Goal: Task Accomplishment & Management: Complete application form

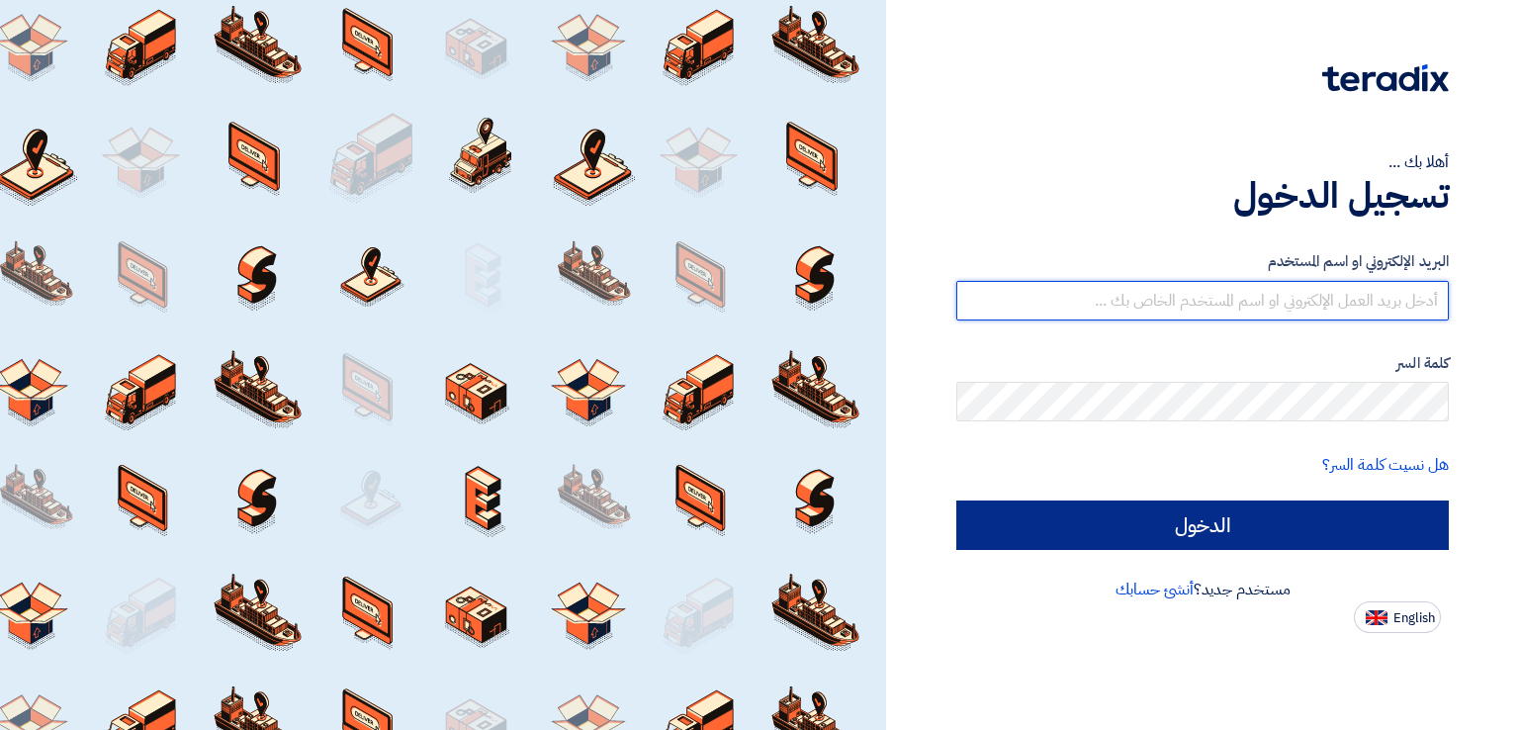
type input "[EMAIL_ADDRESS][DOMAIN_NAME]"
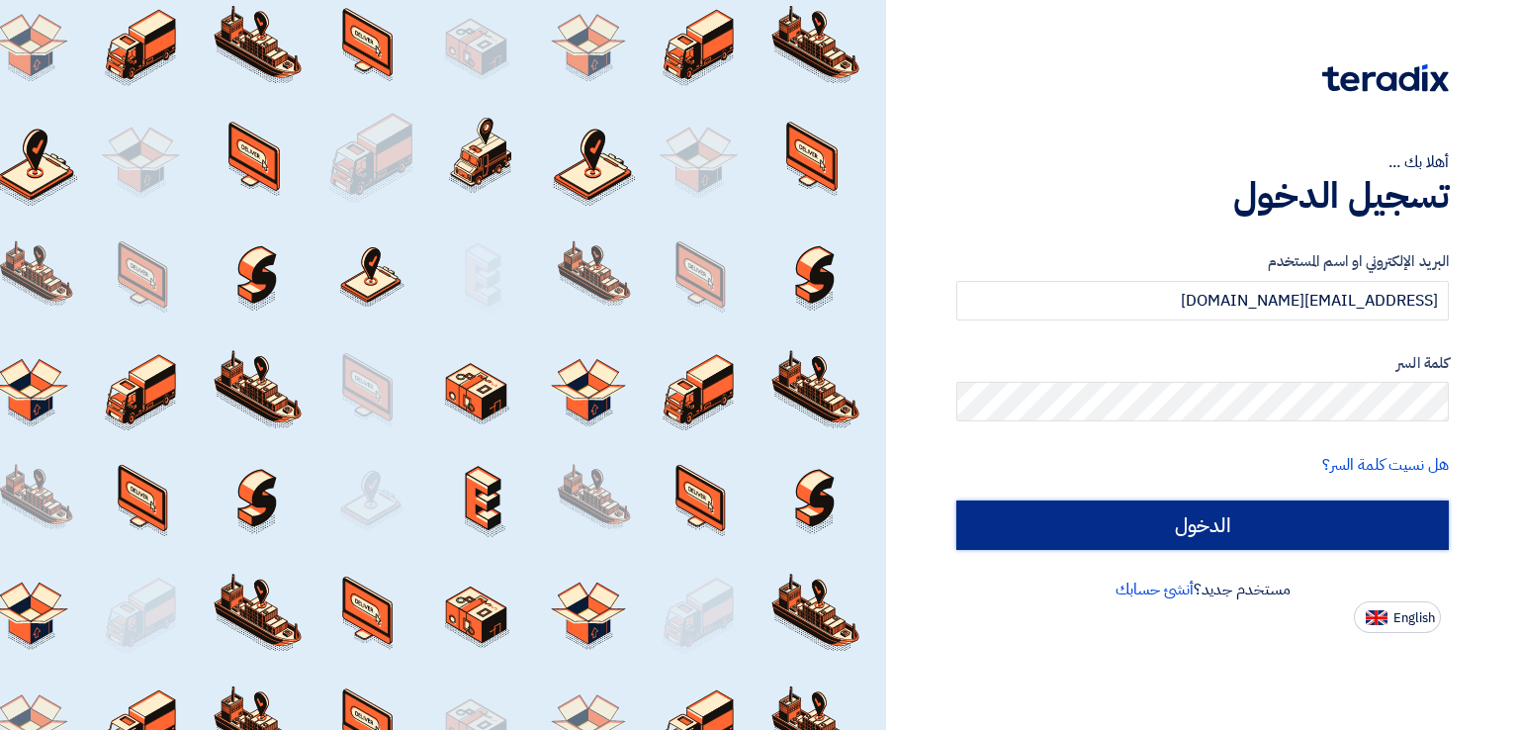
click at [1000, 530] on input "الدخول" at bounding box center [1202, 524] width 492 height 49
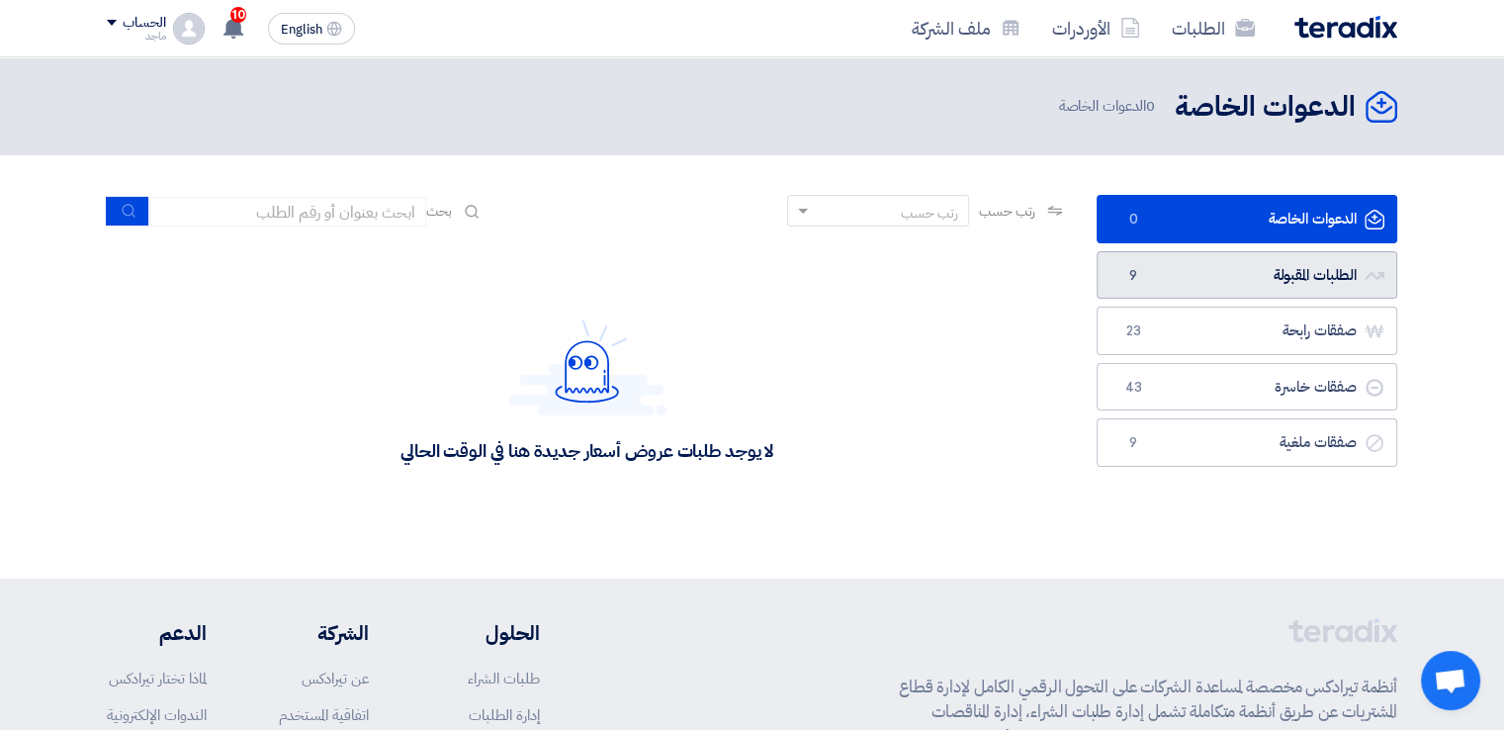
click at [1178, 276] on link "الطلبات المقبولة الطلبات المقبولة 9" at bounding box center [1247, 275] width 301 height 48
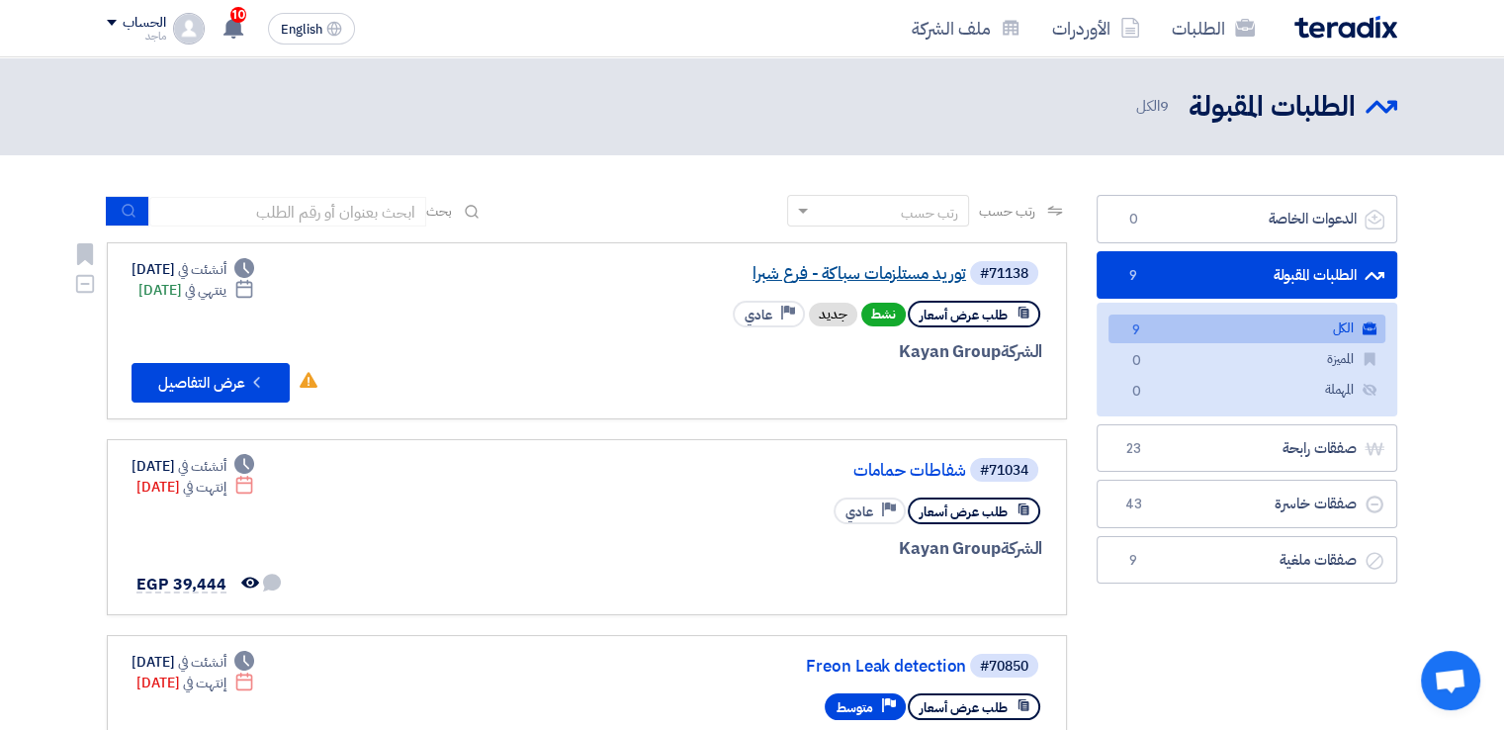
click at [929, 271] on link "توريد مستلزمات سباكة - فرع شبرا" at bounding box center [769, 274] width 396 height 18
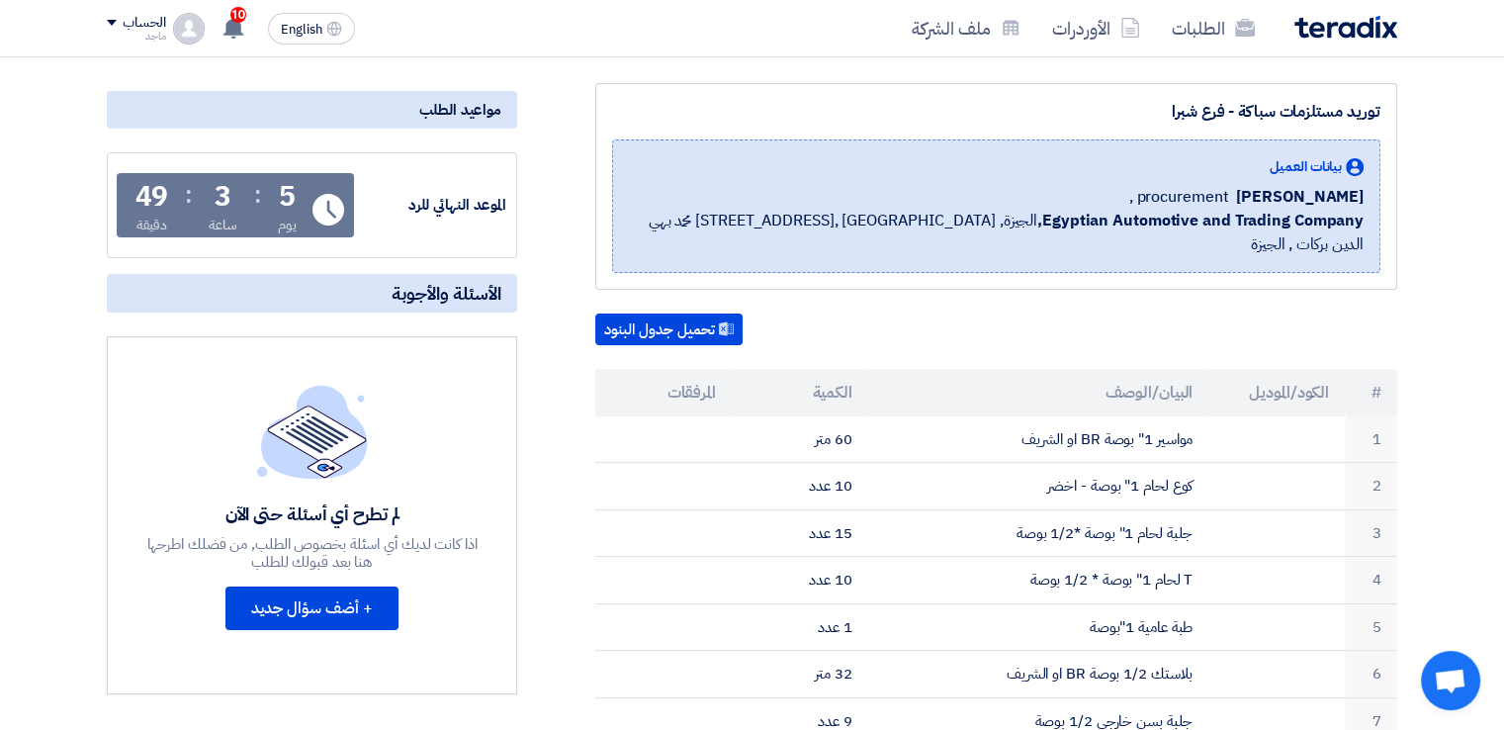
scroll to position [214, 0]
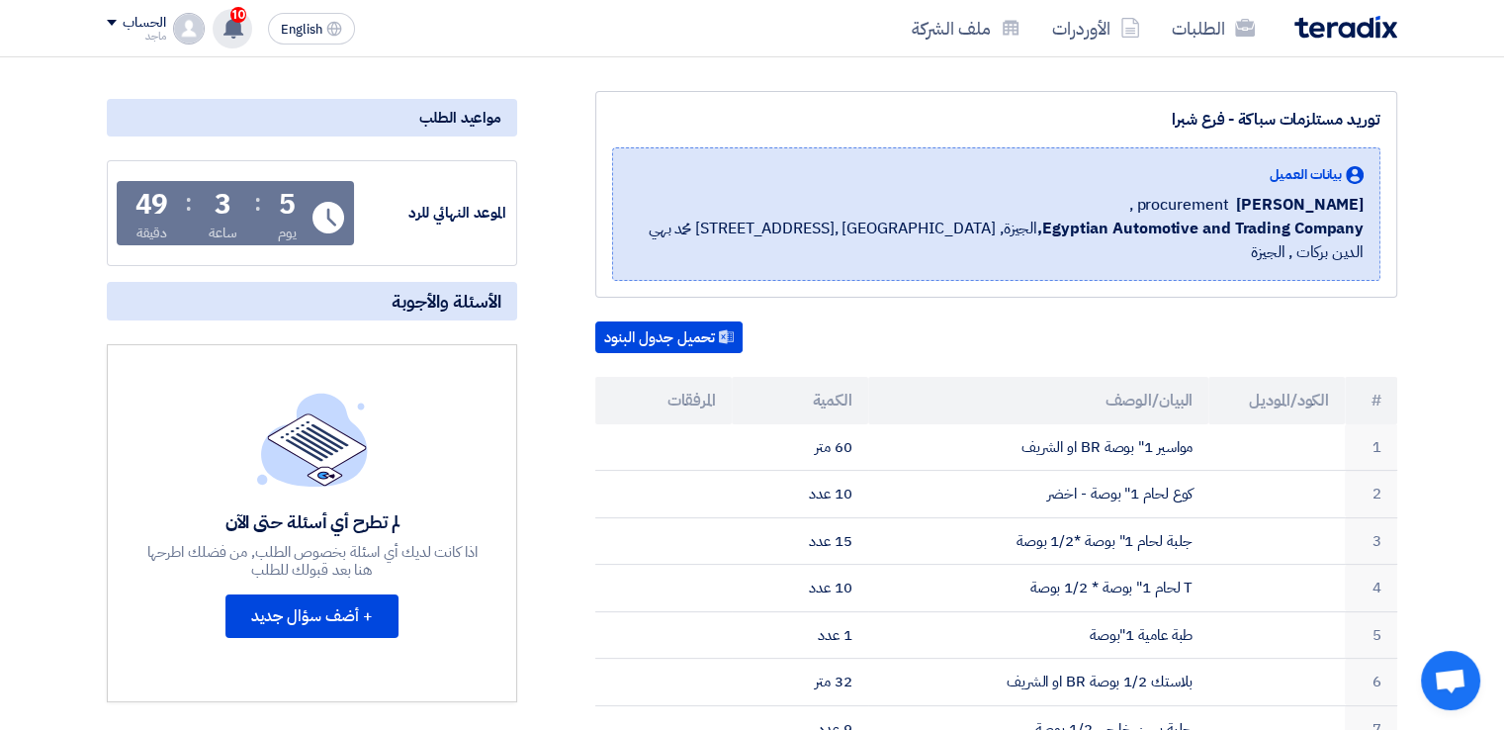
click at [235, 16] on span "10" at bounding box center [238, 15] width 16 height 16
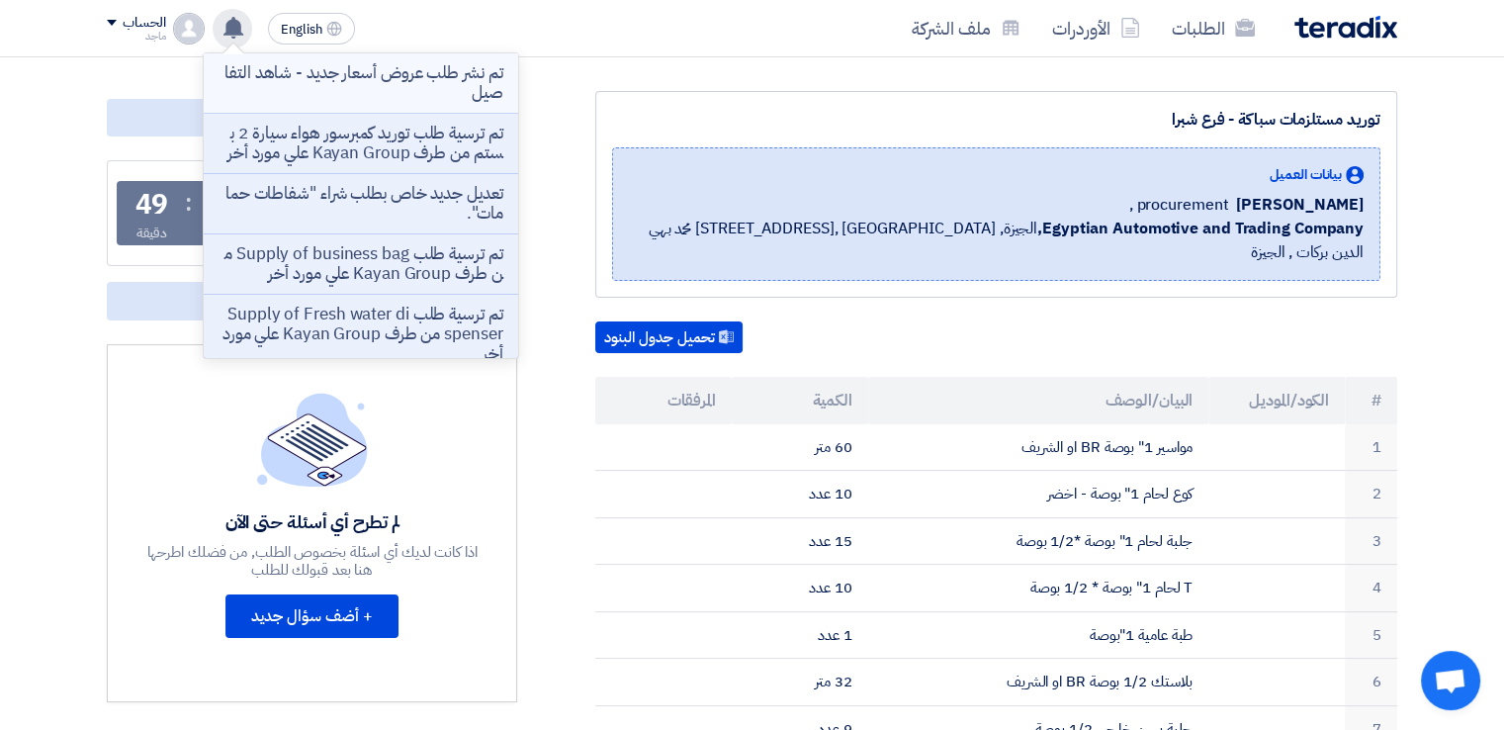
click at [316, 86] on p "تم نشر طلب عروض أسعار جديد - شاهد التفاصيل" at bounding box center [361, 83] width 283 height 40
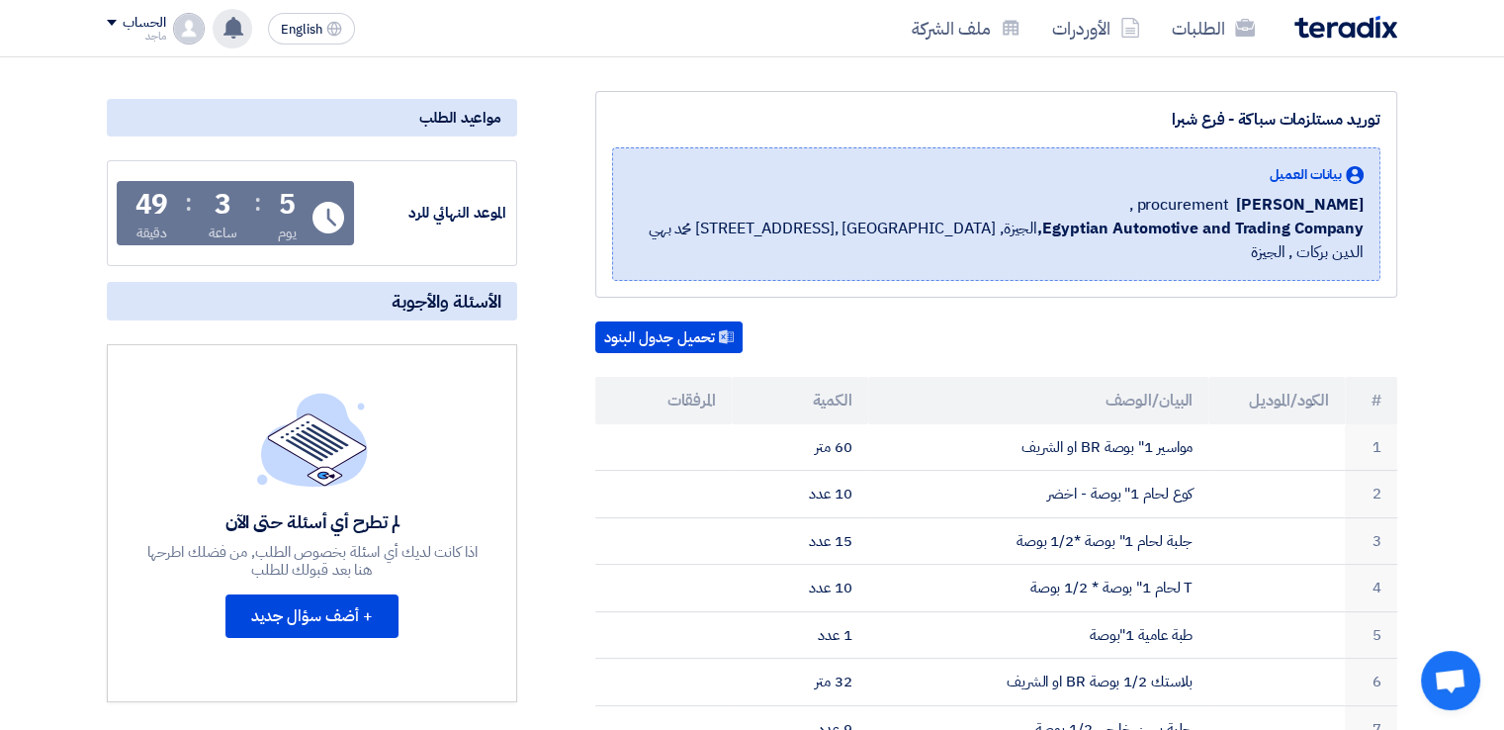
click at [230, 19] on icon at bounding box center [234, 28] width 22 height 22
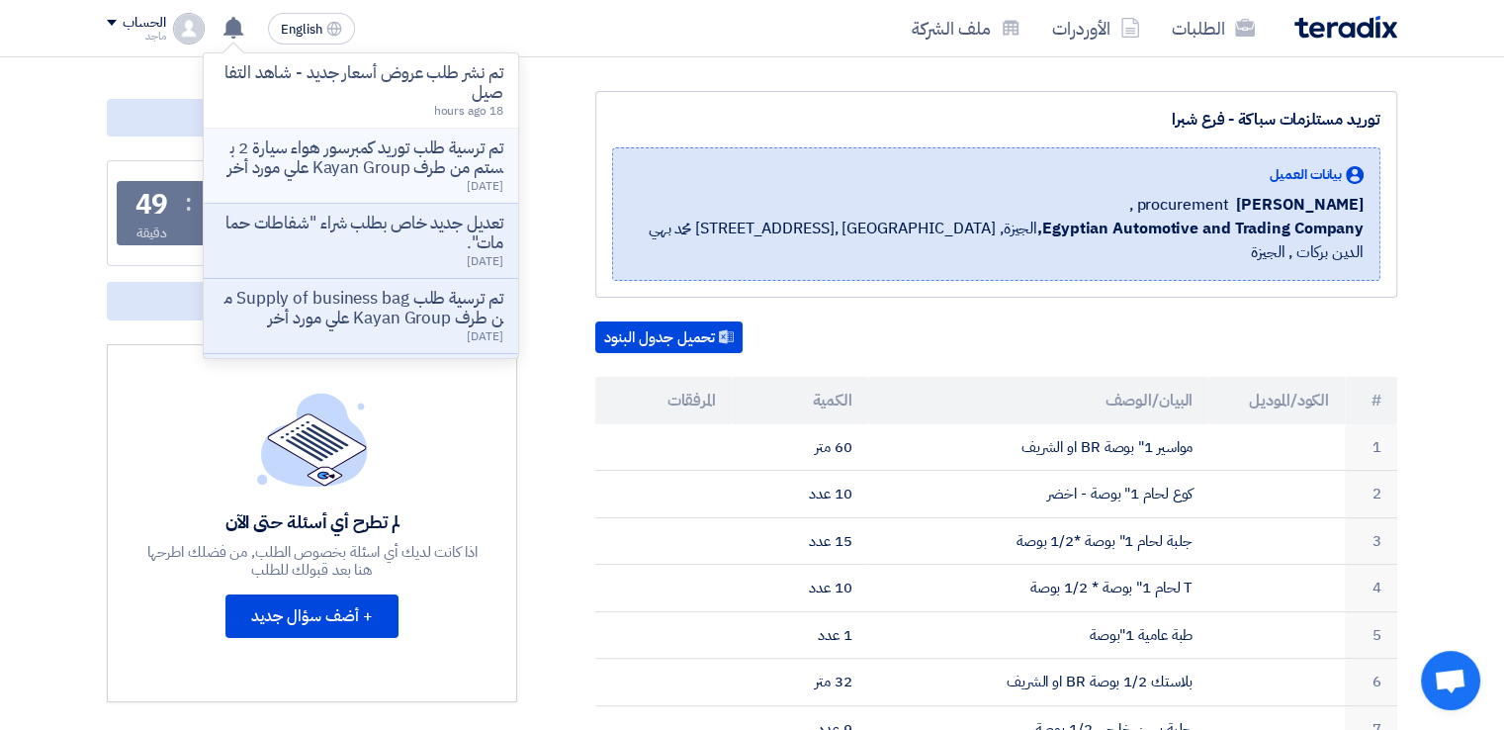
click at [280, 178] on p "تم ترسية طلب توريد كمبرسور هواء سيارة 2 بستم من طرف Kayan Group علي مورد أخر" at bounding box center [361, 158] width 283 height 40
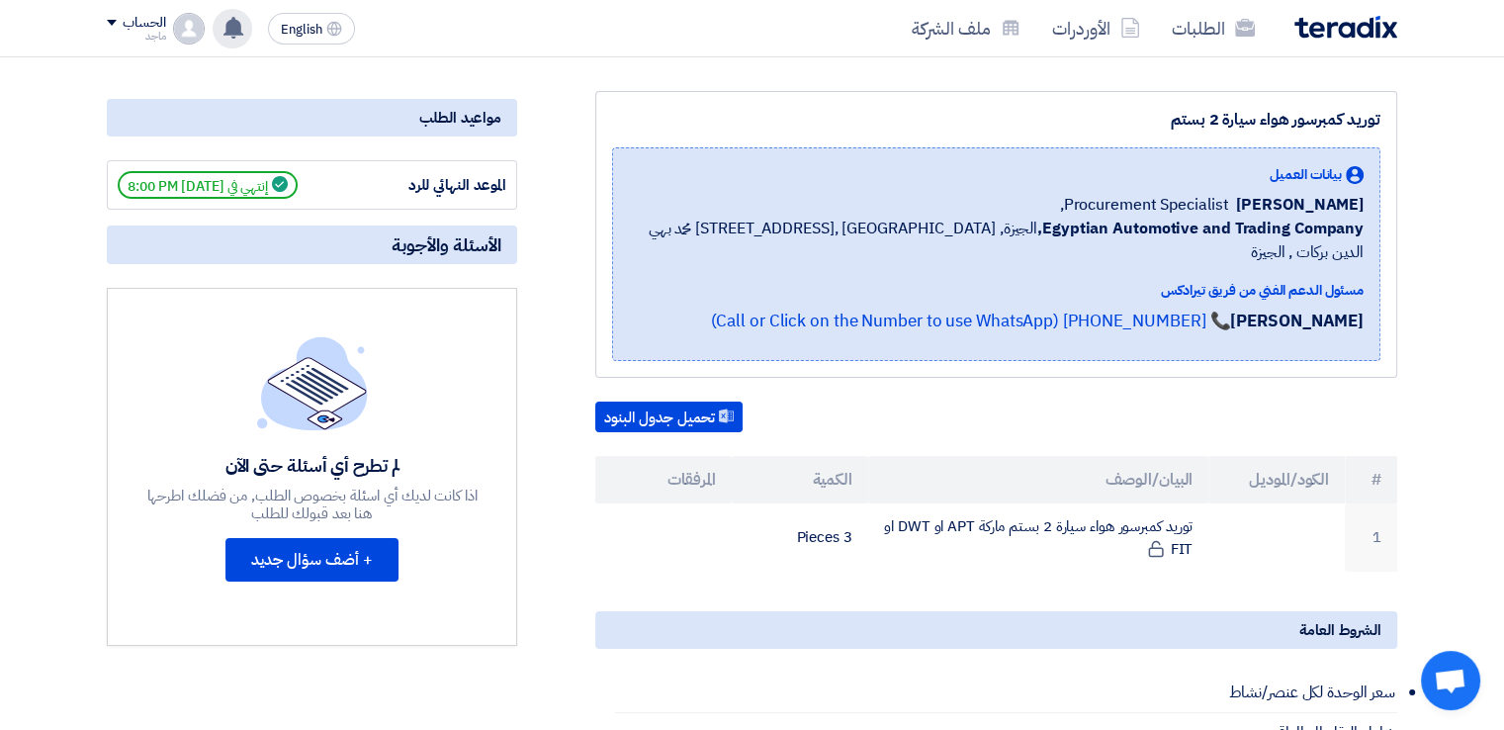
click at [235, 27] on use at bounding box center [233, 28] width 20 height 22
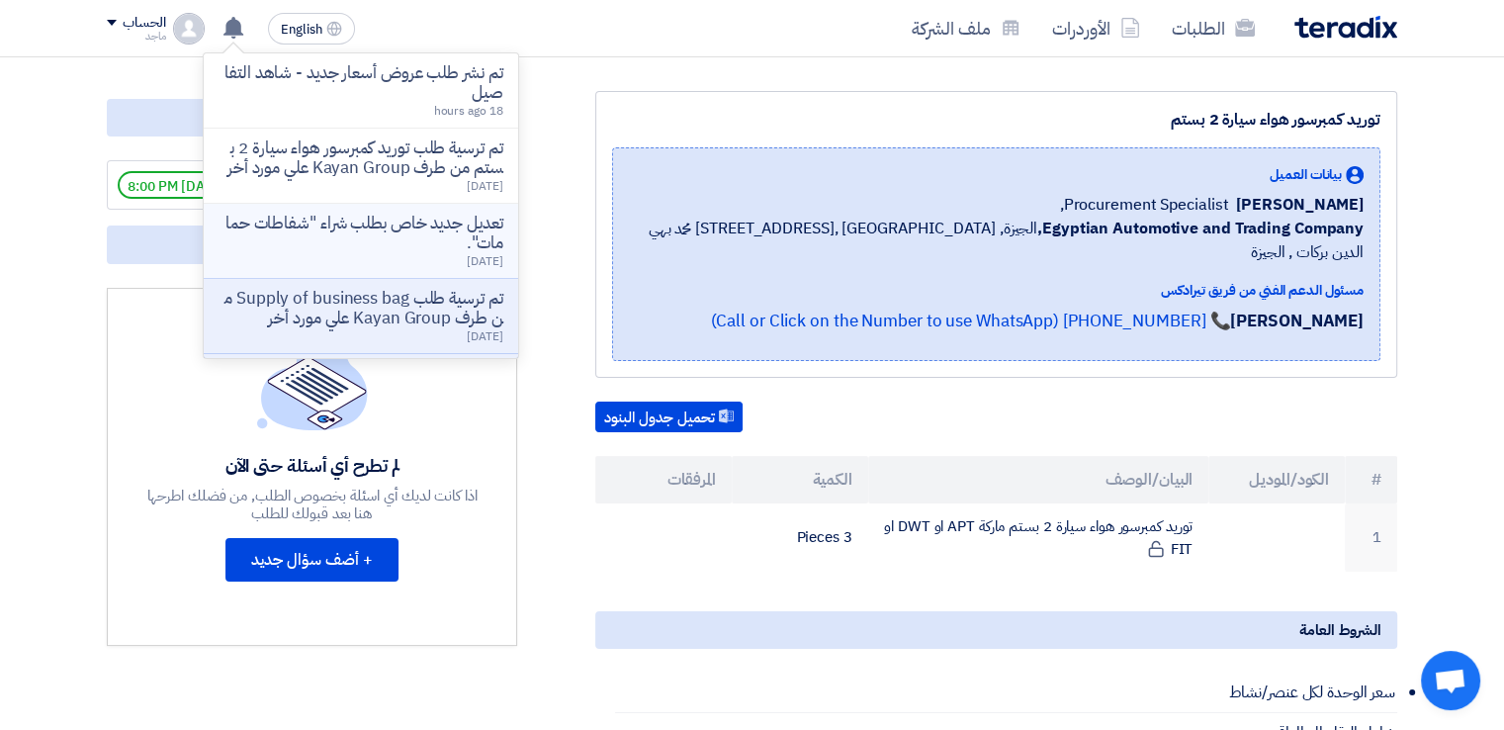
click at [320, 250] on p "تعديل جديد خاص بطلب شراء "شفاطات حمامات"." at bounding box center [361, 234] width 283 height 40
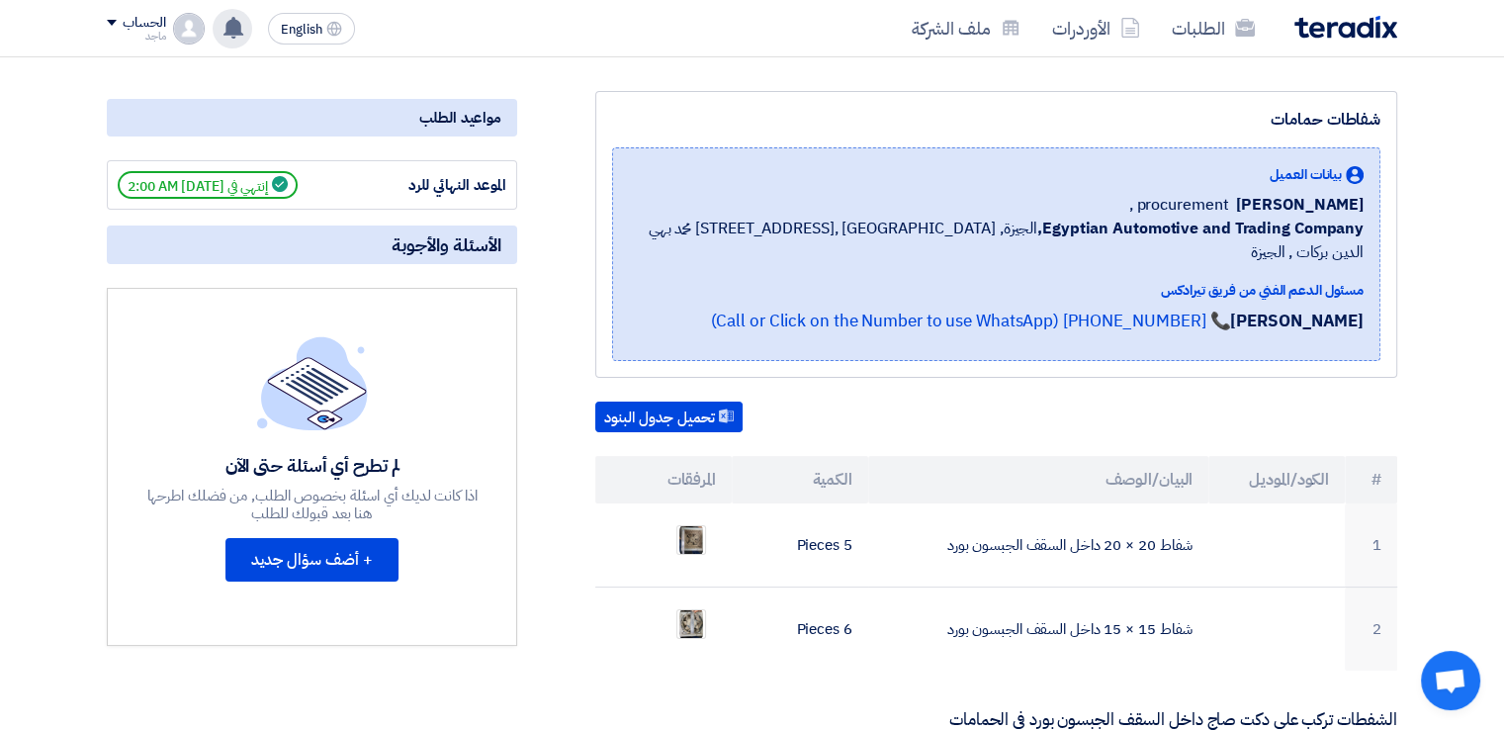
click at [230, 27] on use at bounding box center [233, 28] width 20 height 22
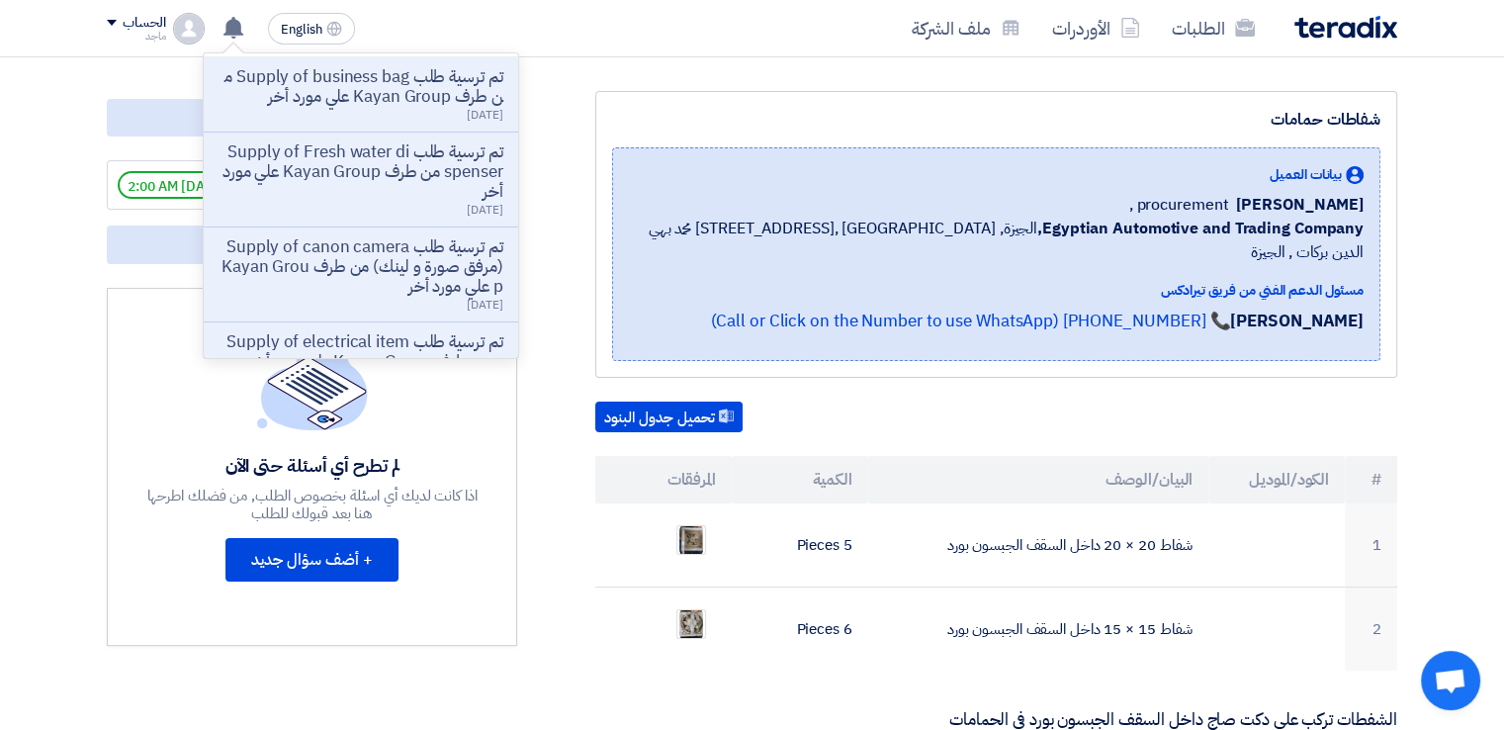
scroll to position [237, 0]
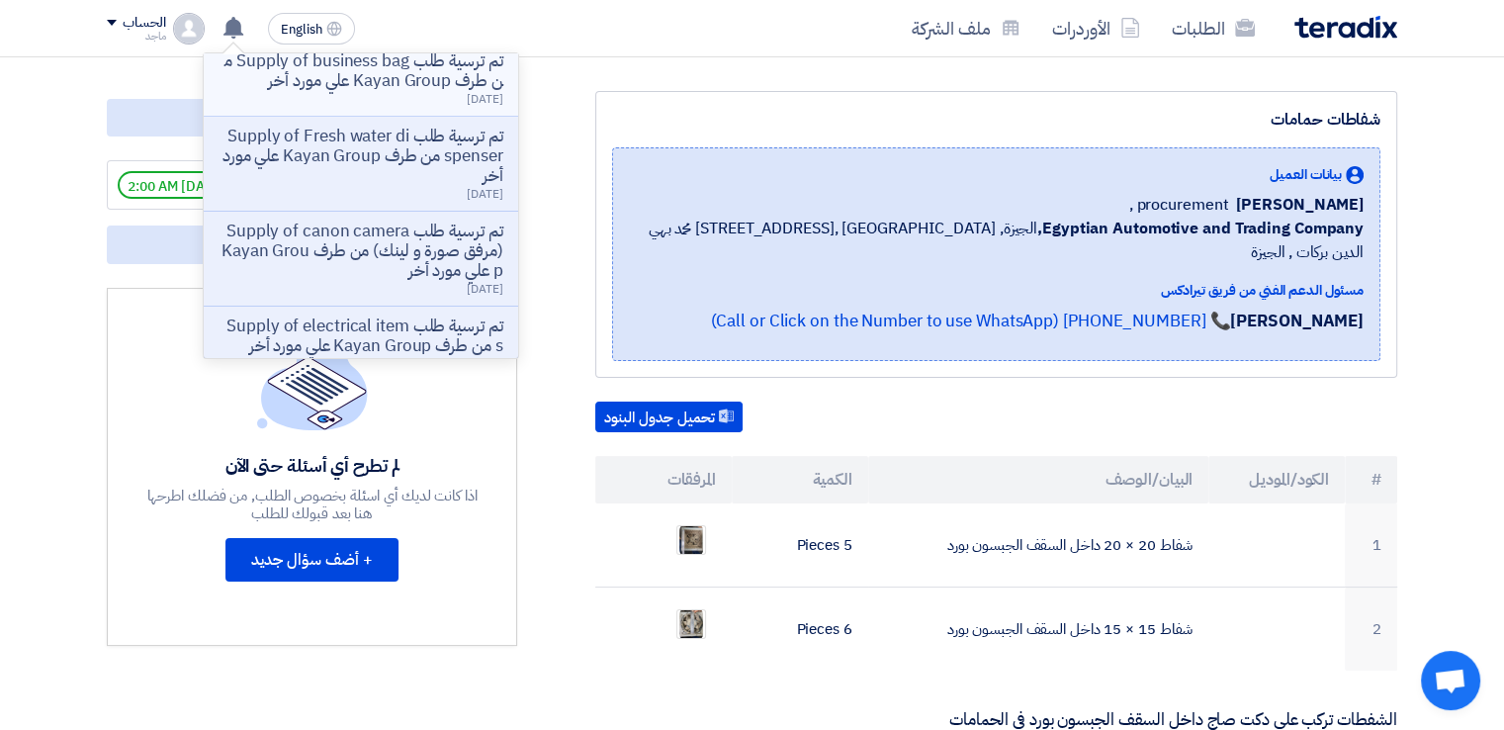
click at [438, 106] on div "تم ترسية طلب Supply of business bag من طرف Kayan Group علي مورد أخر 1 days ago" at bounding box center [361, 78] width 283 height 54
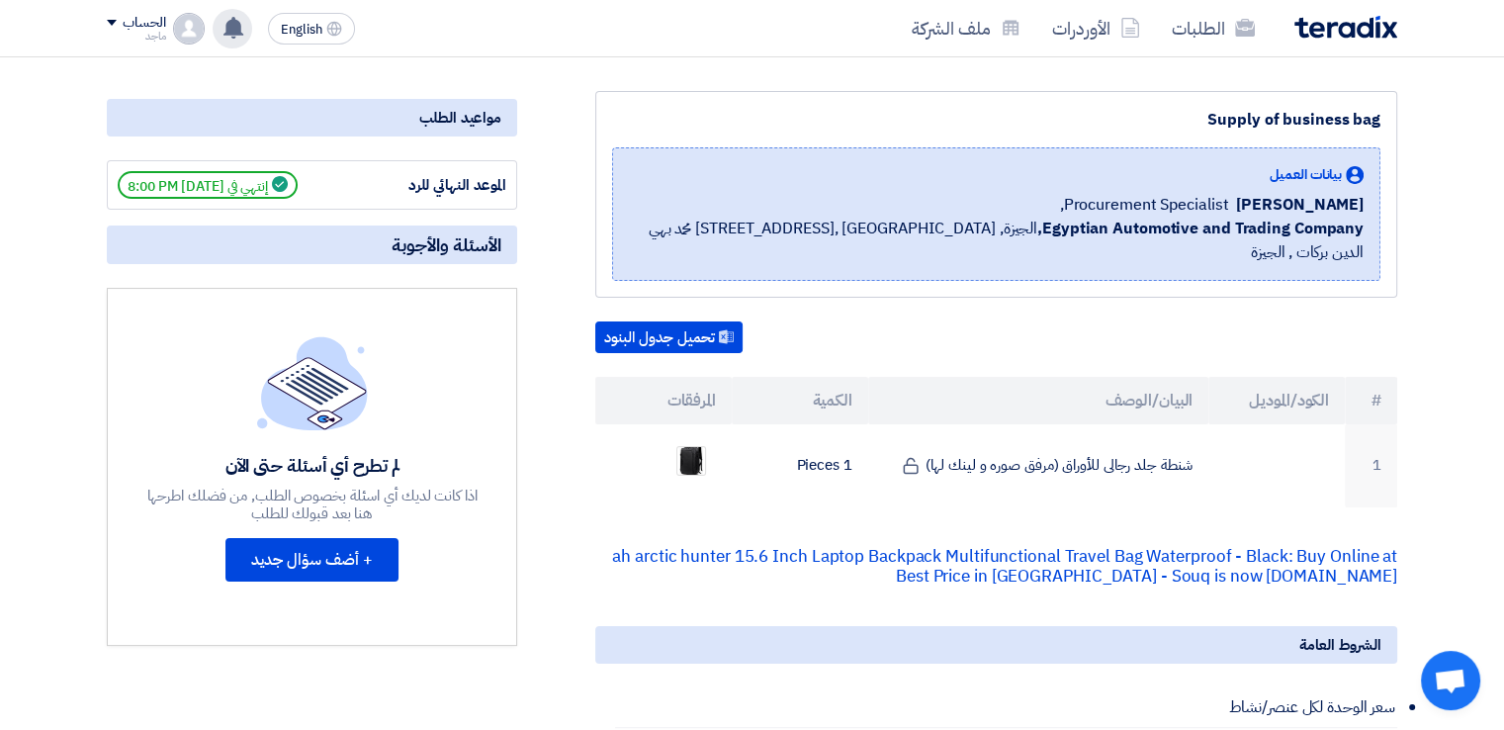
click at [229, 26] on use at bounding box center [233, 28] width 20 height 22
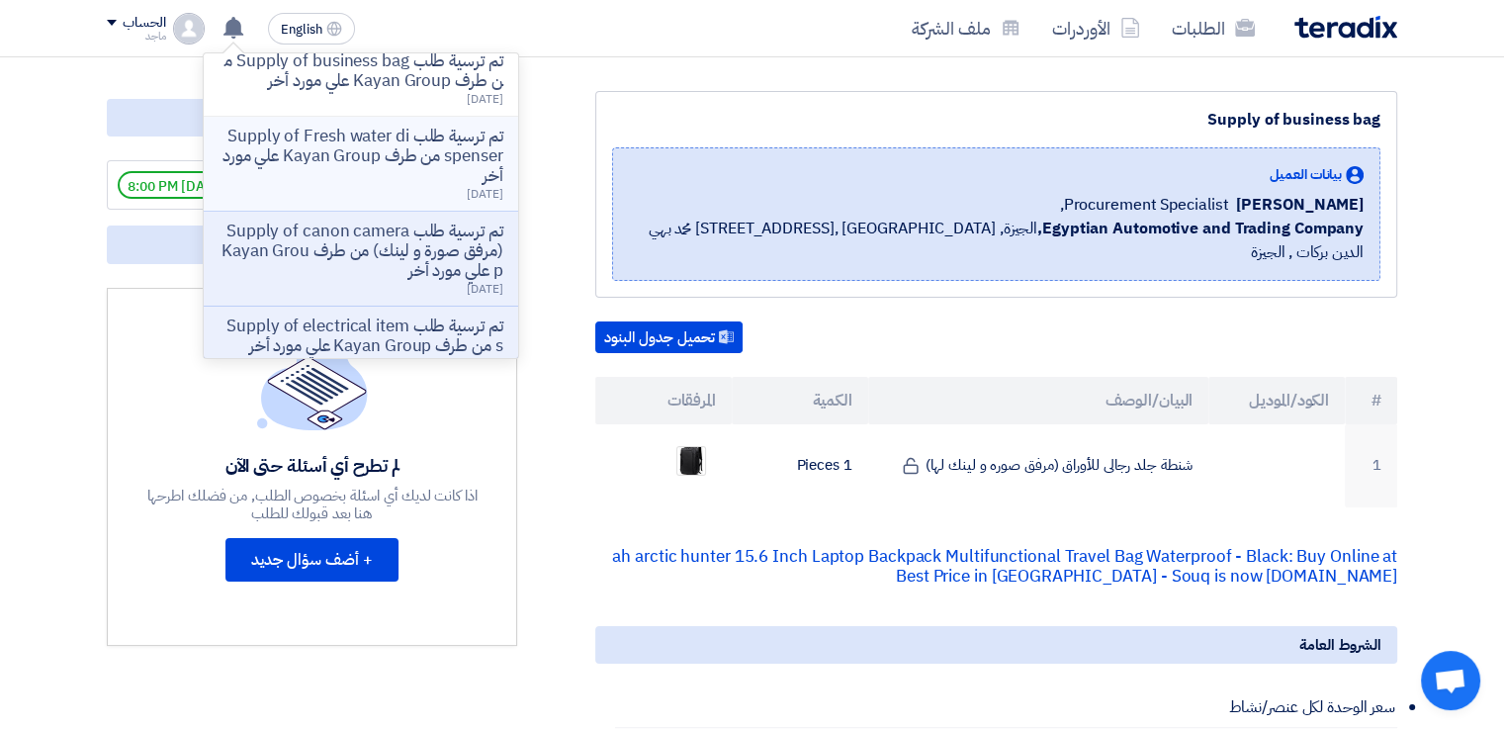
click at [262, 147] on p "تم ترسية طلب Supply of Fresh water dispenser من طرف Kayan Group علي مورد أخر" at bounding box center [361, 156] width 283 height 59
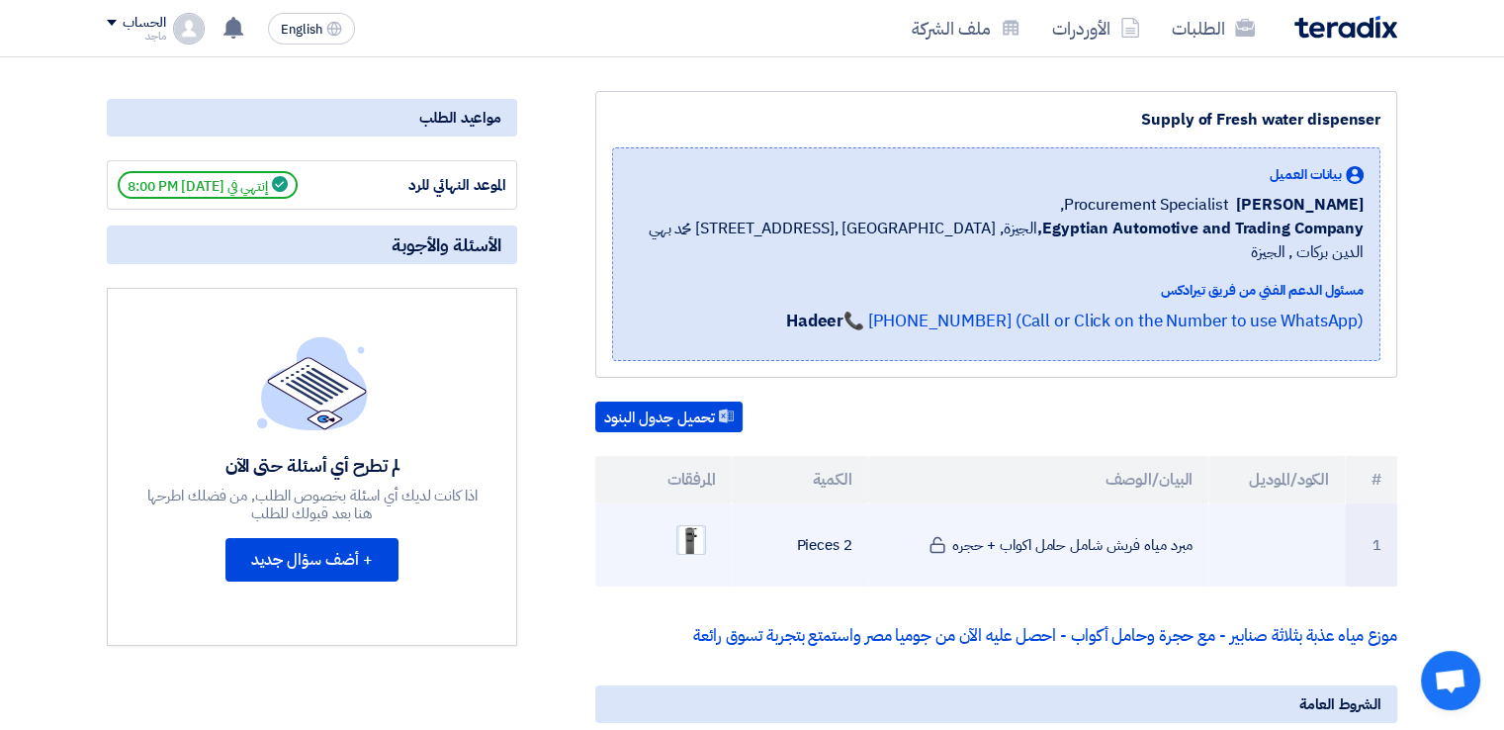
click at [688, 524] on img at bounding box center [691, 540] width 28 height 37
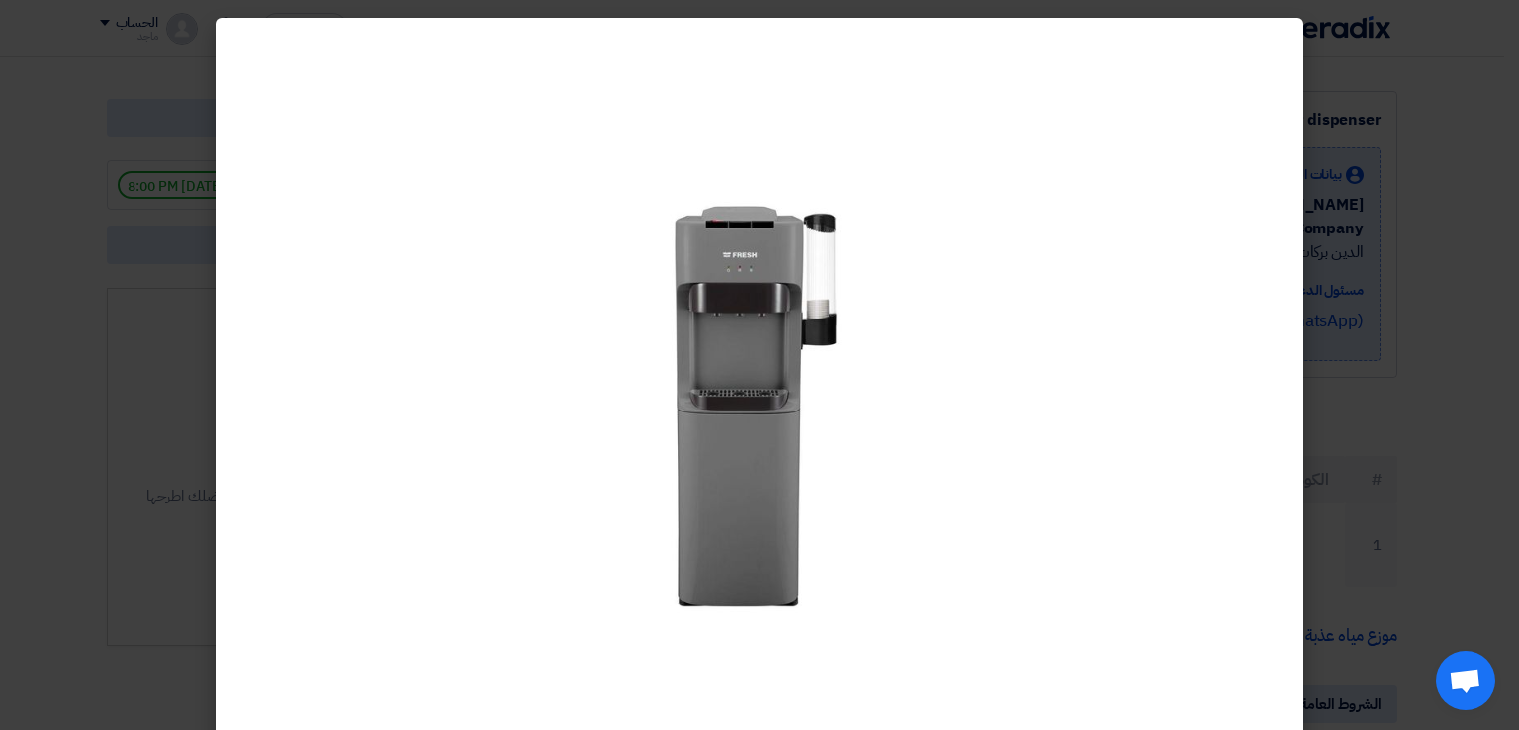
click at [171, 462] on modal-container at bounding box center [759, 365] width 1519 height 730
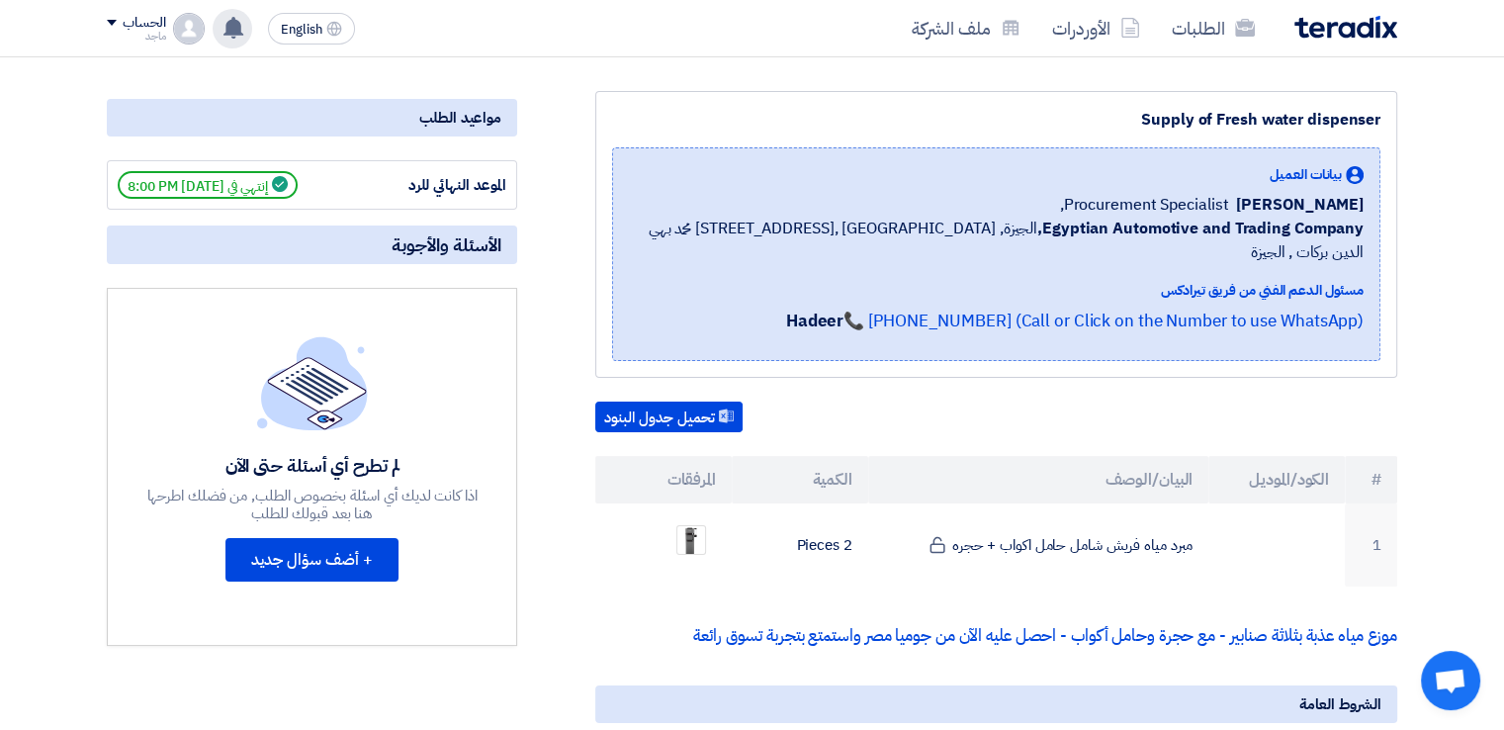
click at [232, 24] on use at bounding box center [233, 28] width 20 height 22
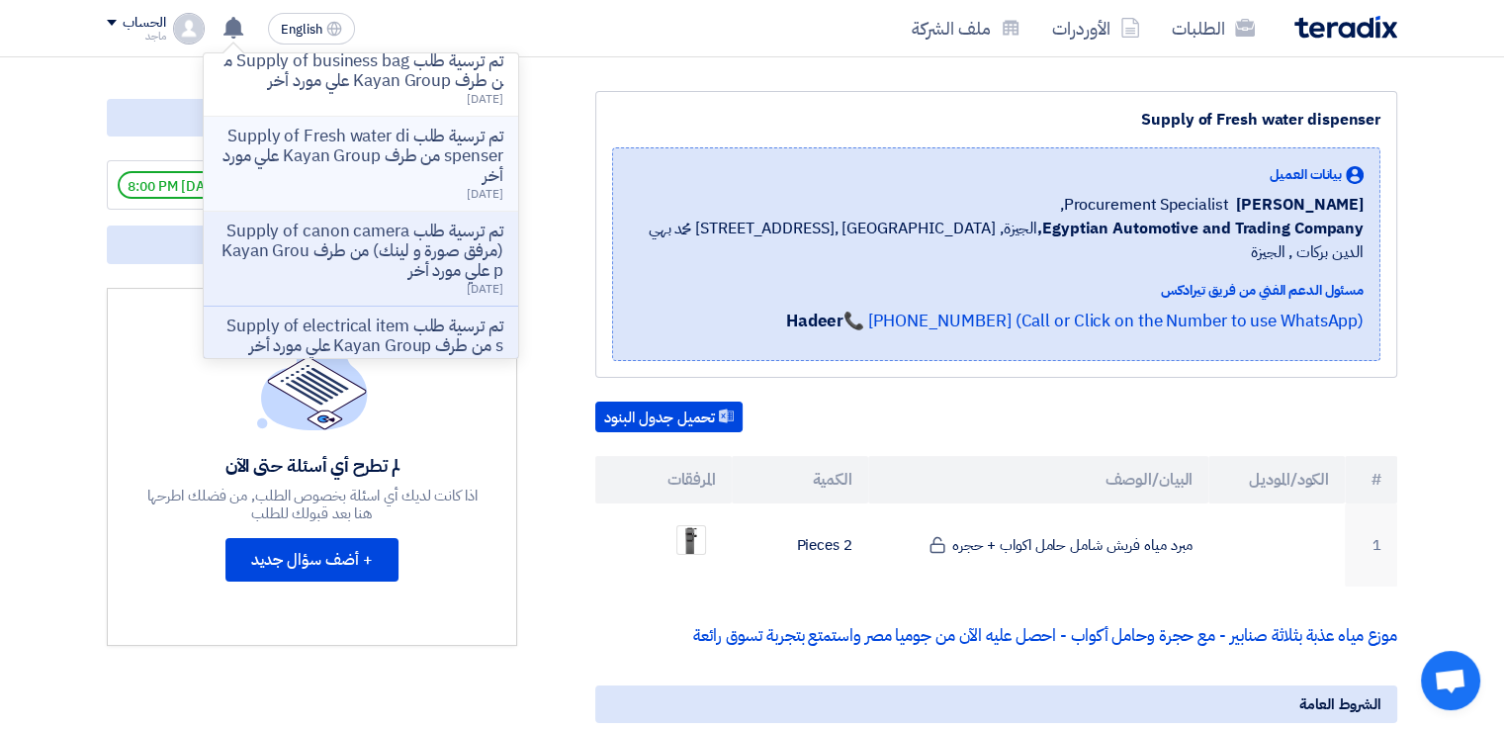
click at [265, 186] on p "تم ترسية طلب Supply of Fresh water dispenser من طرف Kayan Group علي مورد أخر" at bounding box center [361, 156] width 283 height 59
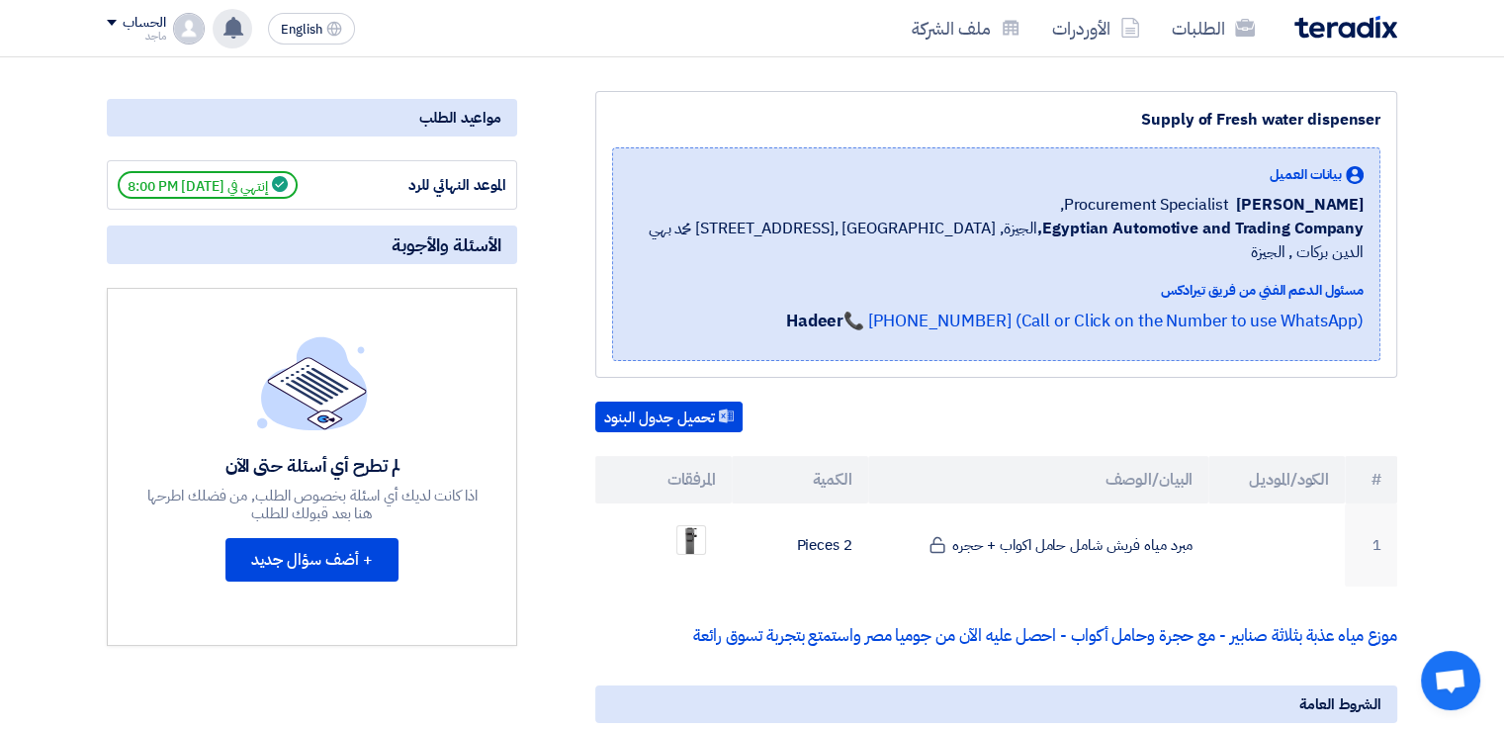
click at [235, 31] on use at bounding box center [233, 28] width 20 height 22
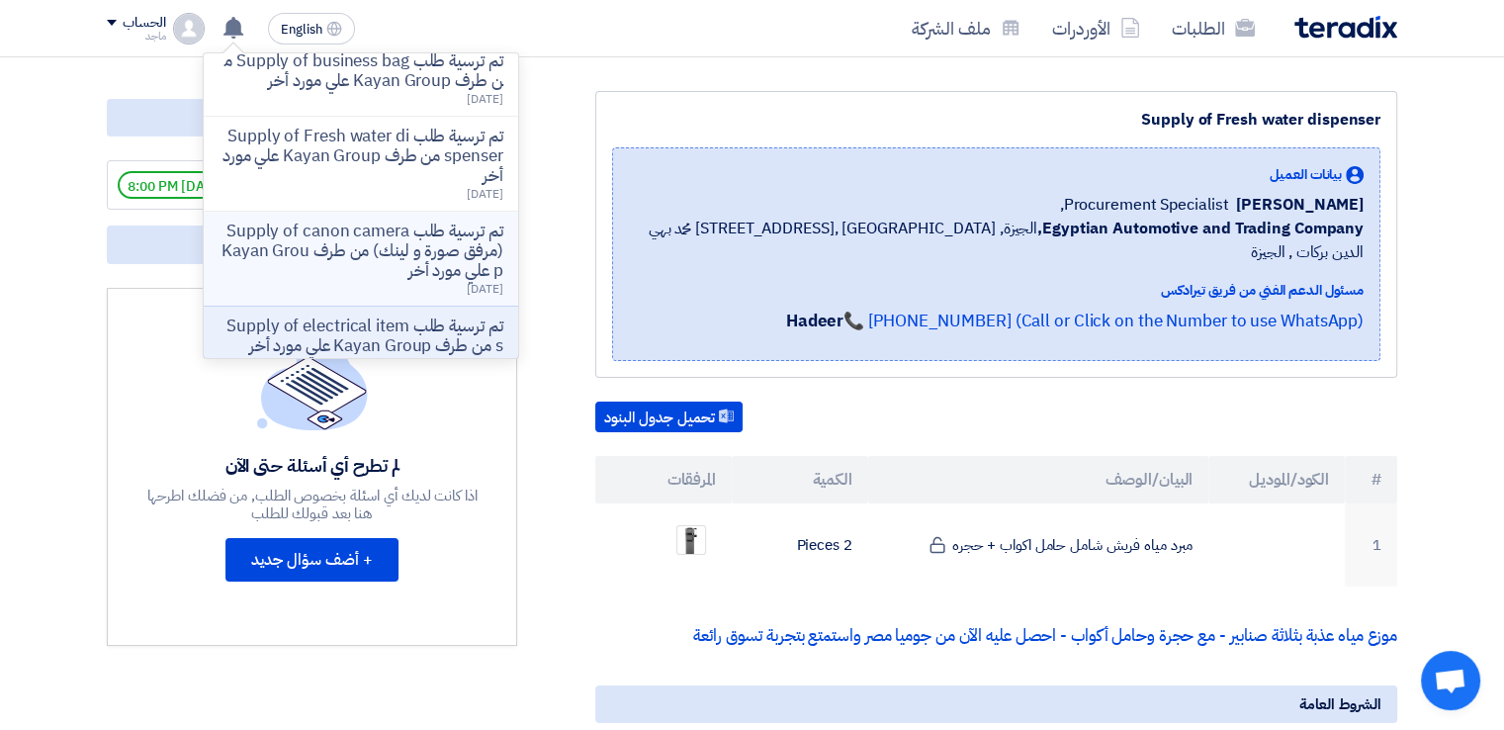
click at [307, 258] on p "تم ترسية طلب Supply of canon camera (مرفق صورة و لينك) من طرف Kayan Group علي م…" at bounding box center [361, 251] width 283 height 59
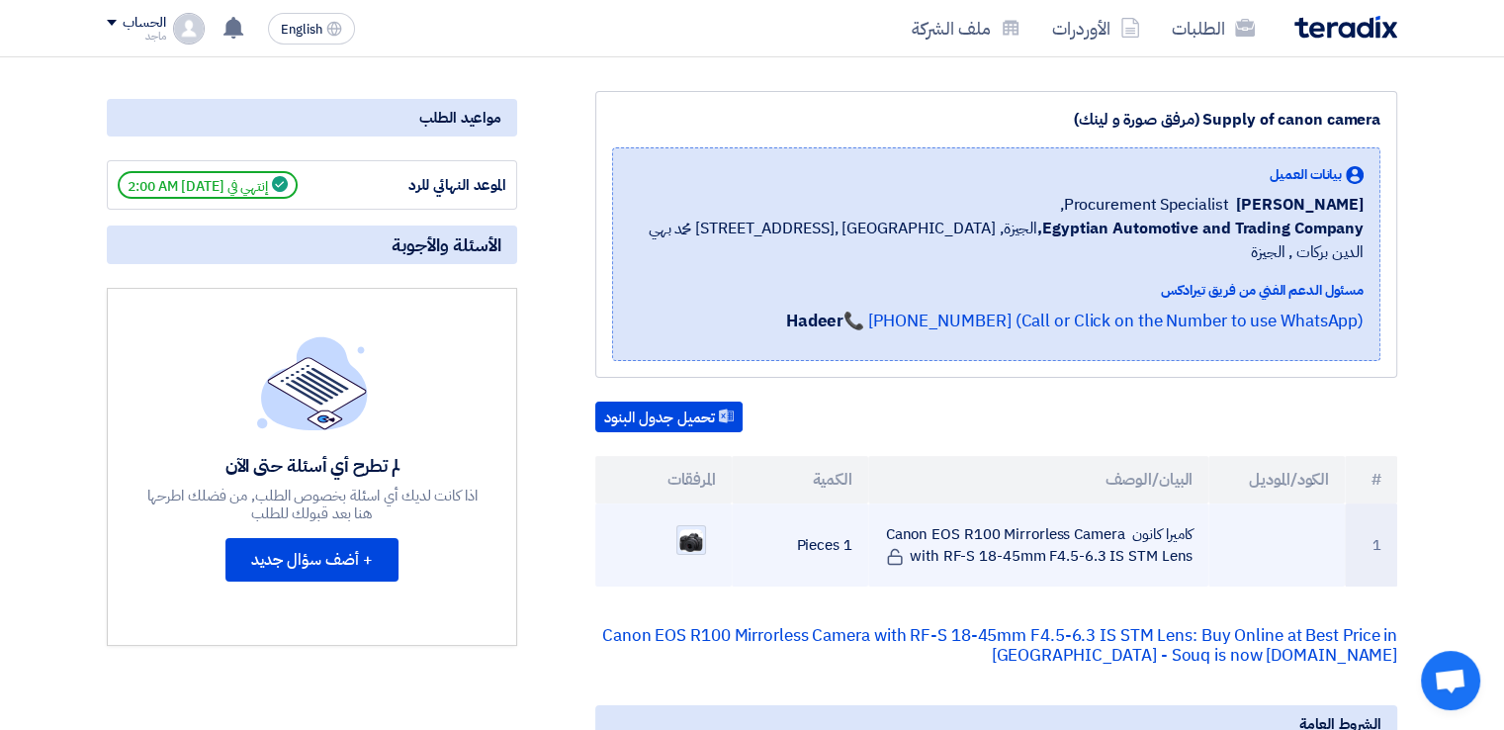
click at [699, 527] on img at bounding box center [691, 540] width 28 height 27
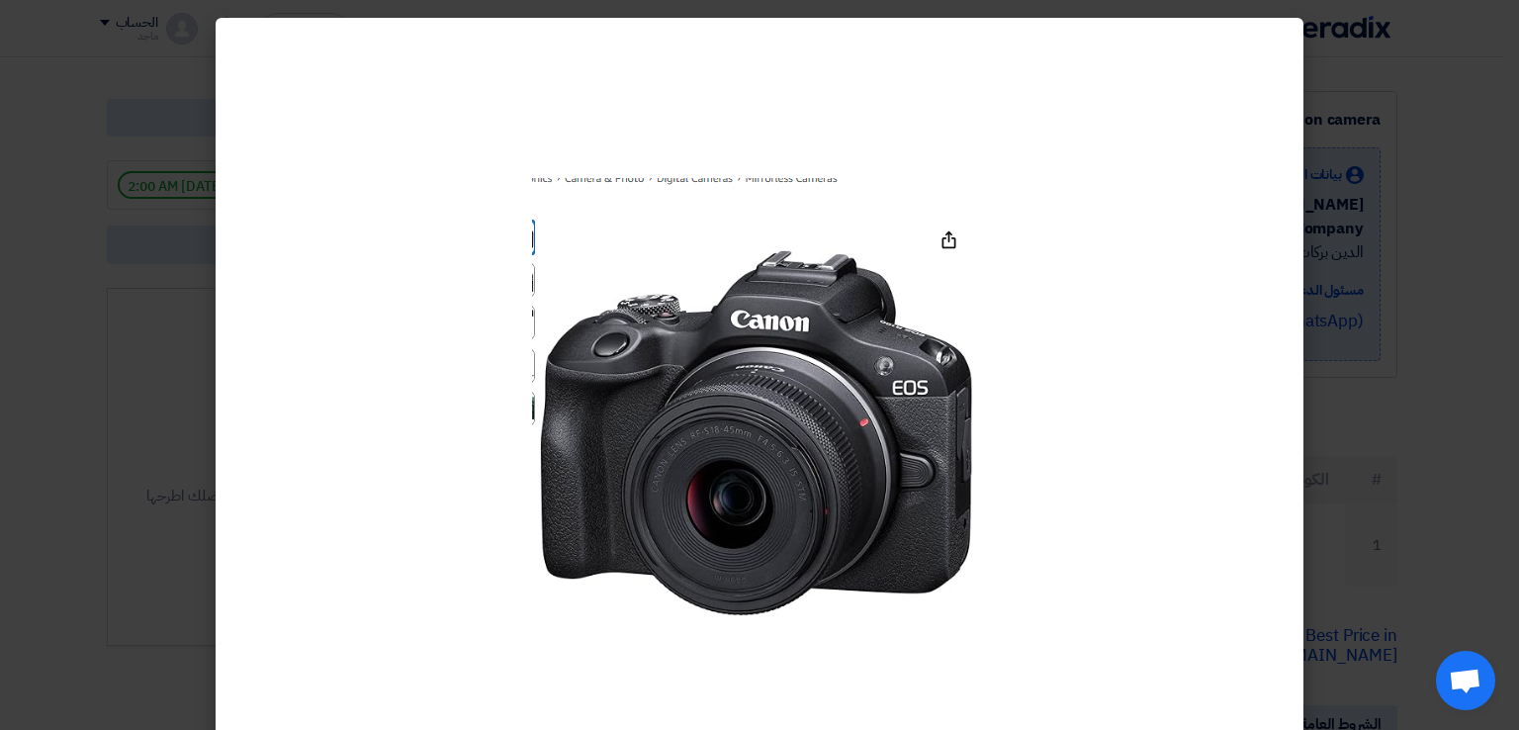
click at [149, 287] on modal-container at bounding box center [759, 365] width 1519 height 730
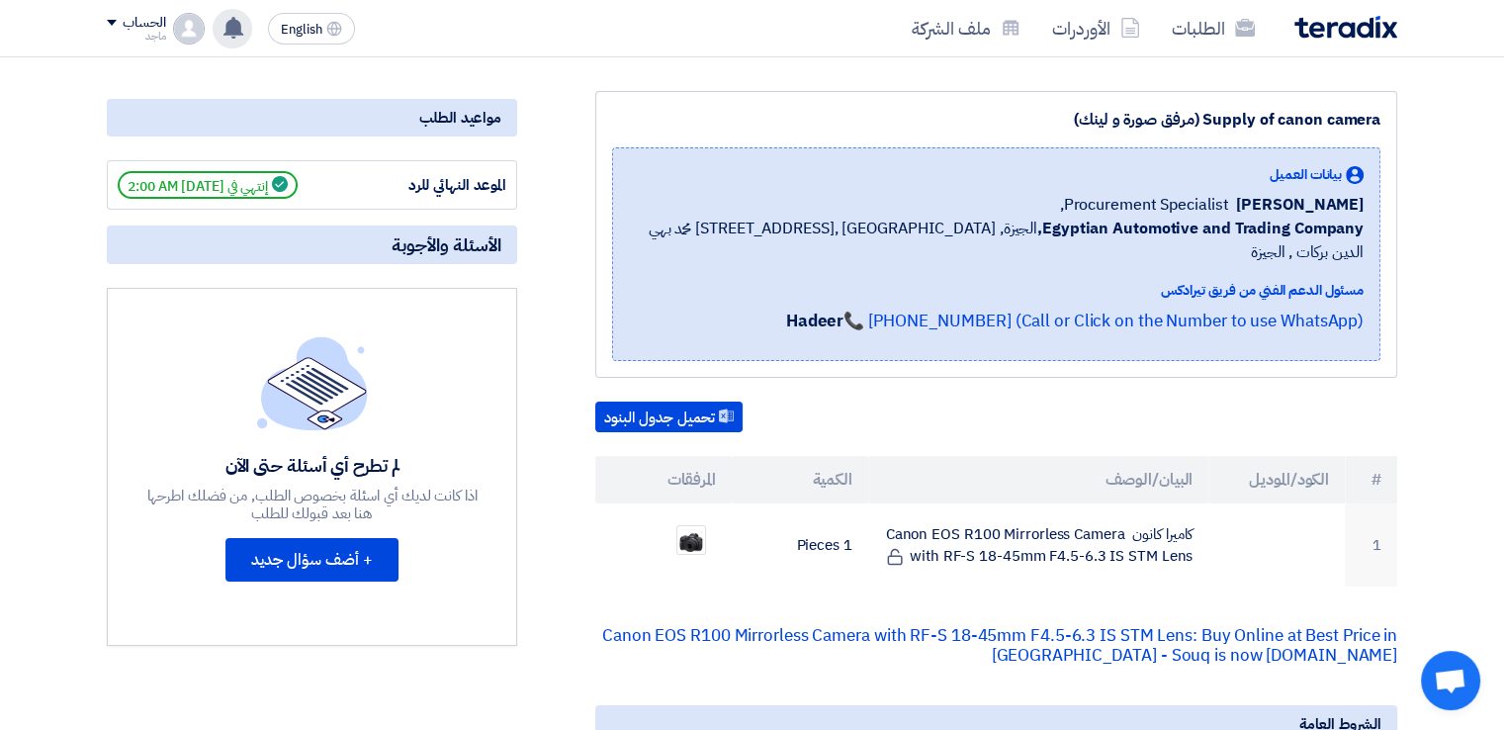
click at [238, 32] on use at bounding box center [233, 28] width 20 height 22
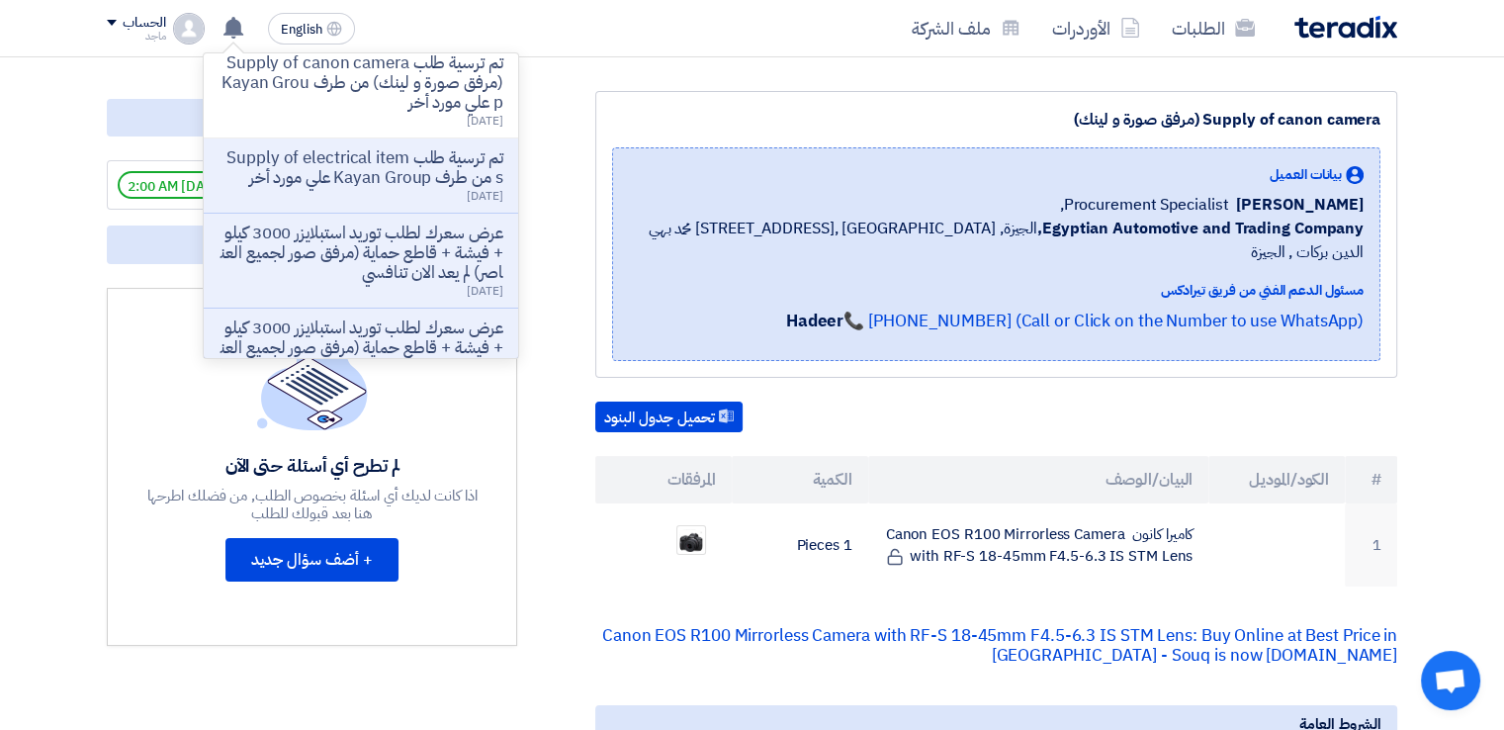
scroll to position [425, 0]
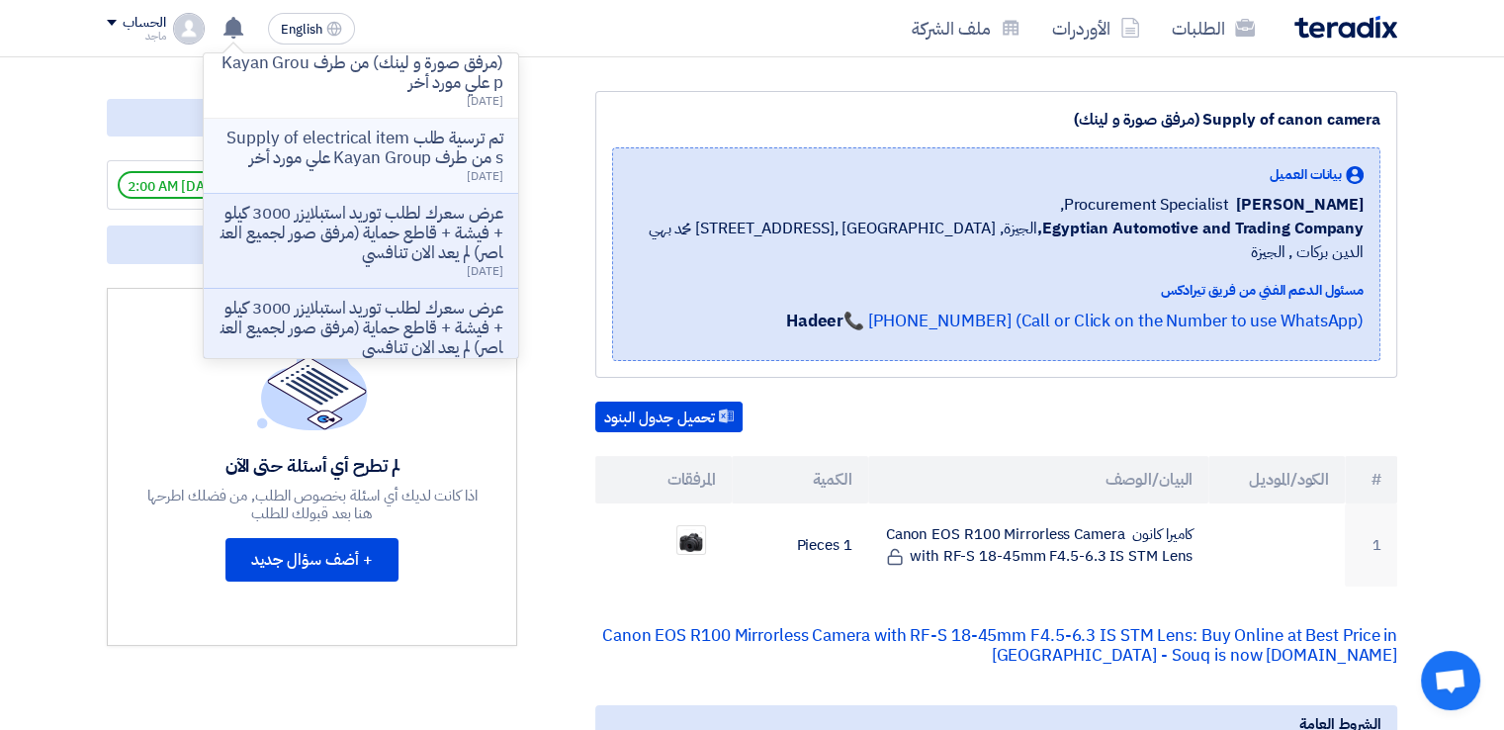
click at [343, 168] on p "تم ترسية طلب Supply of electrical items من طرف Kayan Group علي مورد أخر" at bounding box center [361, 149] width 283 height 40
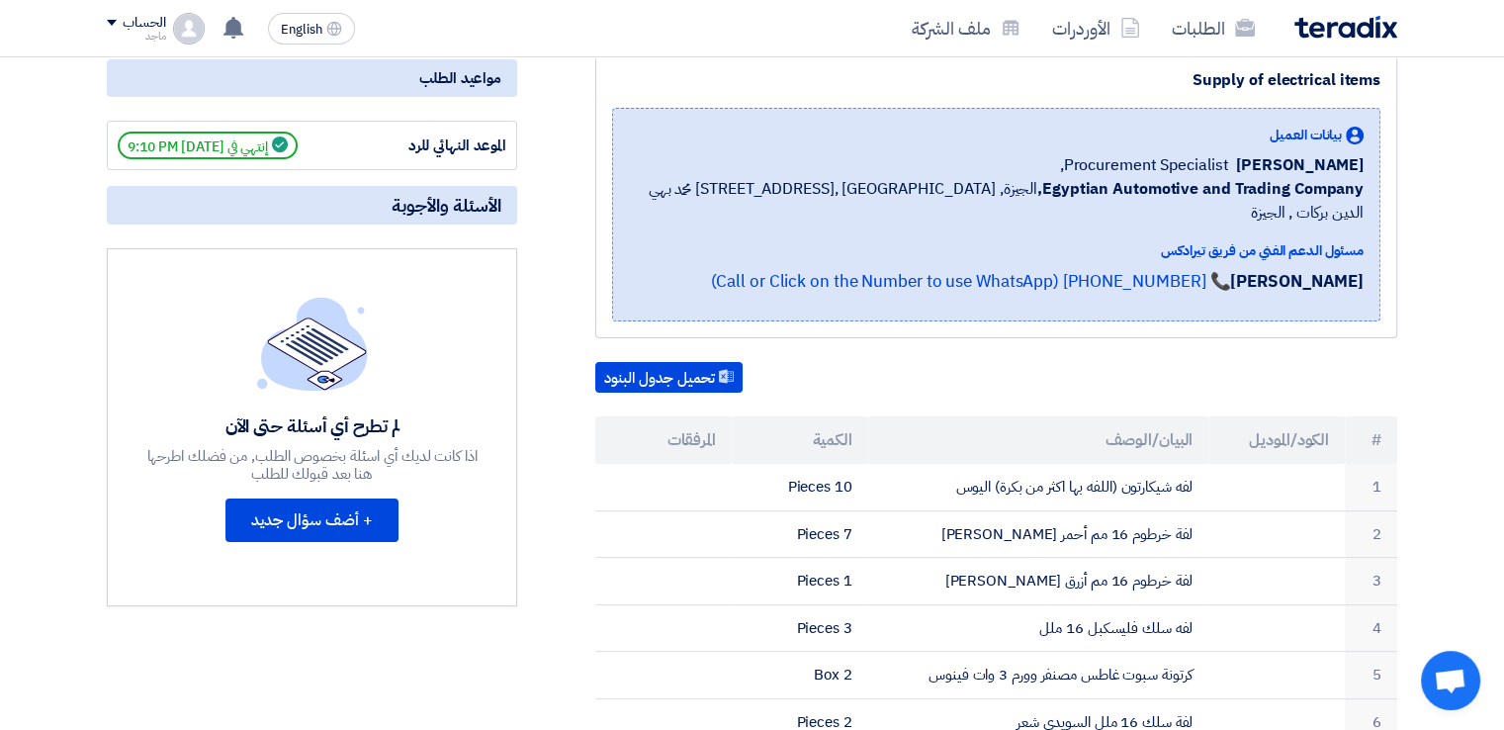
scroll to position [256, 0]
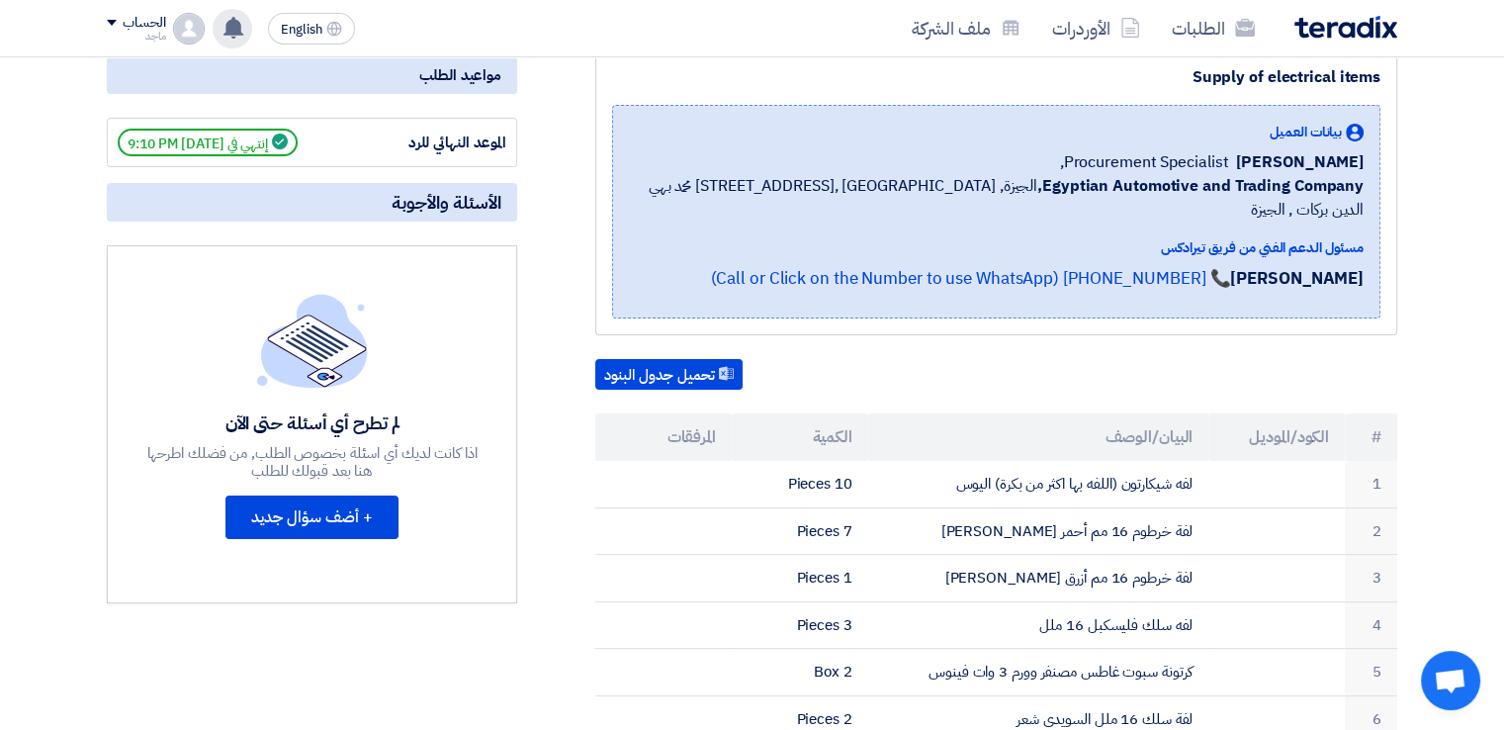
click at [222, 26] on div "تم نشر طلب عروض أسعار جديد - شاهد التفاصيل 18 hours ago تم ترسية طلب توريد كمبر…" at bounding box center [233, 29] width 40 height 40
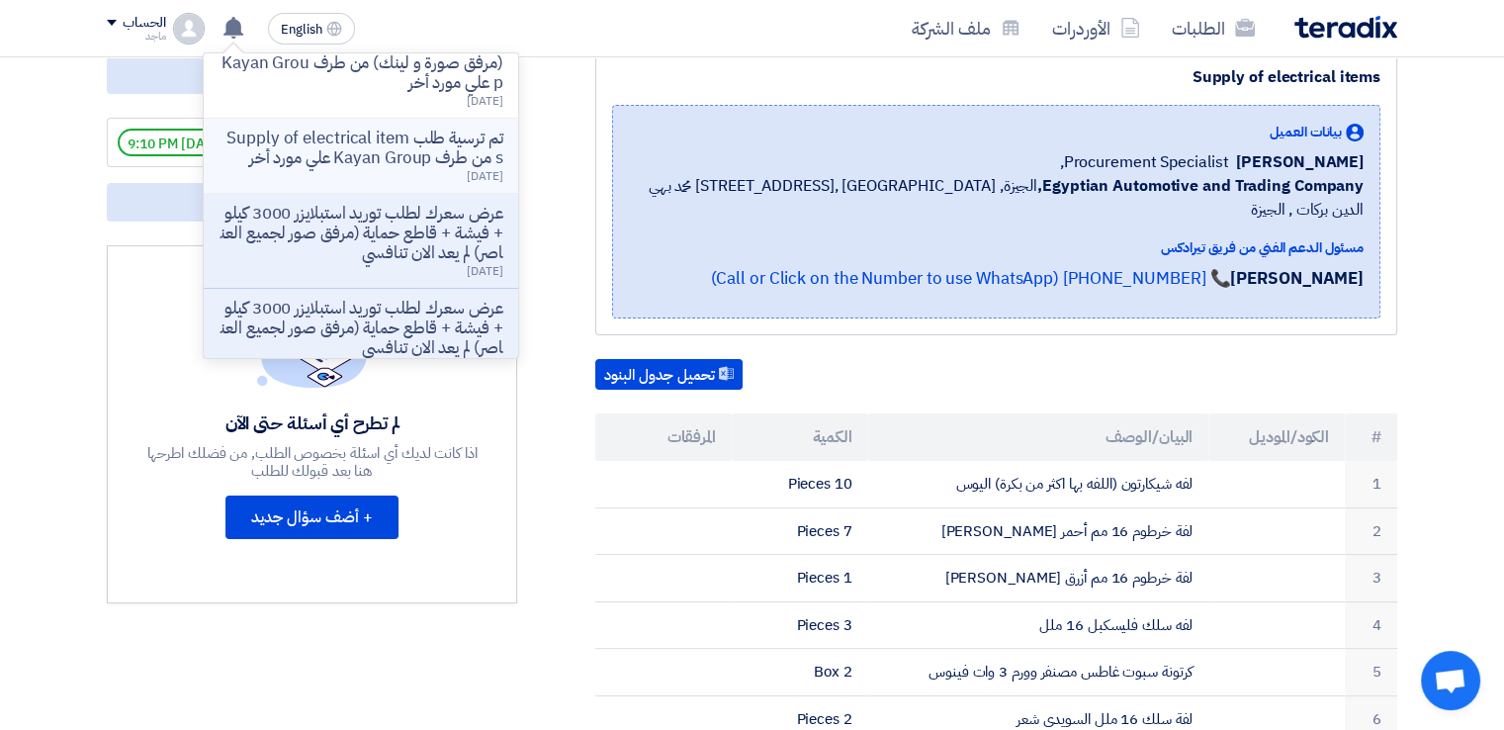
click at [386, 168] on p "تم ترسية طلب Supply of electrical items من طرف Kayan Group علي مورد أخر" at bounding box center [361, 149] width 283 height 40
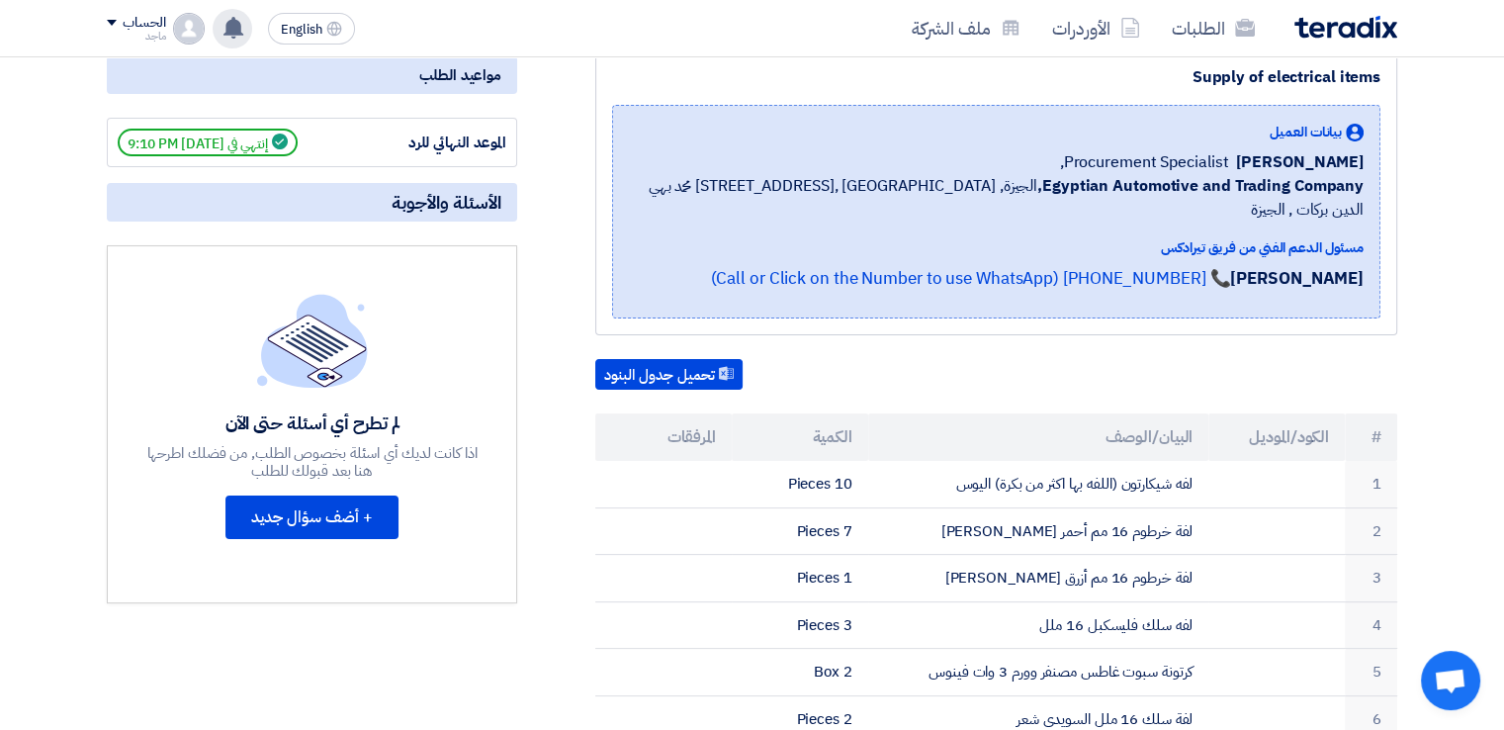
click at [226, 26] on use at bounding box center [233, 28] width 20 height 22
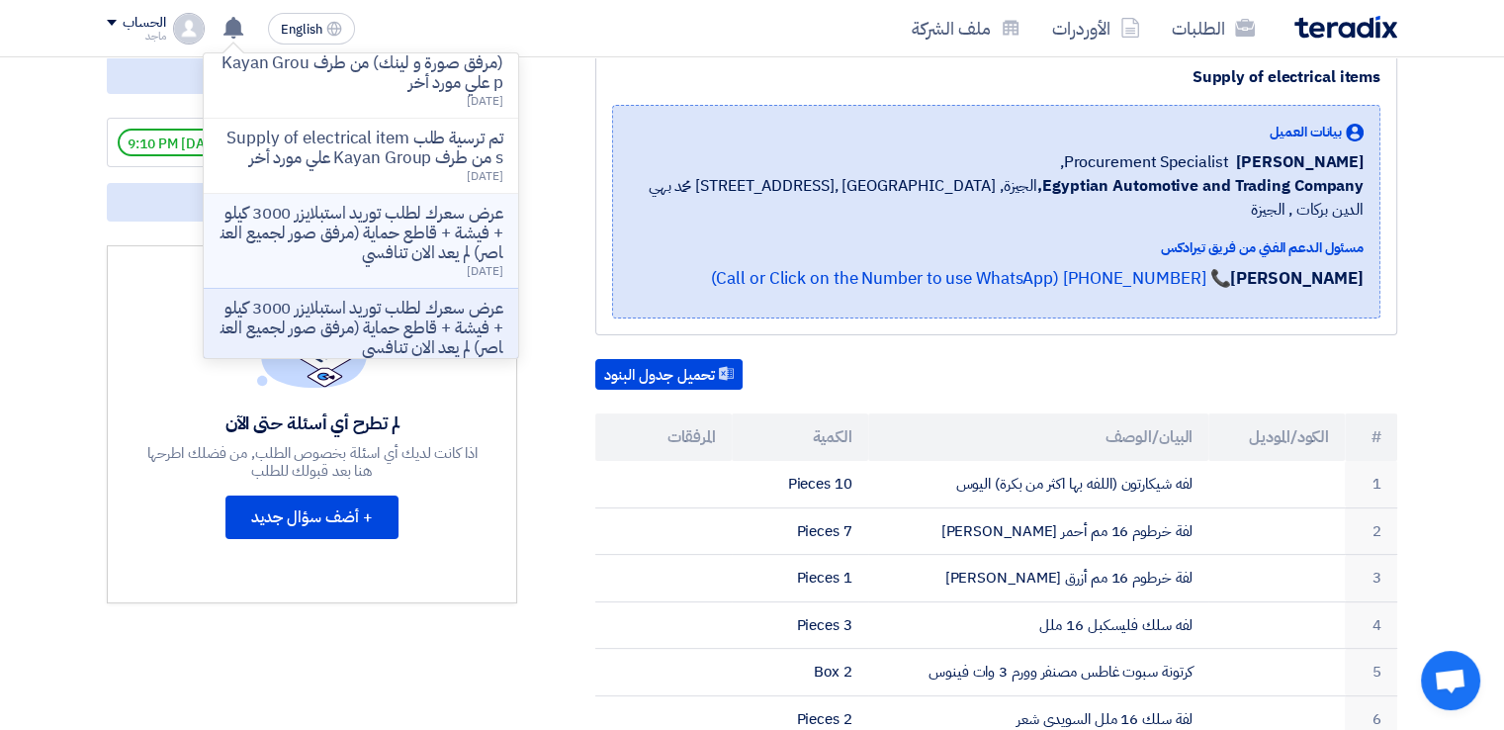
click at [285, 263] on p "عرض سعرك لطلب توريد استبلايزر 3000 كيلو + فيشة + قاطع حماية (مرفق صور لجميع الع…" at bounding box center [361, 233] width 283 height 59
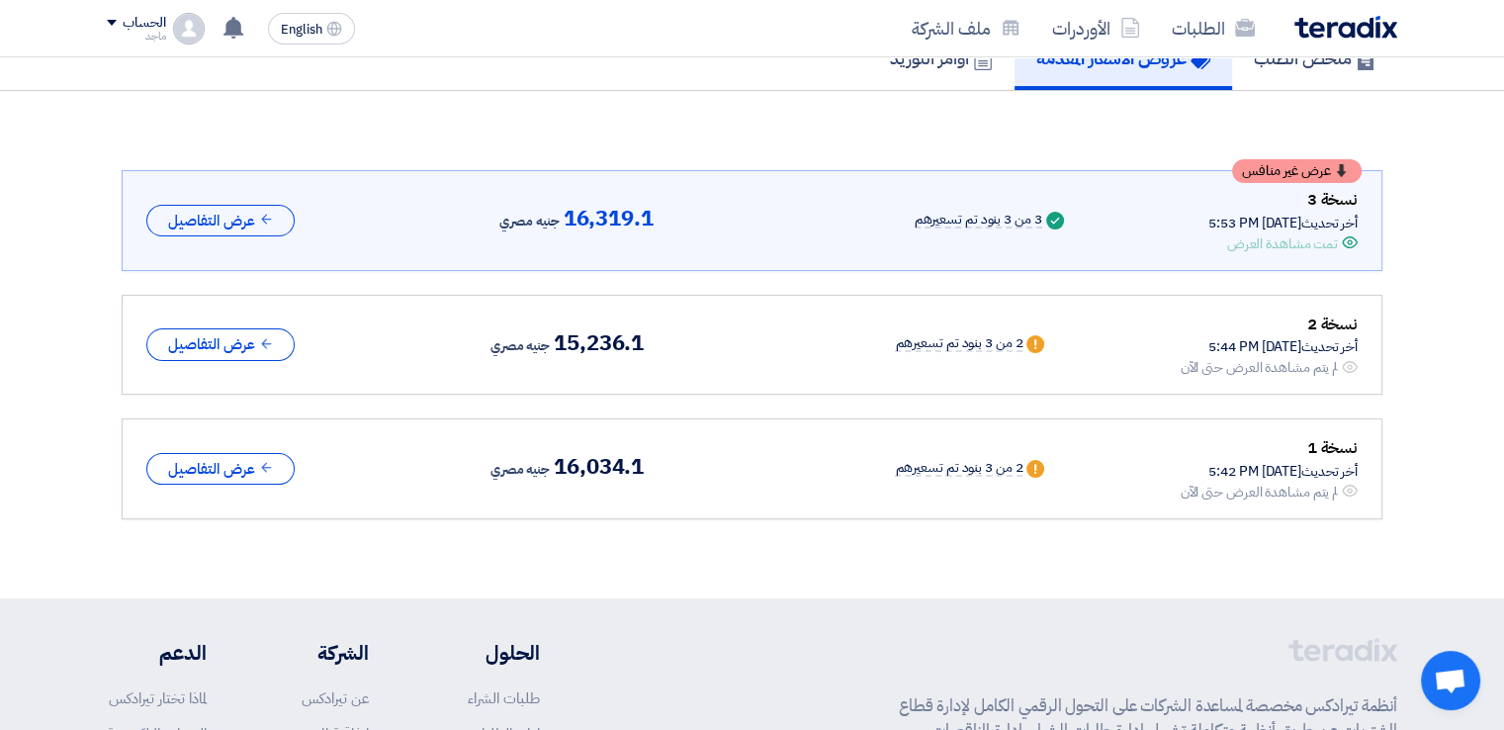
scroll to position [50, 0]
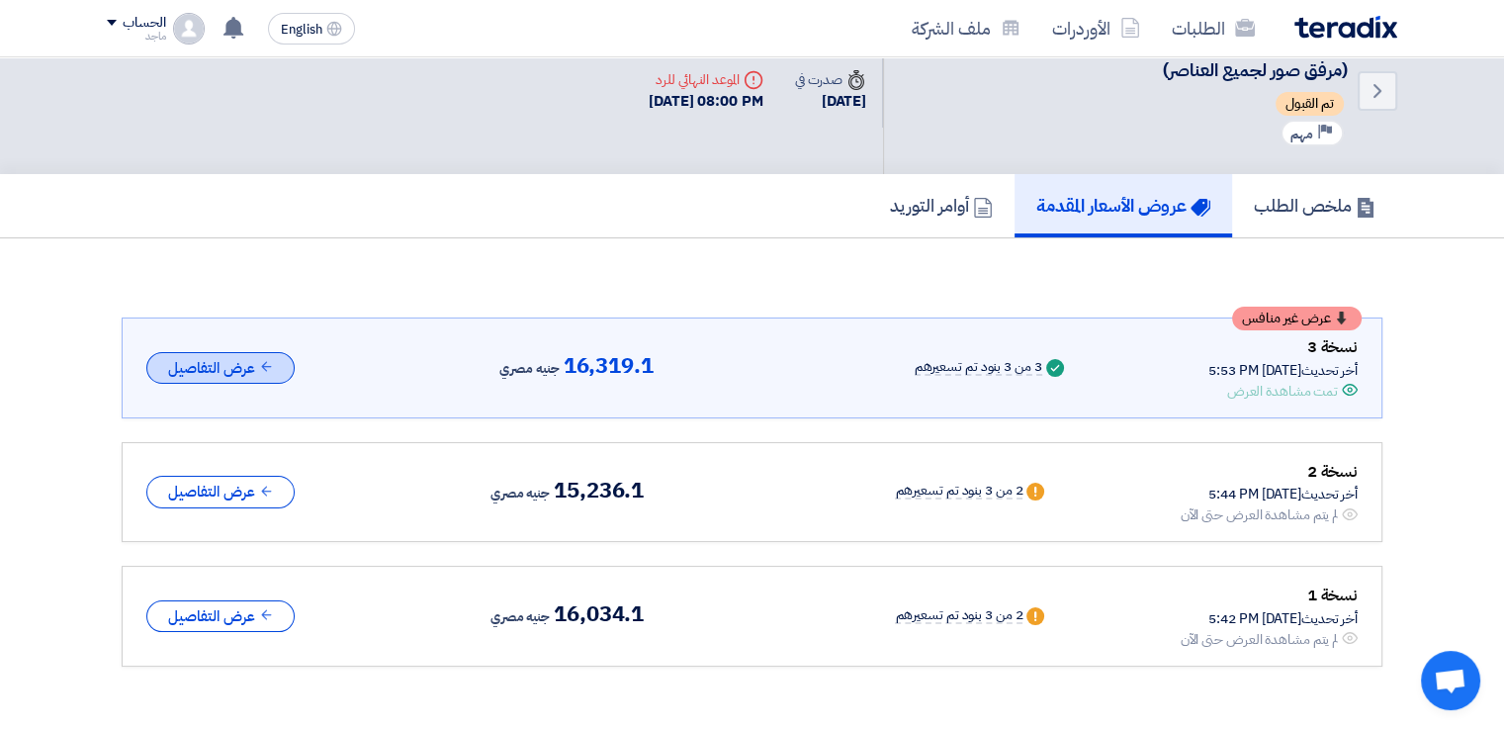
click at [264, 364] on use at bounding box center [266, 367] width 10 height 10
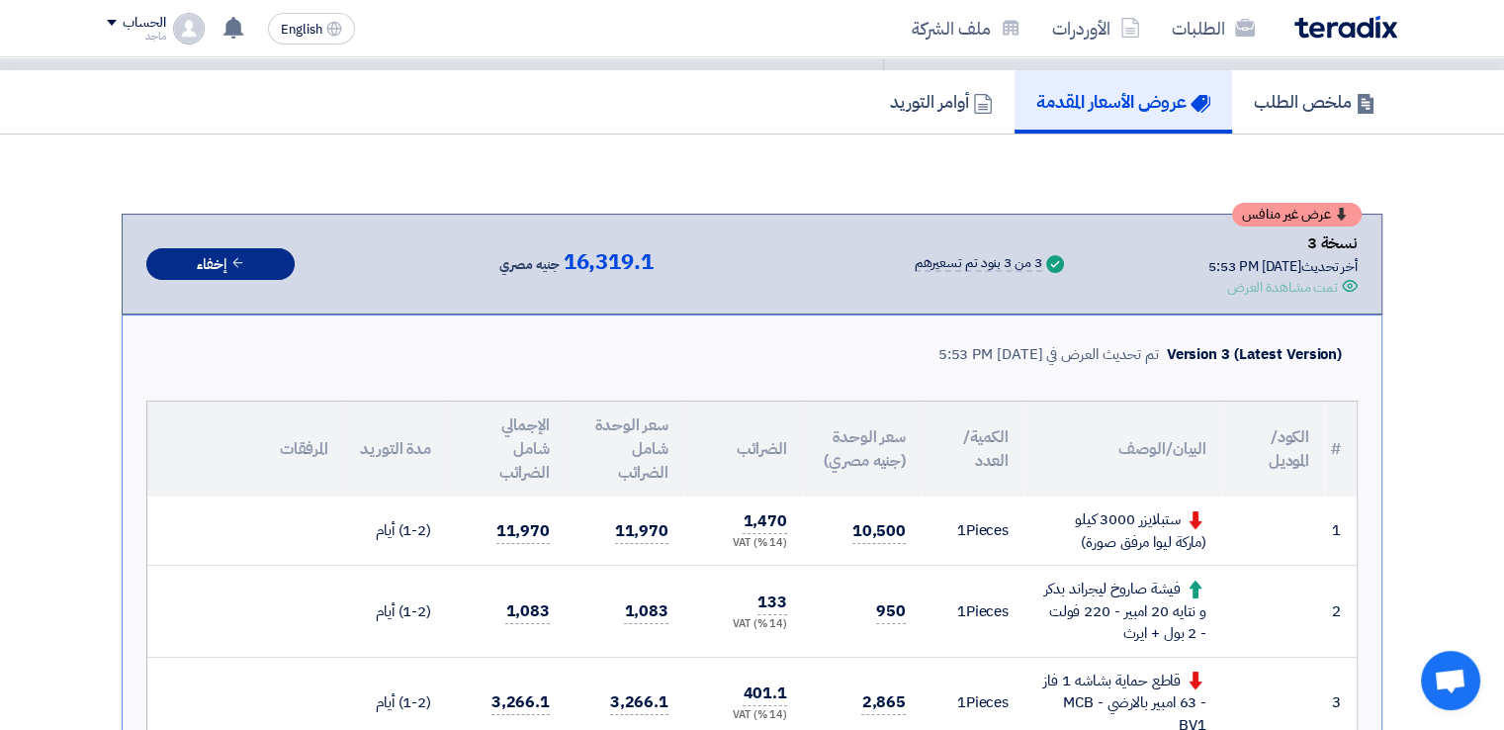
scroll to position [379, 0]
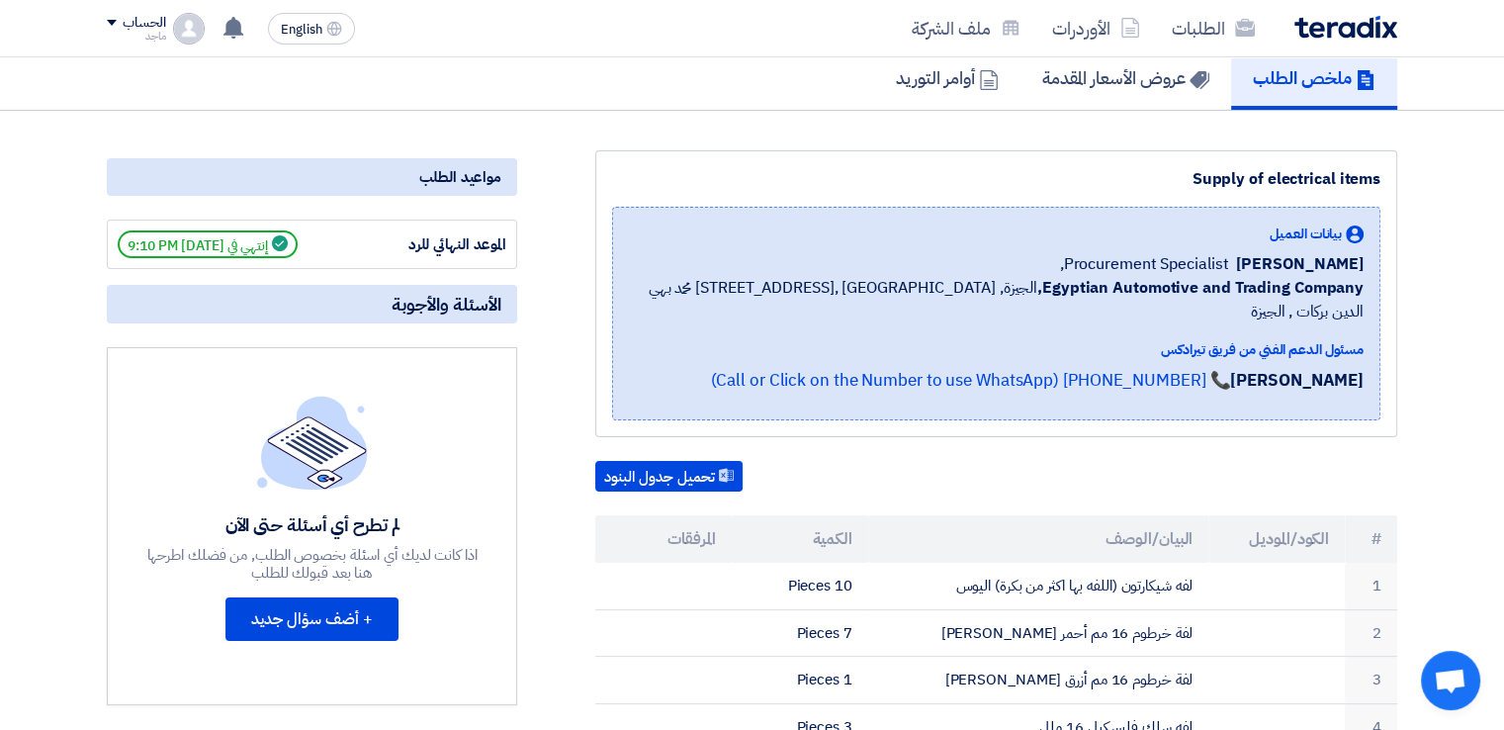
scroll to position [355, 0]
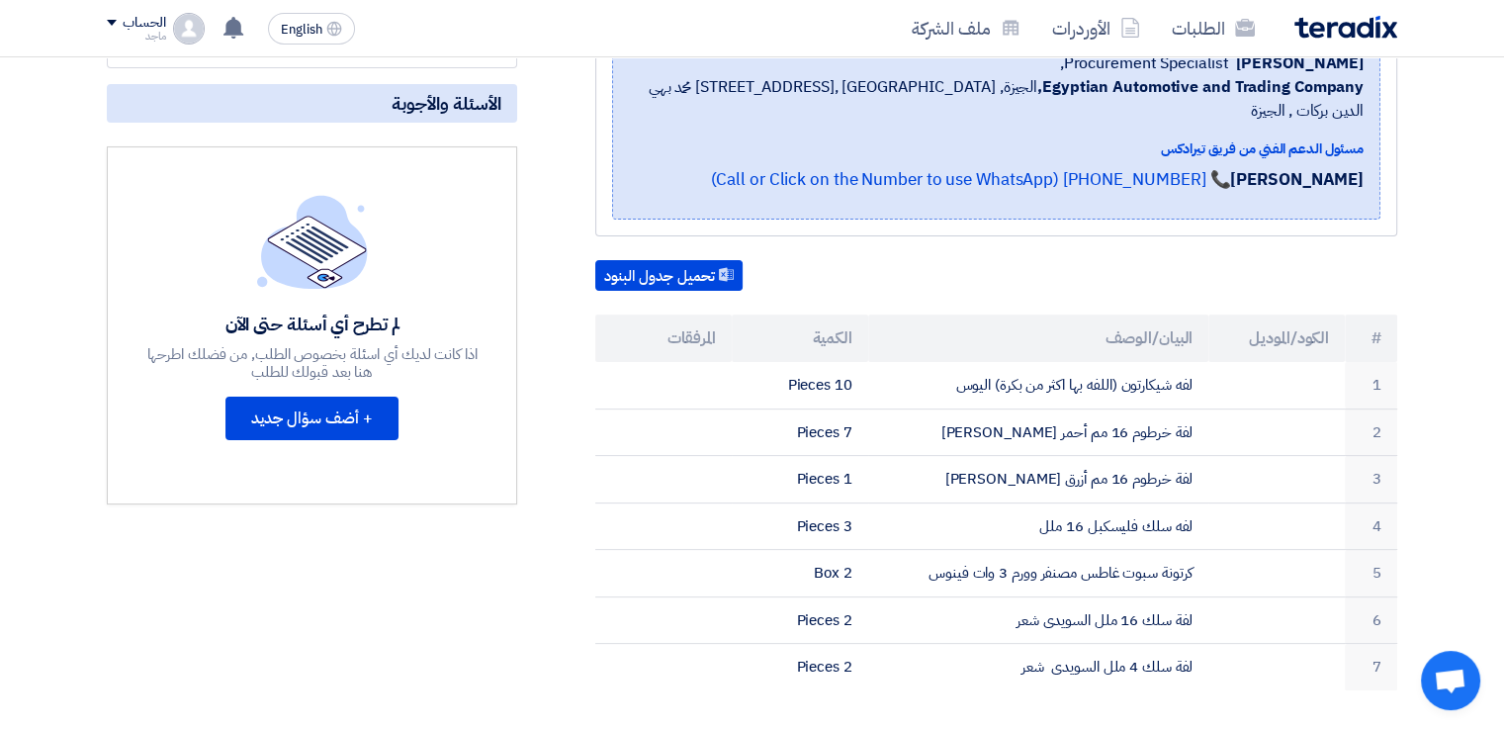
scroll to position [214, 0]
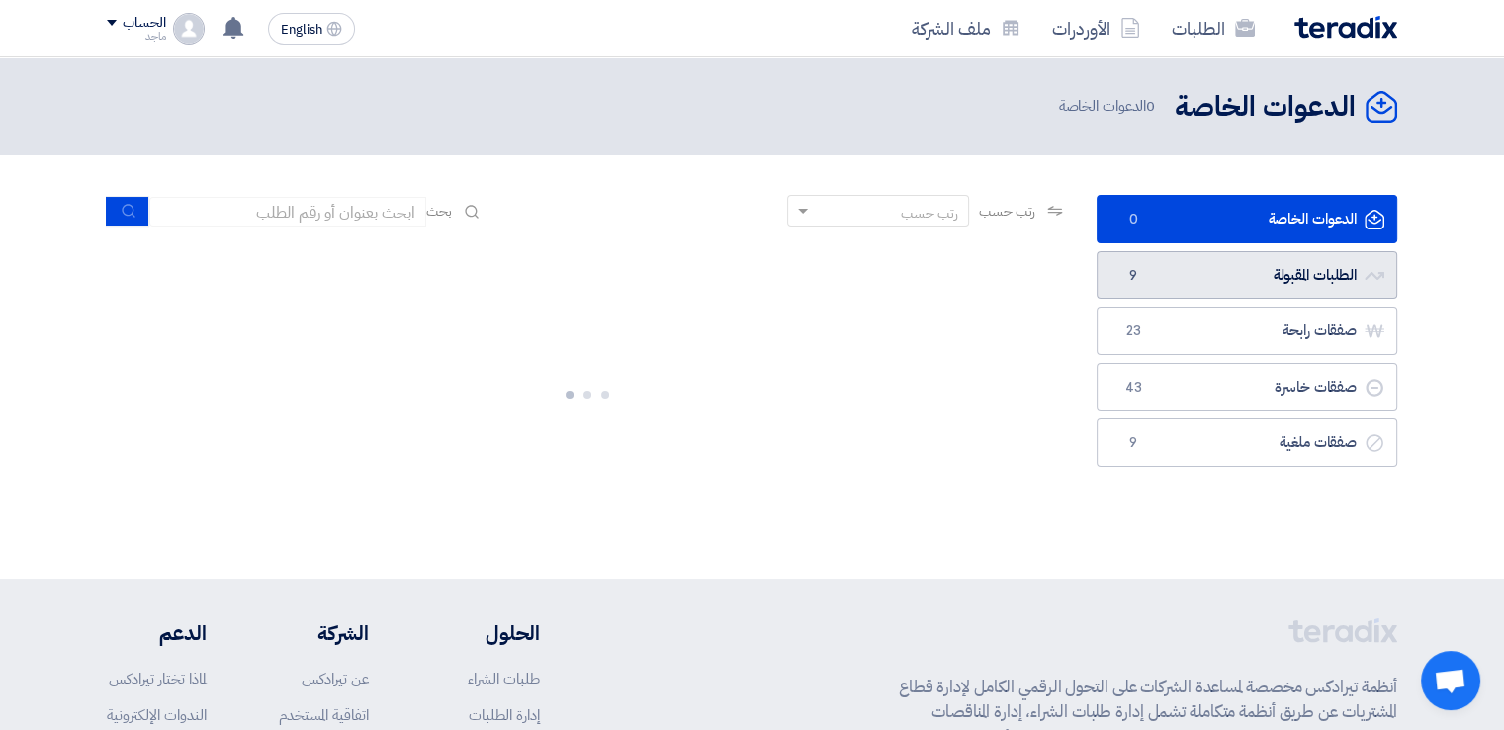
click at [1213, 274] on link "الطلبات المقبولة الطلبات المقبولة 9" at bounding box center [1247, 275] width 301 height 48
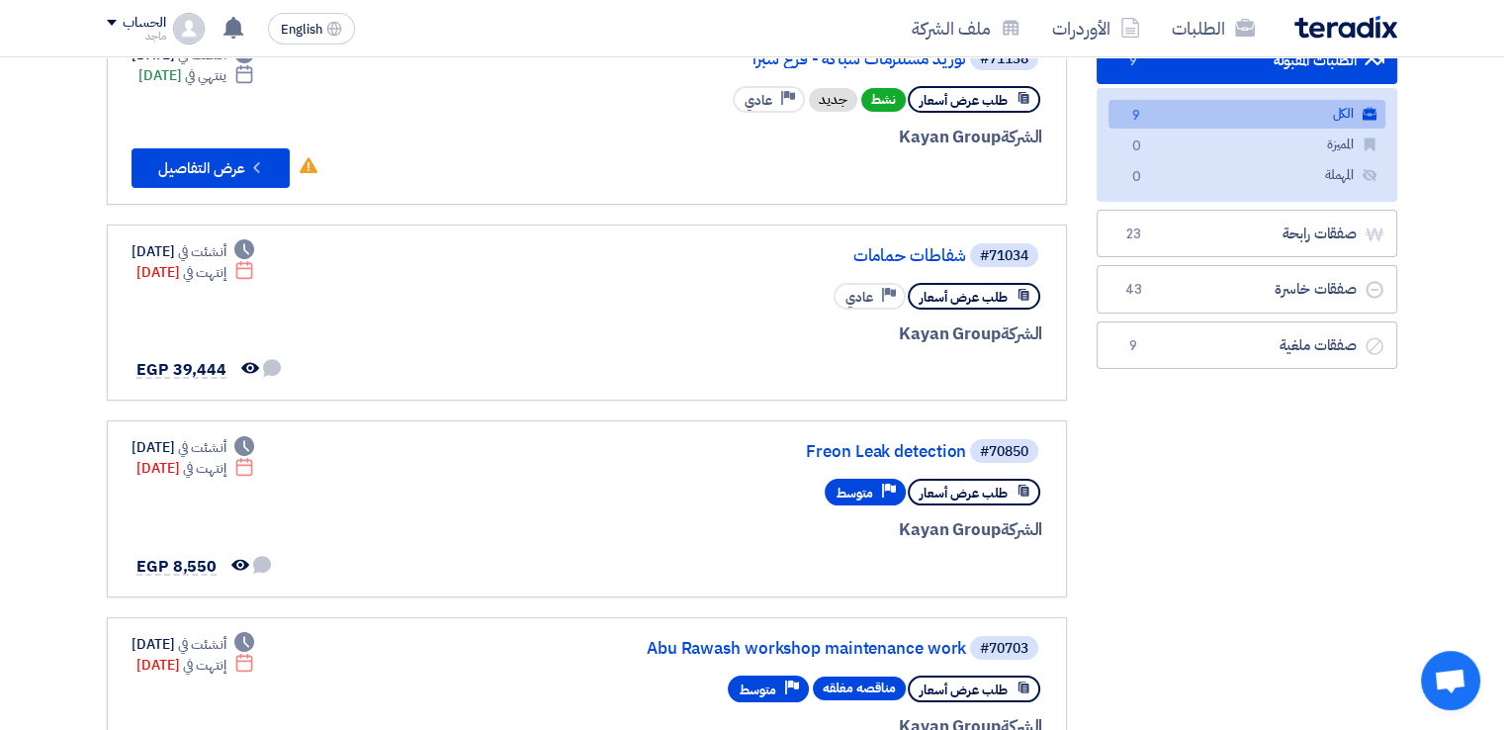
scroll to position [218, 0]
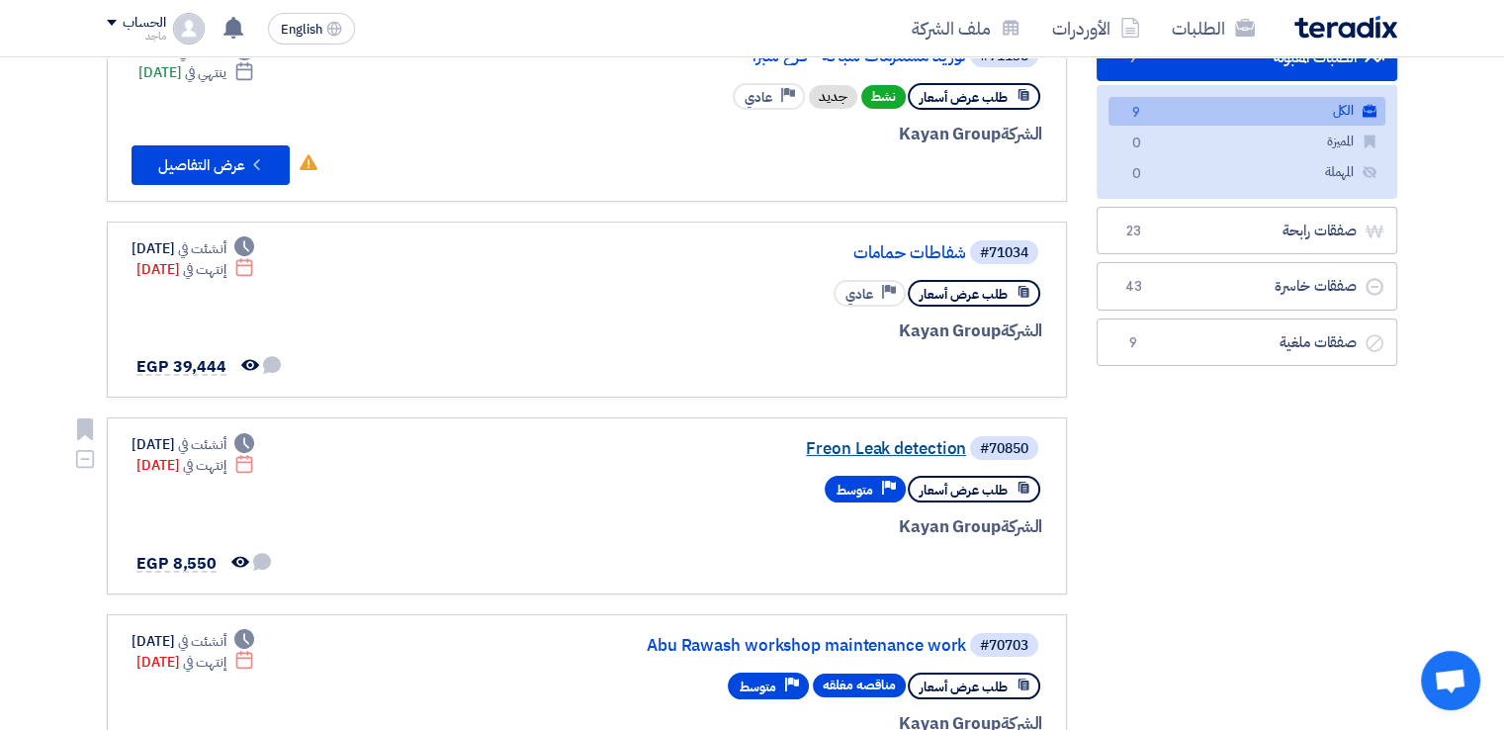
click at [883, 445] on link "Freon Leak detection" at bounding box center [769, 449] width 396 height 18
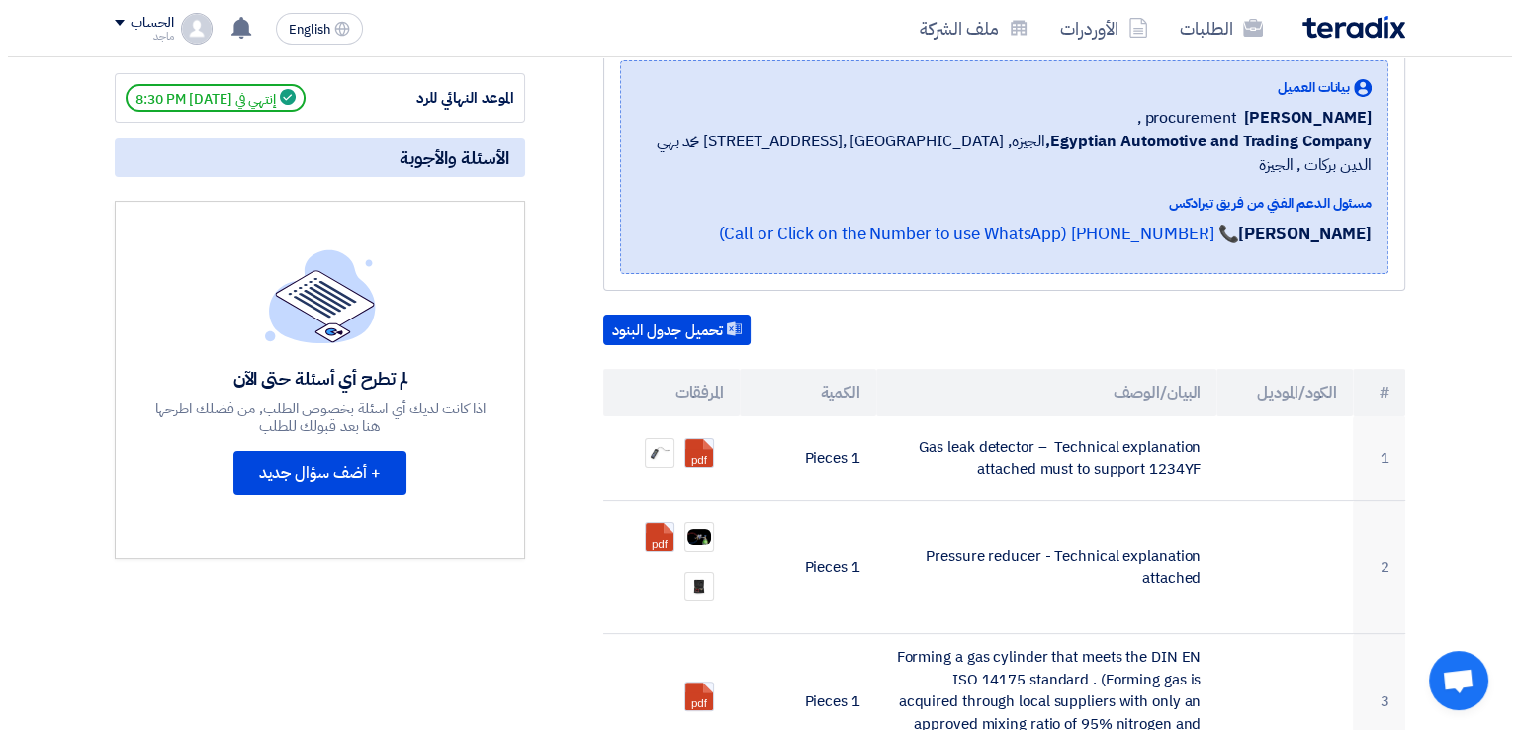
scroll to position [362, 0]
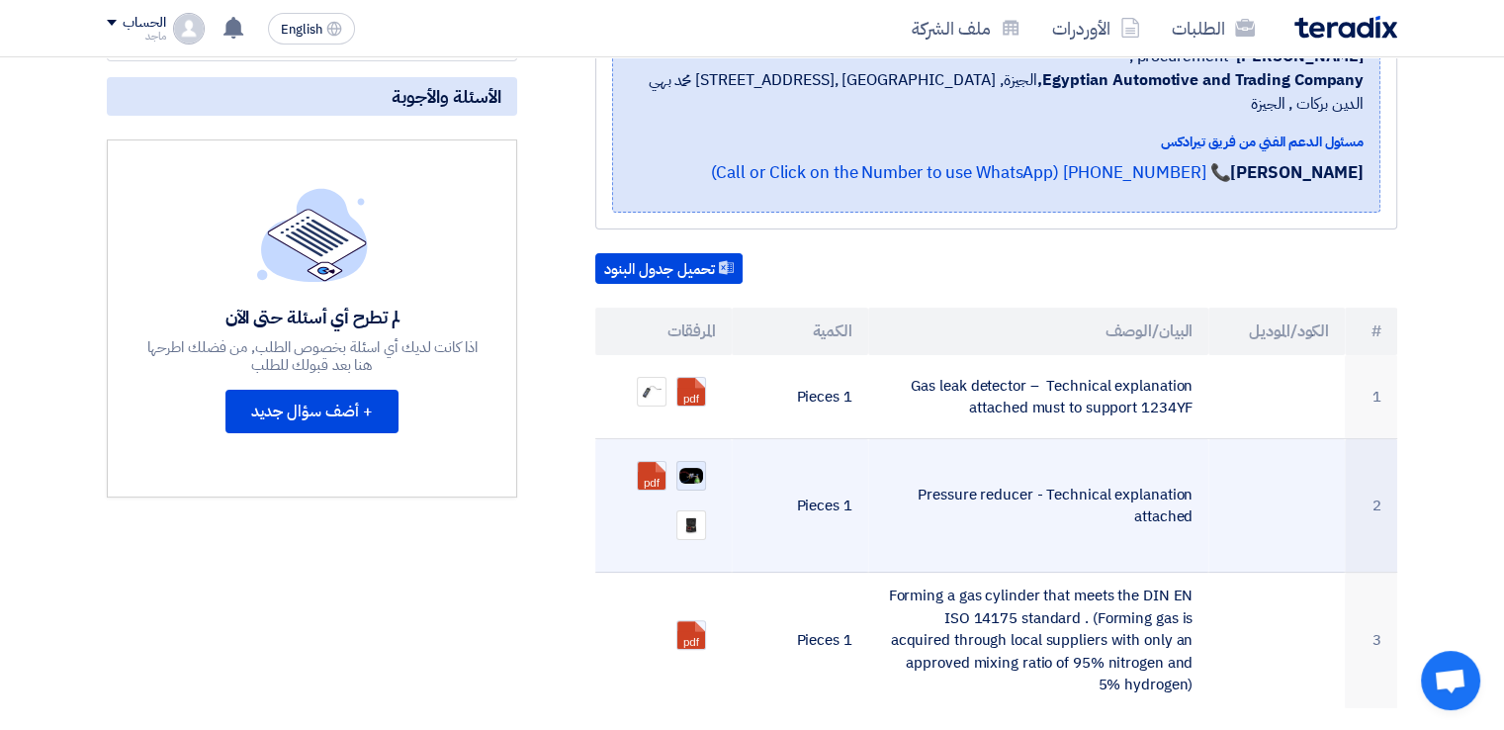
click at [688, 466] on img at bounding box center [691, 476] width 28 height 20
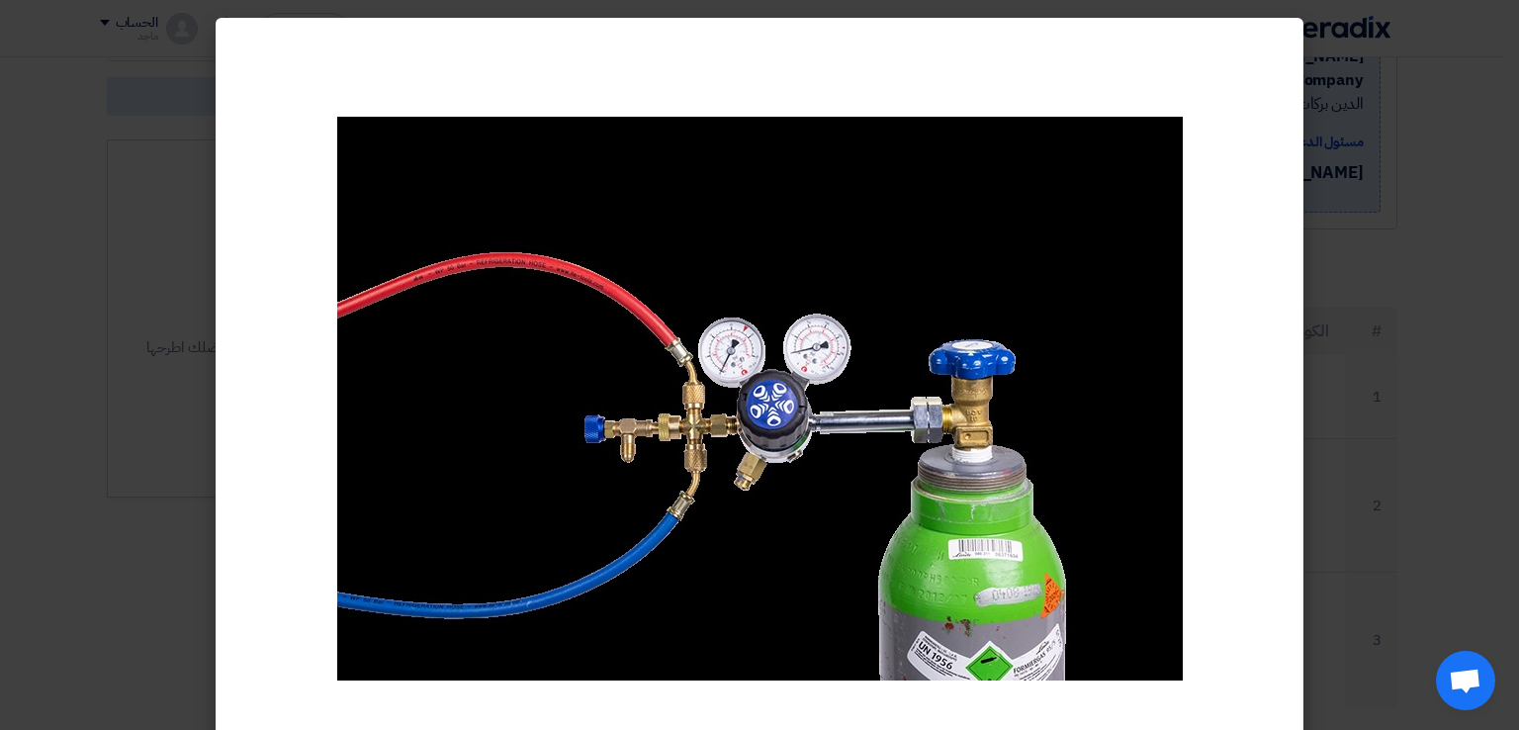
click at [68, 456] on modal-container at bounding box center [759, 365] width 1519 height 730
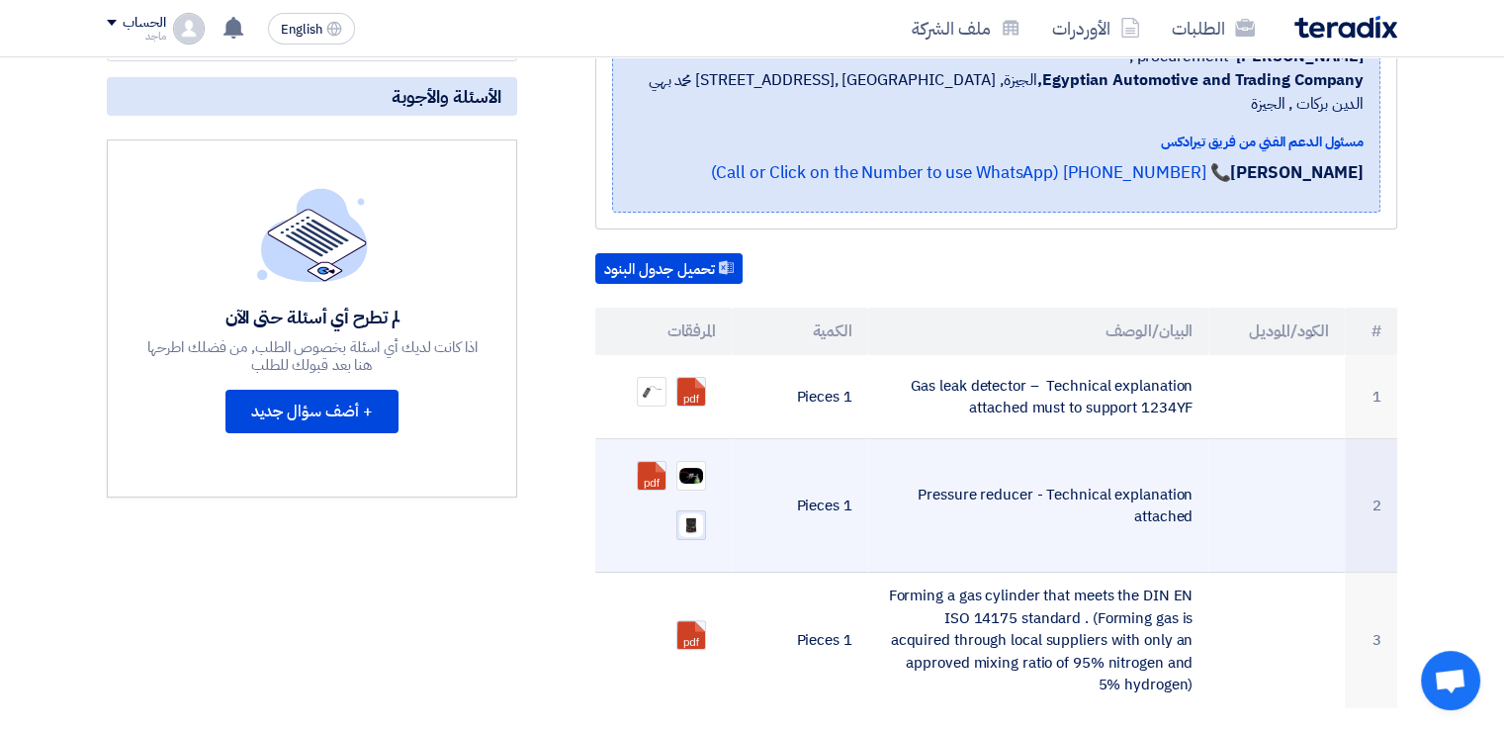
click at [696, 511] on img at bounding box center [691, 525] width 28 height 28
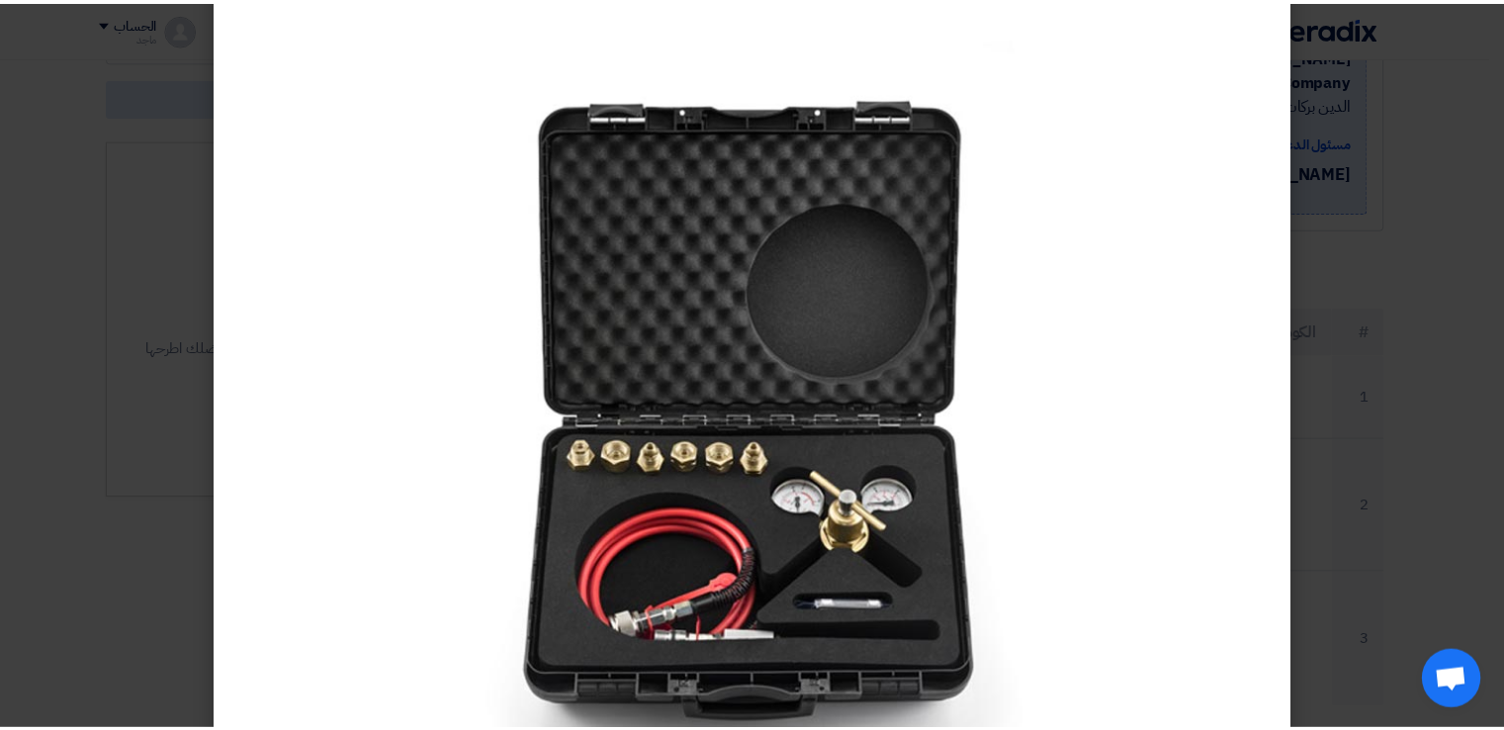
scroll to position [182, 0]
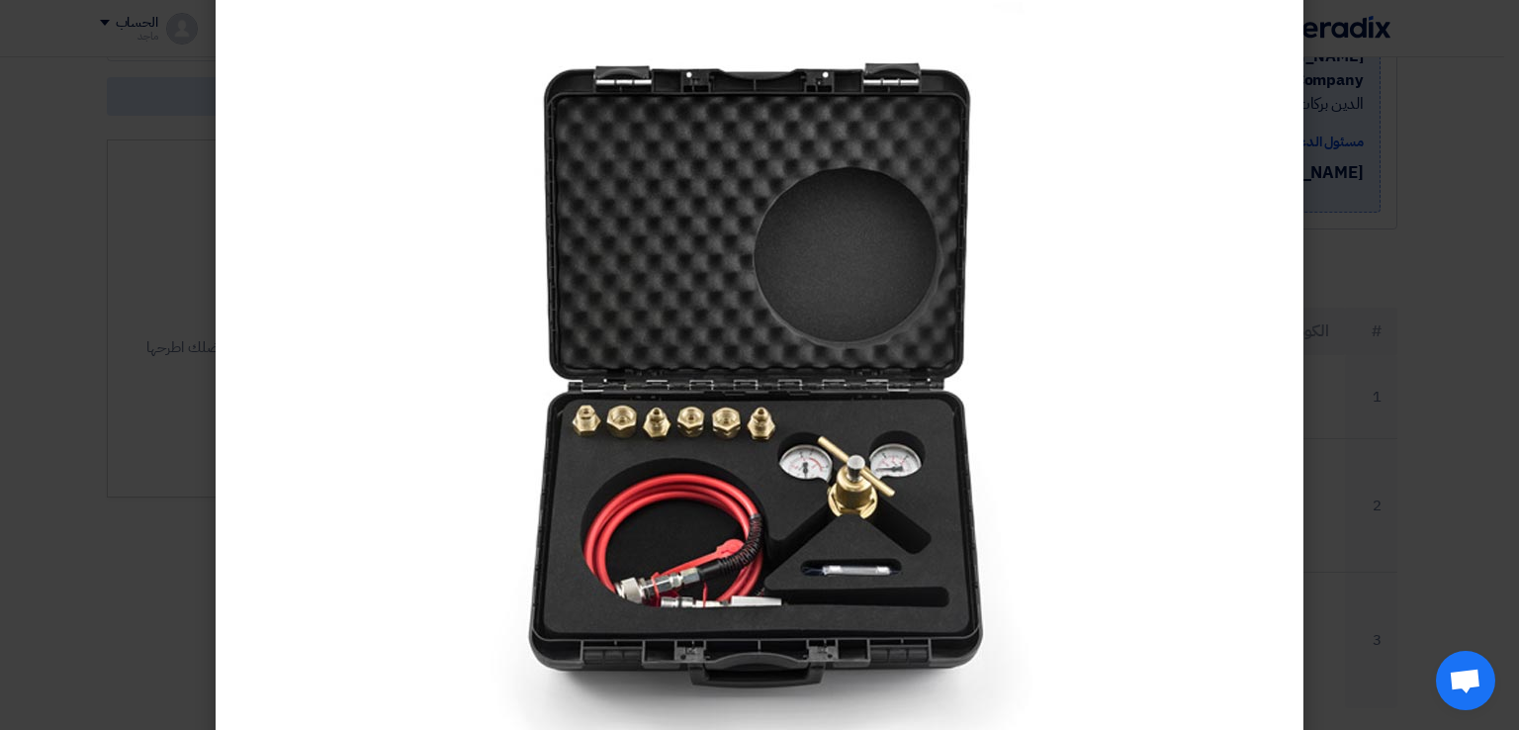
click at [114, 431] on modal-container at bounding box center [759, 365] width 1519 height 730
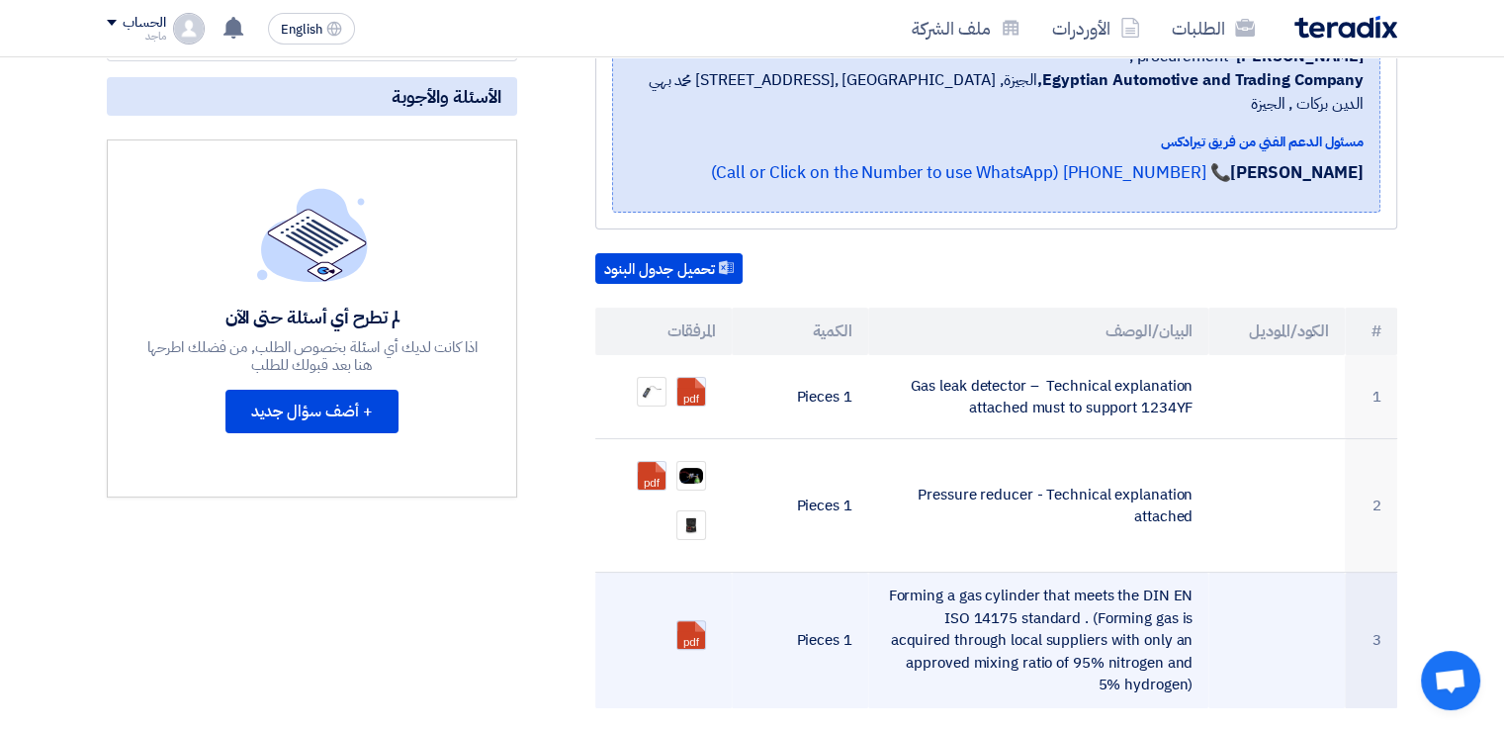
click at [681, 621] on link at bounding box center [756, 680] width 158 height 119
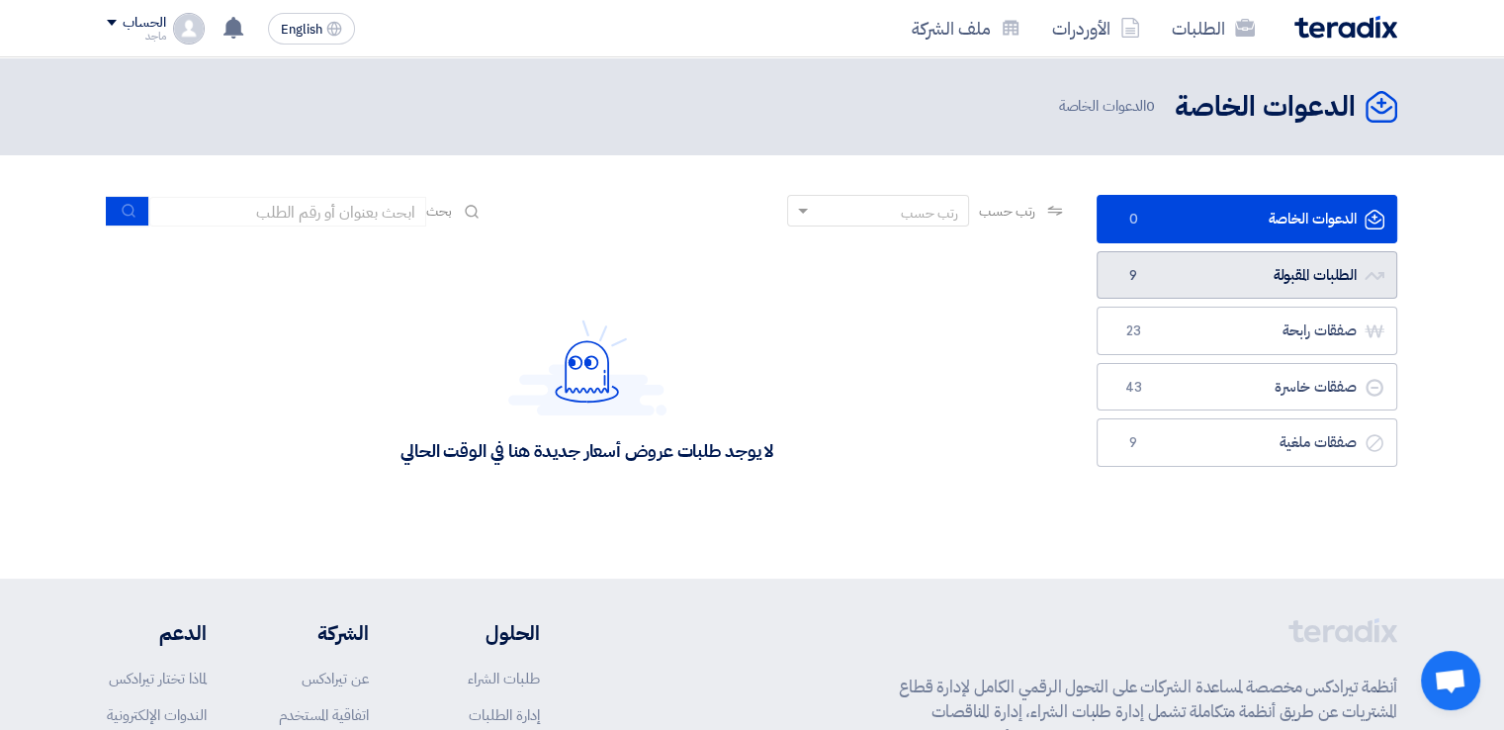
click at [1173, 268] on link "الطلبات المقبولة الطلبات المقبولة 9" at bounding box center [1247, 275] width 301 height 48
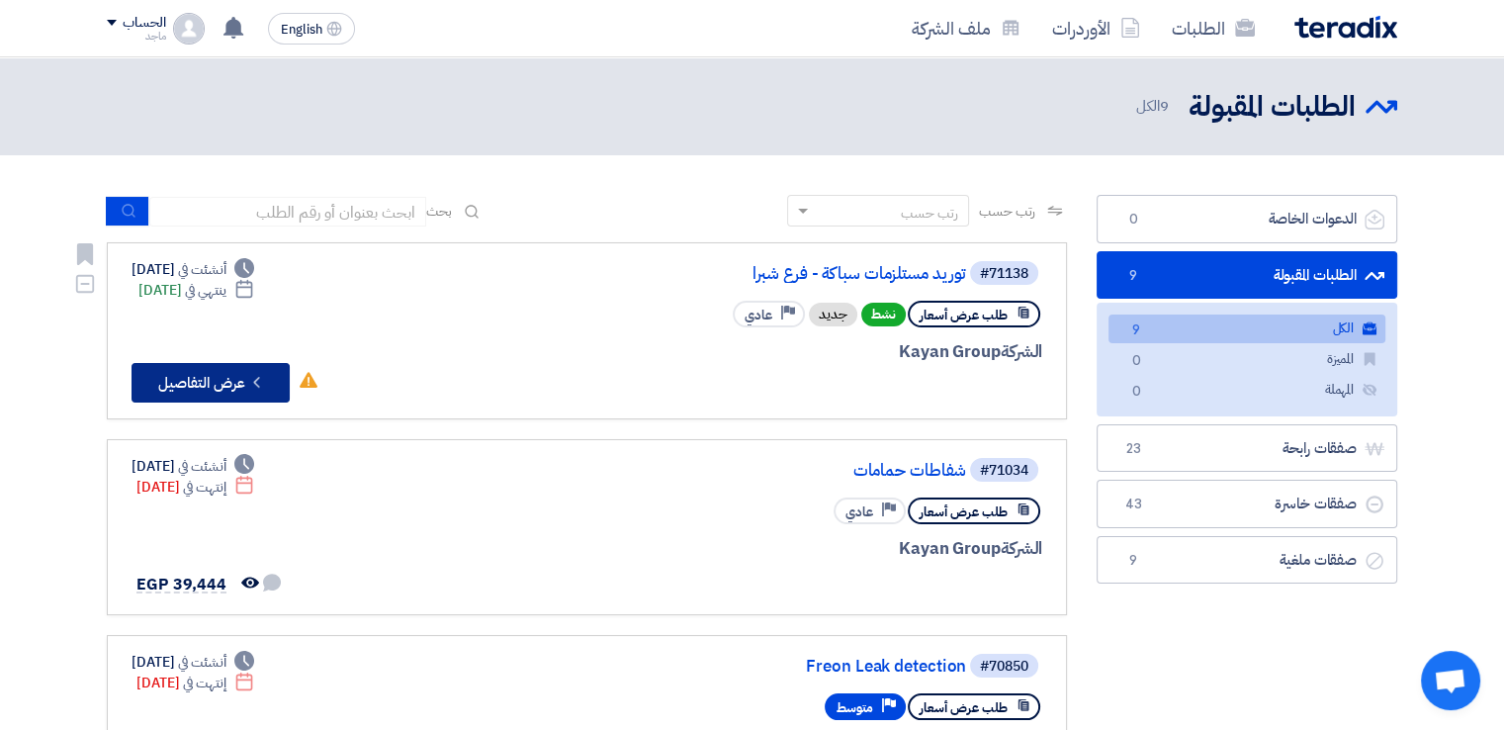
click at [273, 365] on button "Check details عرض التفاصيل" at bounding box center [211, 383] width 158 height 40
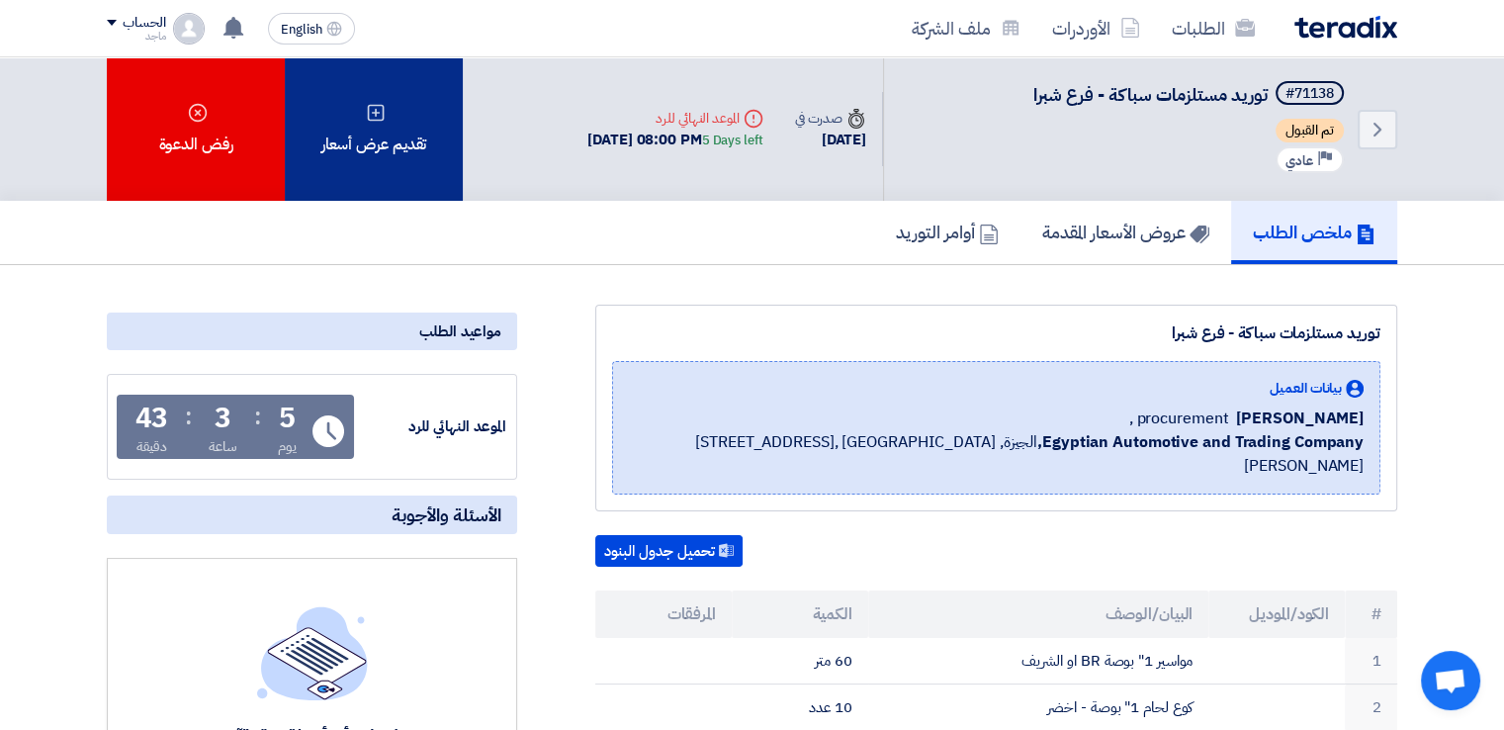
click at [387, 147] on div "تقديم عرض أسعار" at bounding box center [374, 128] width 178 height 143
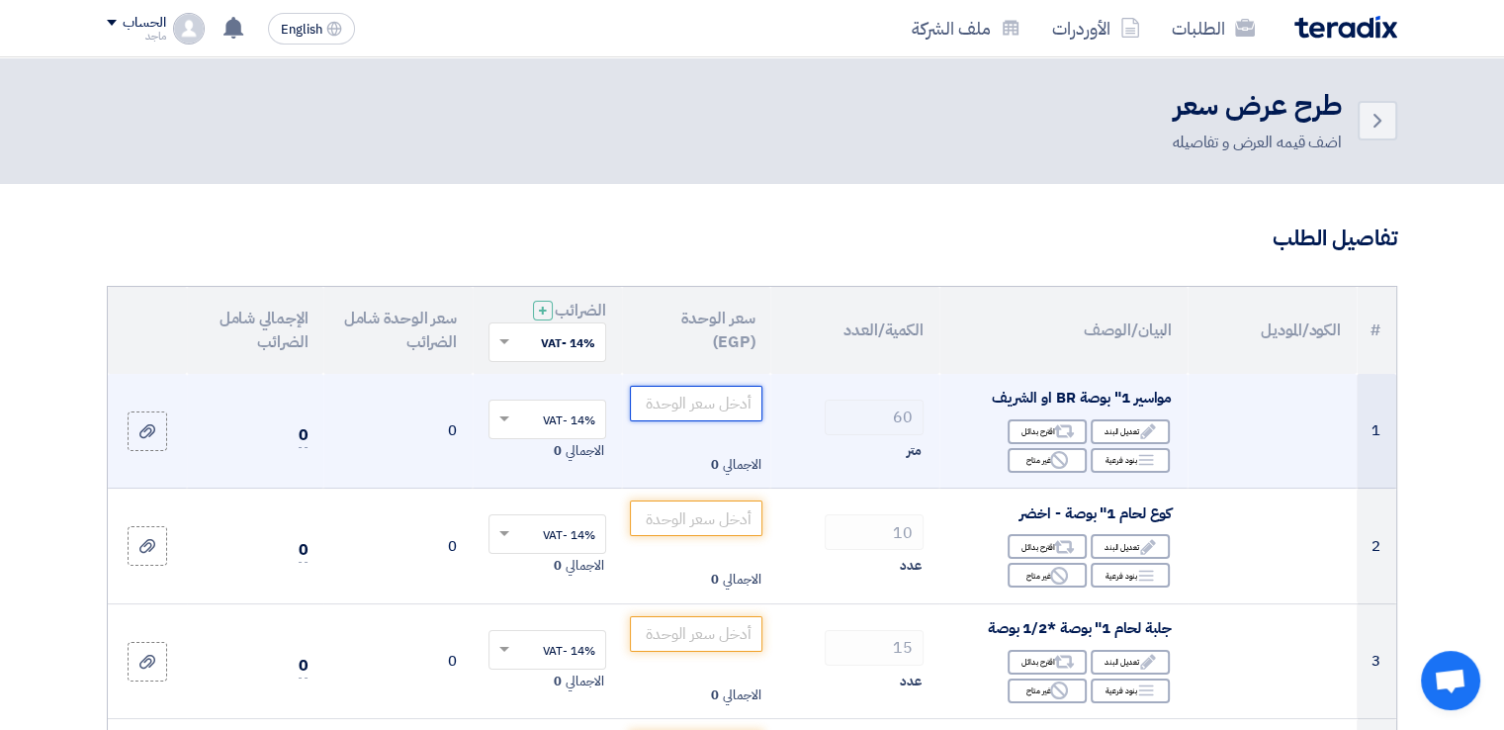
click at [678, 404] on input "number" at bounding box center [697, 404] width 134 height 36
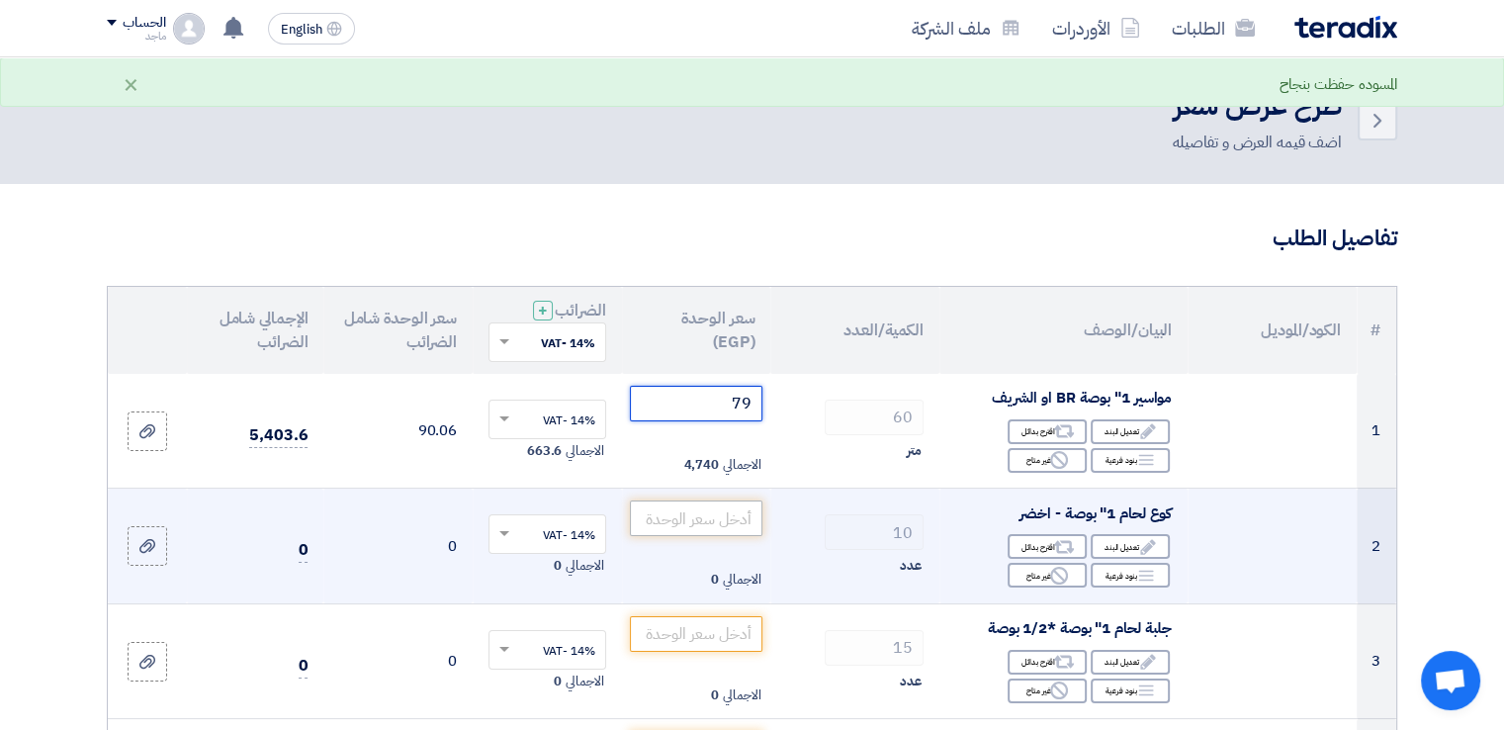
type input "79"
click at [710, 520] on input "number" at bounding box center [697, 518] width 134 height 36
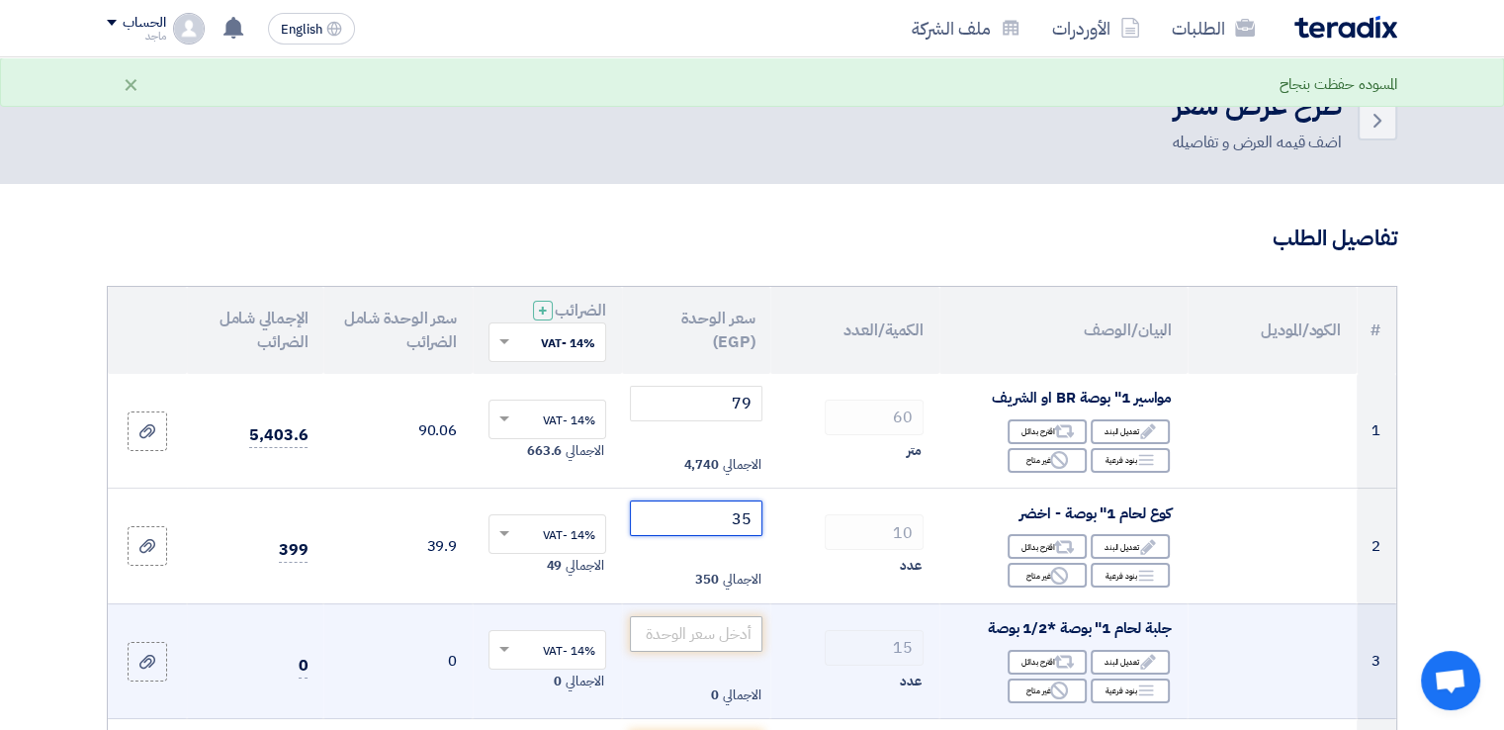
type input "35"
click at [692, 628] on input "number" at bounding box center [697, 634] width 134 height 36
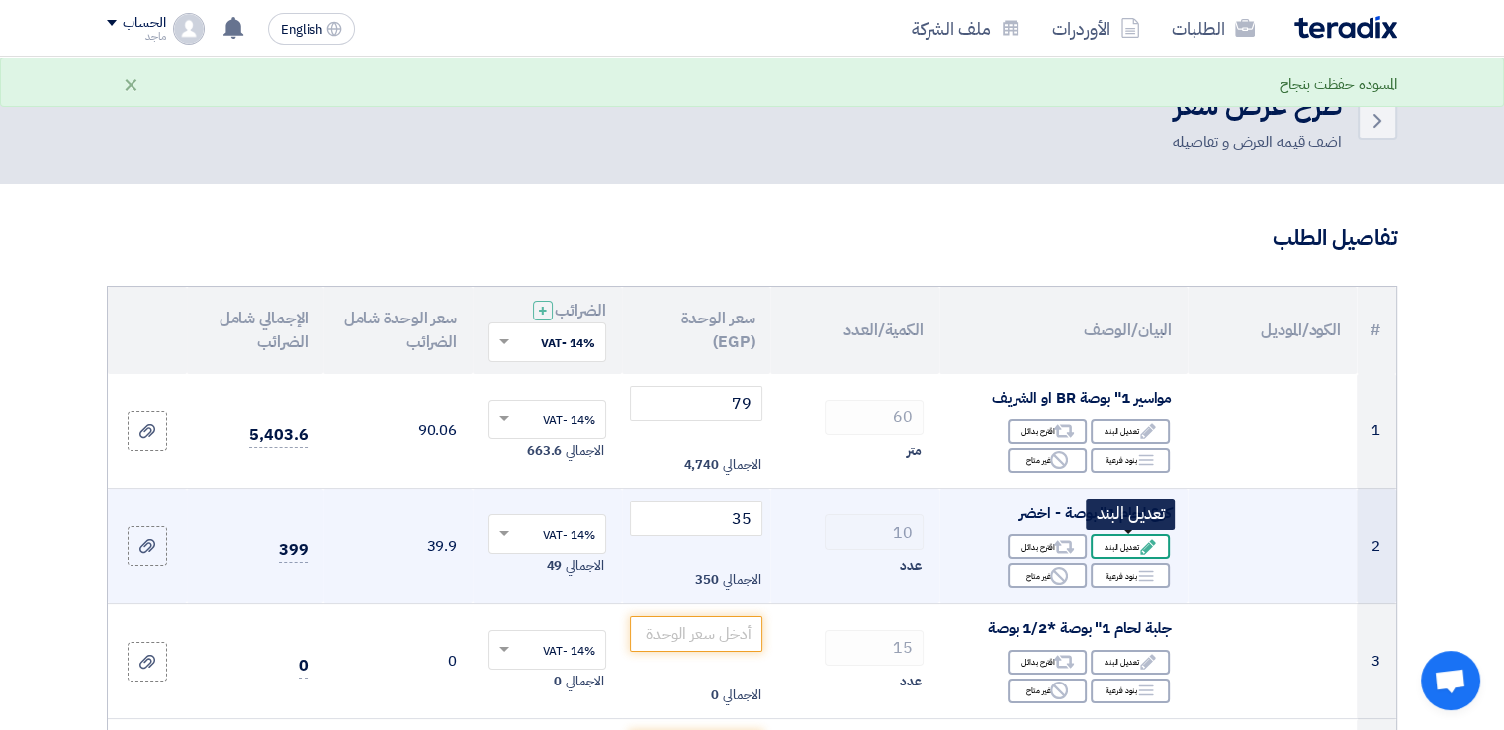
click at [1119, 543] on div "Edit تعديل البند" at bounding box center [1130, 546] width 79 height 25
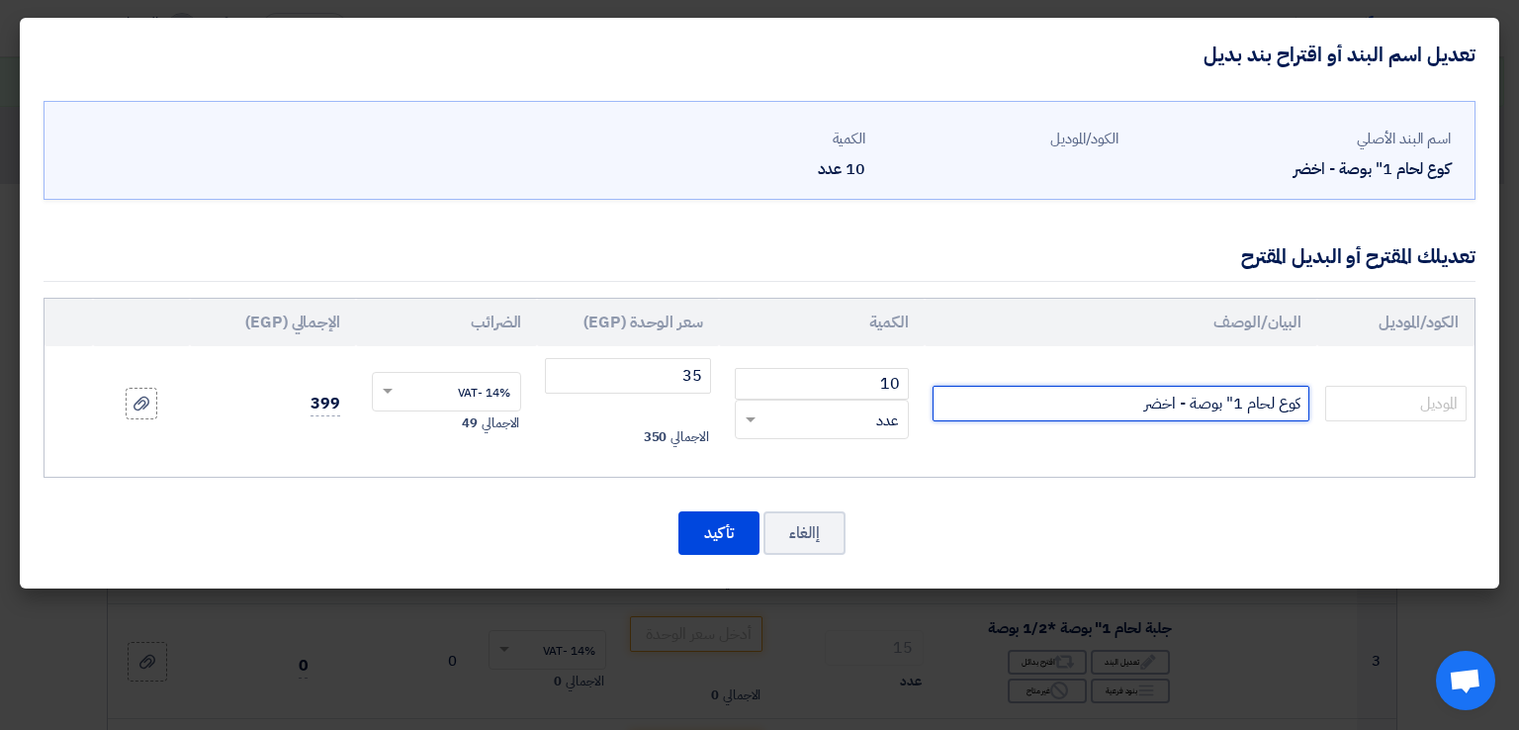
click at [1065, 393] on input "كوع لحام 1" بوصة - اخضر" at bounding box center [1121, 404] width 377 height 36
type input "كوع لحام 1" بوصة - اخضر الشريف"
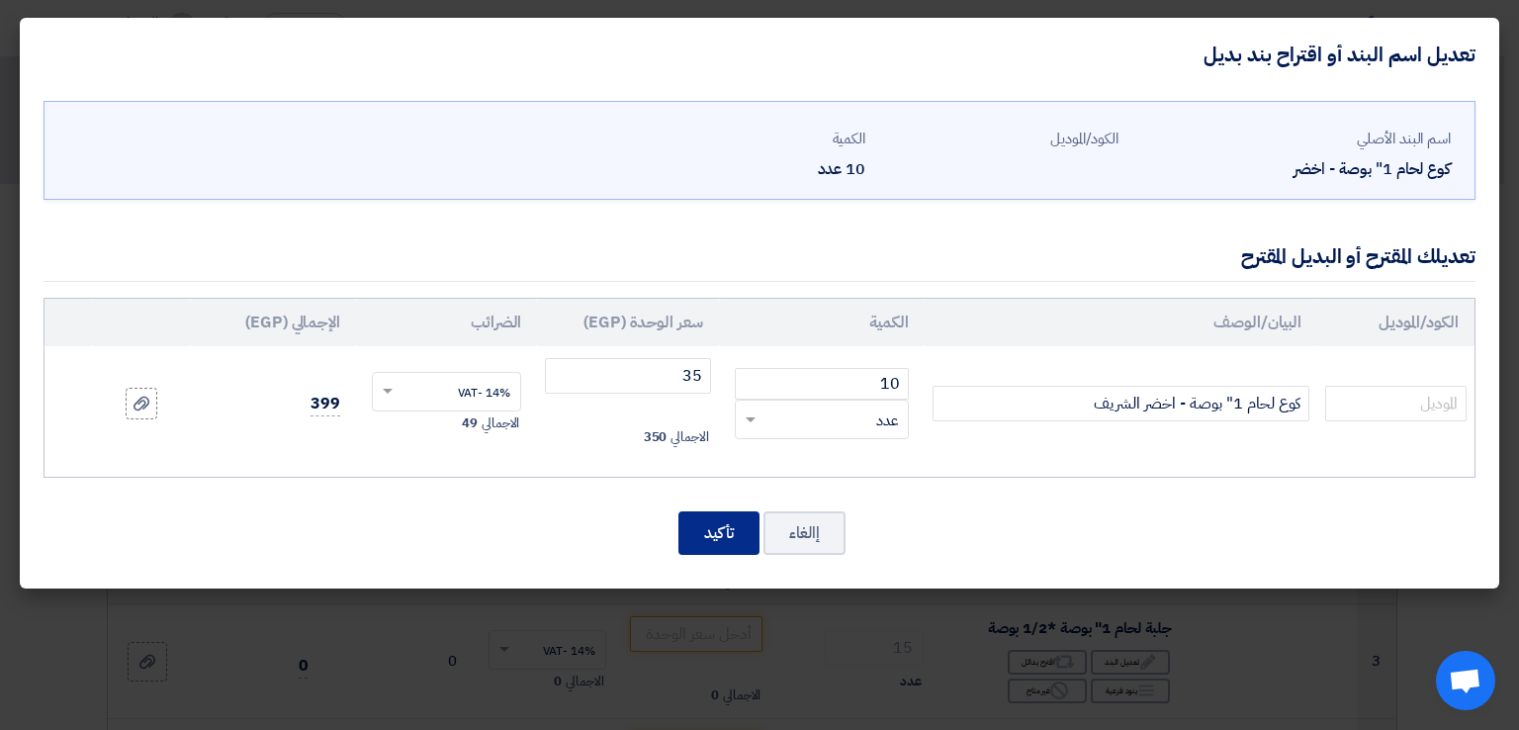
click at [732, 524] on button "تأكيد" at bounding box center [718, 533] width 81 height 44
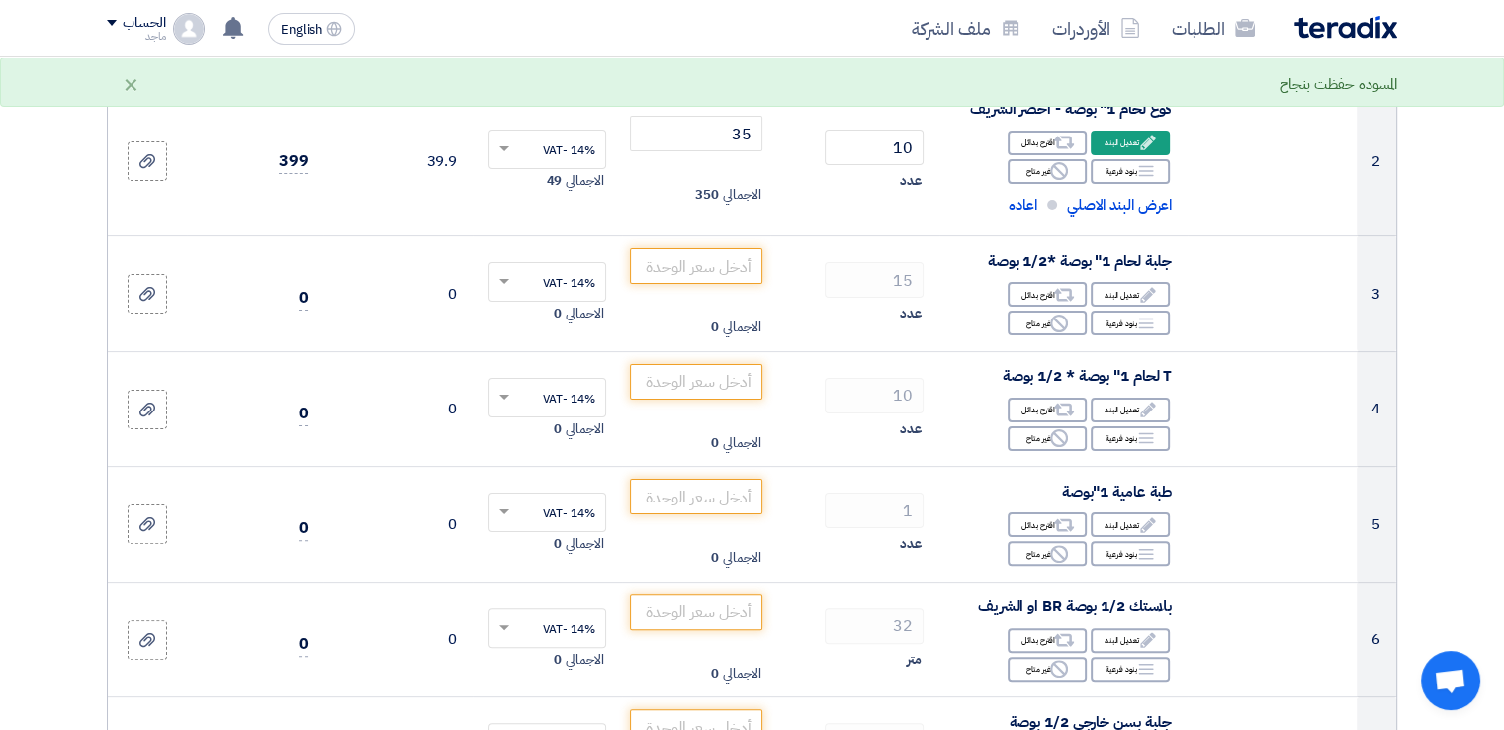
scroll to position [451, 0]
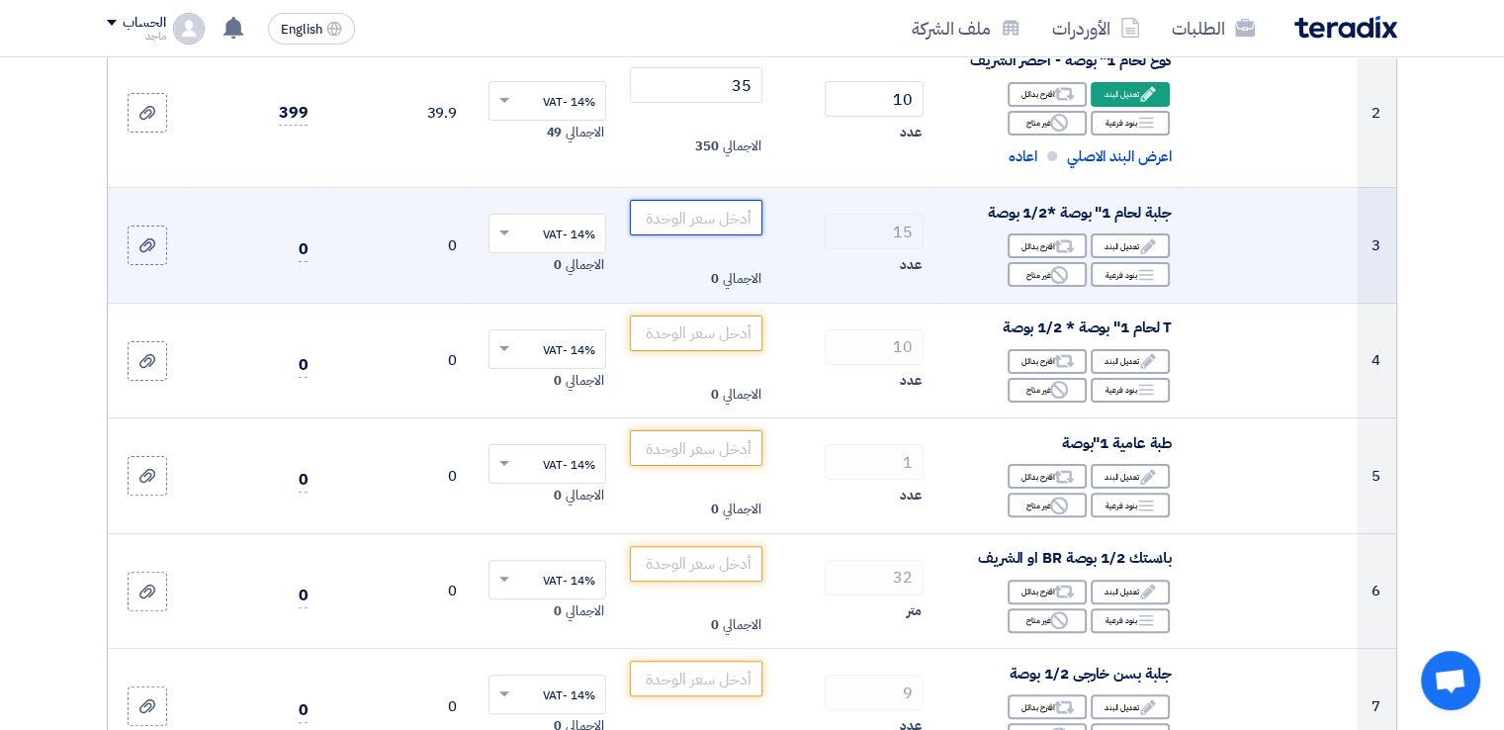
click at [690, 217] on input "number" at bounding box center [697, 218] width 134 height 36
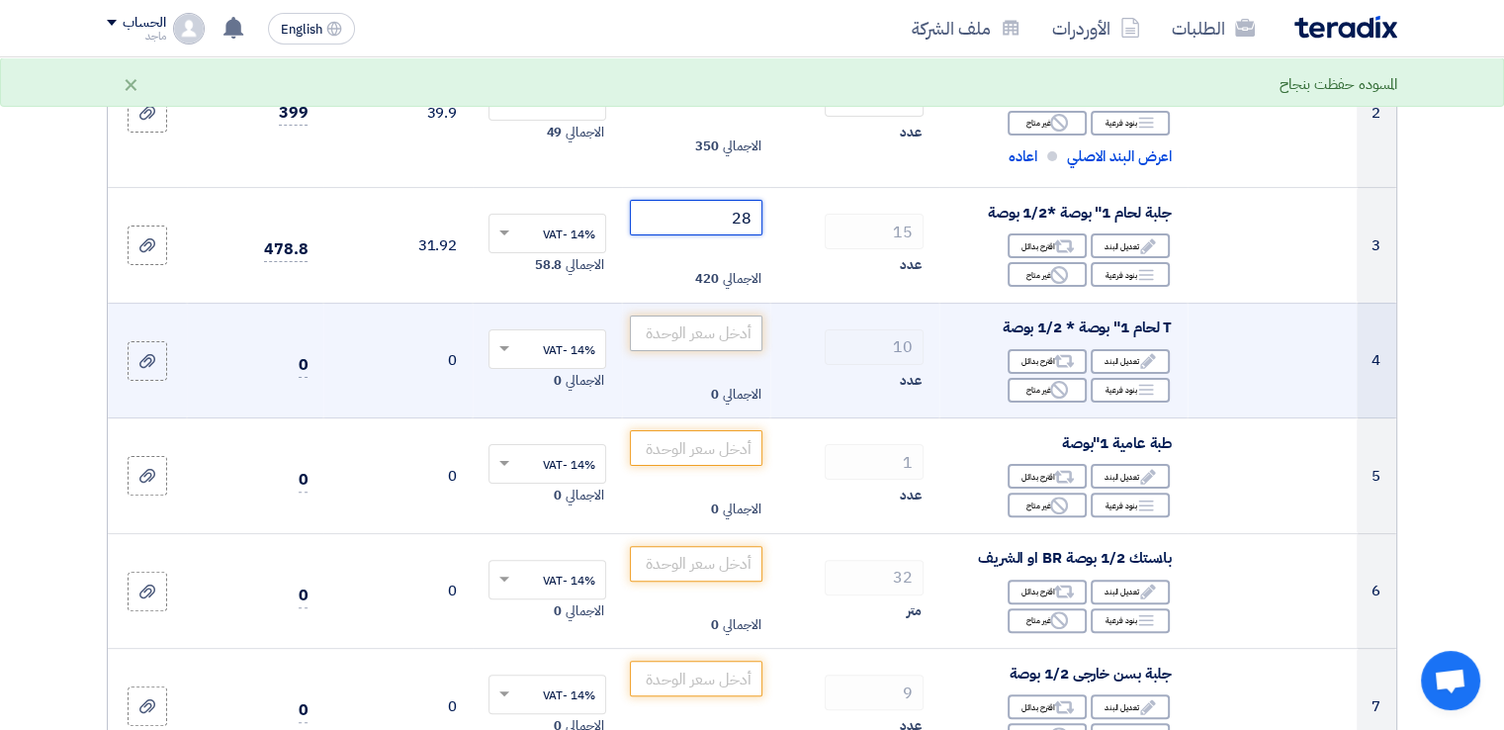
type input "28"
click at [736, 336] on input "number" at bounding box center [697, 333] width 134 height 36
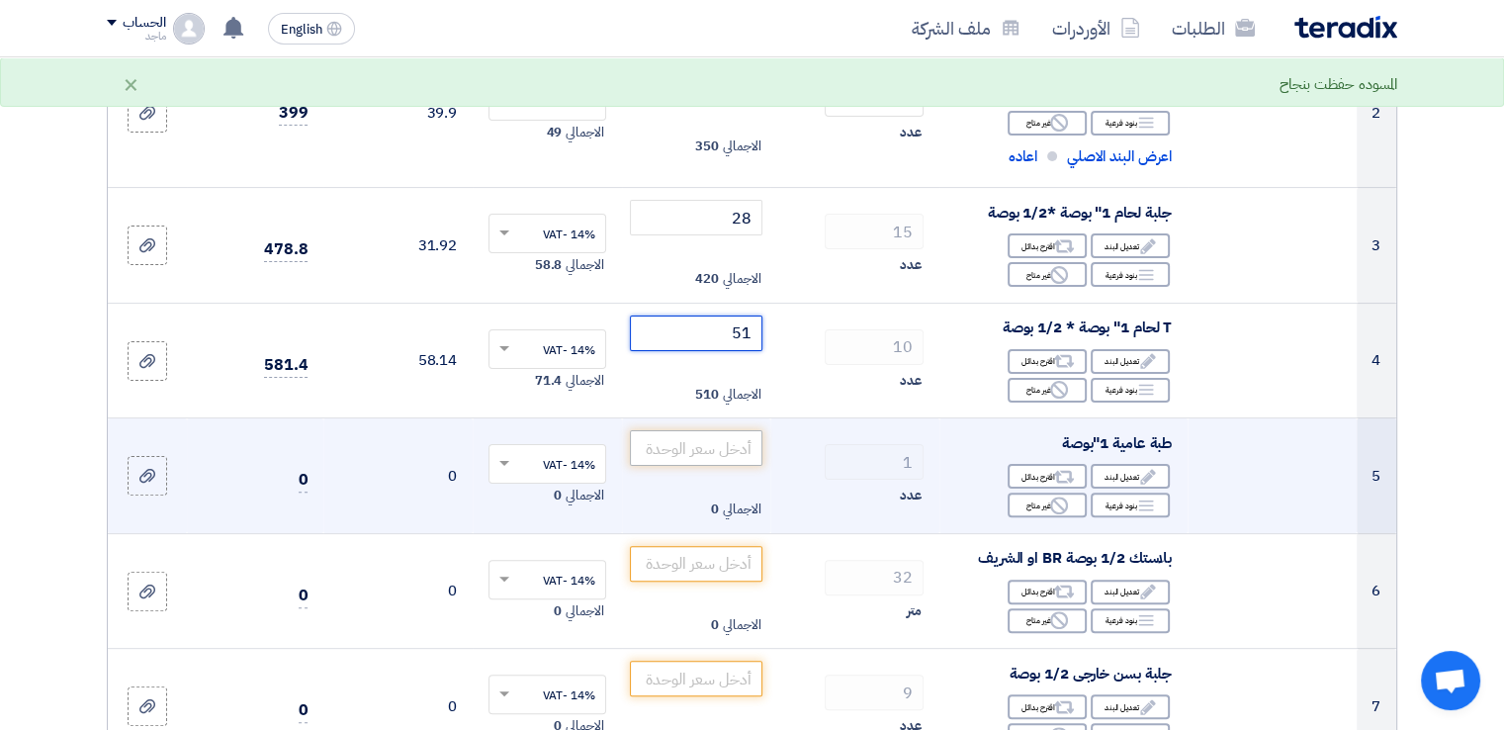
type input "51"
click at [723, 446] on input "number" at bounding box center [697, 448] width 134 height 36
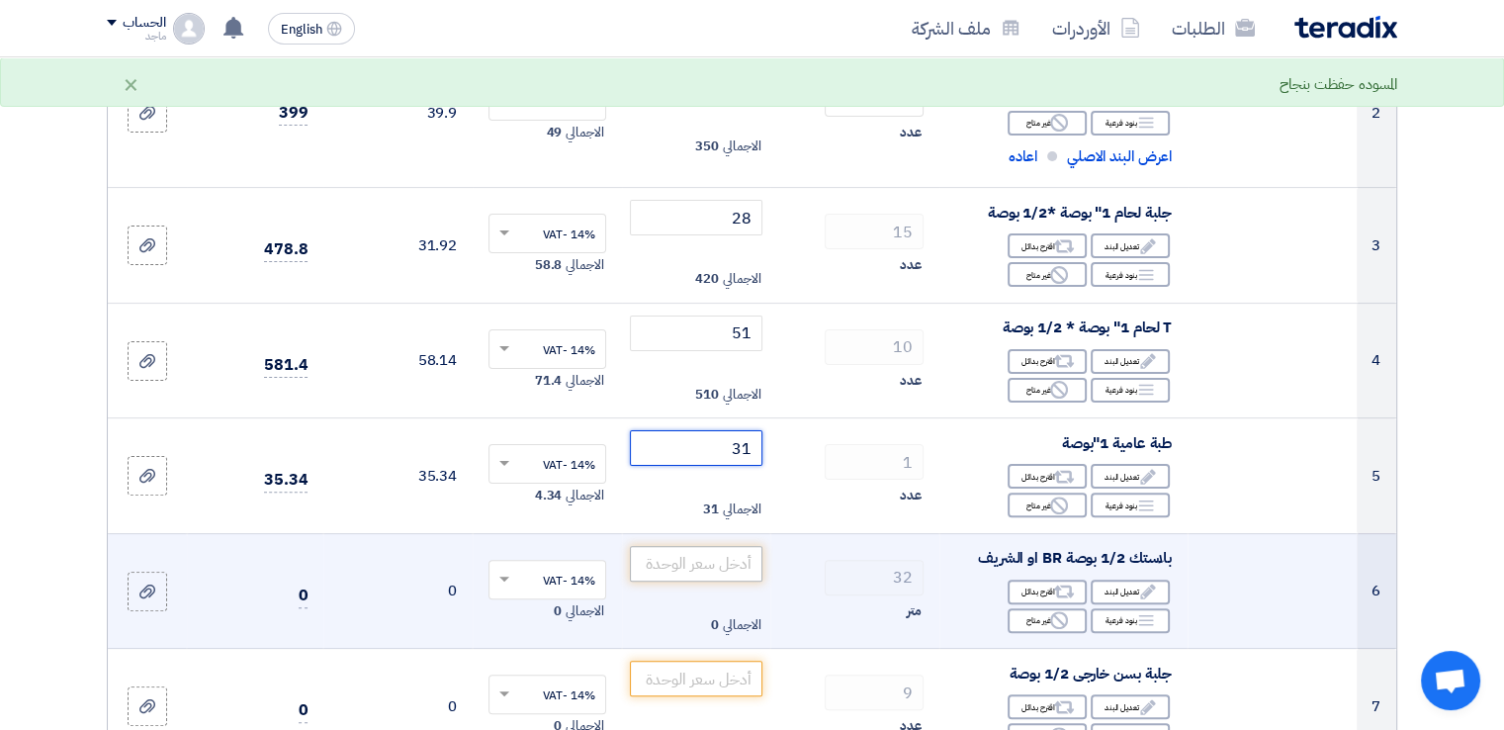
type input "31"
click at [657, 572] on input "number" at bounding box center [697, 564] width 134 height 36
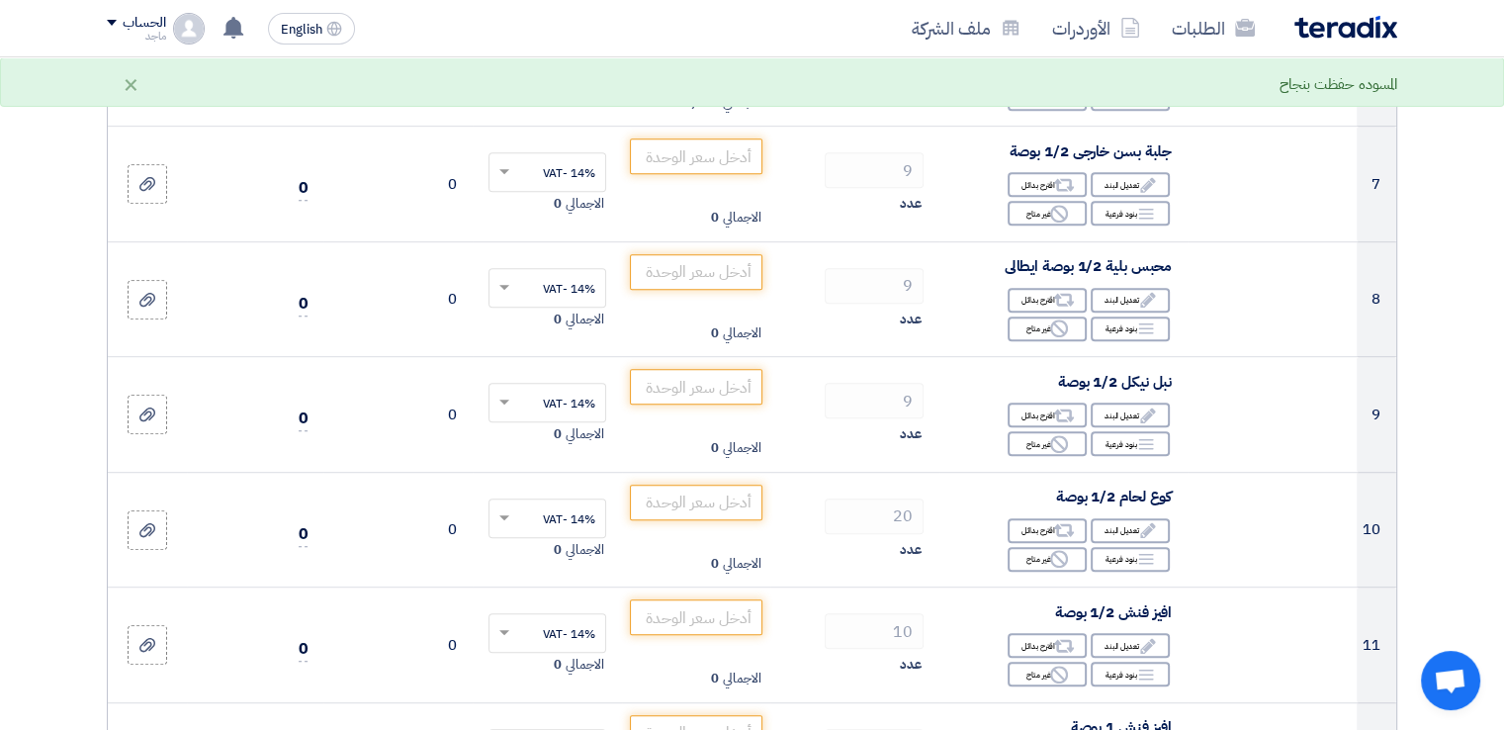
scroll to position [961, 0]
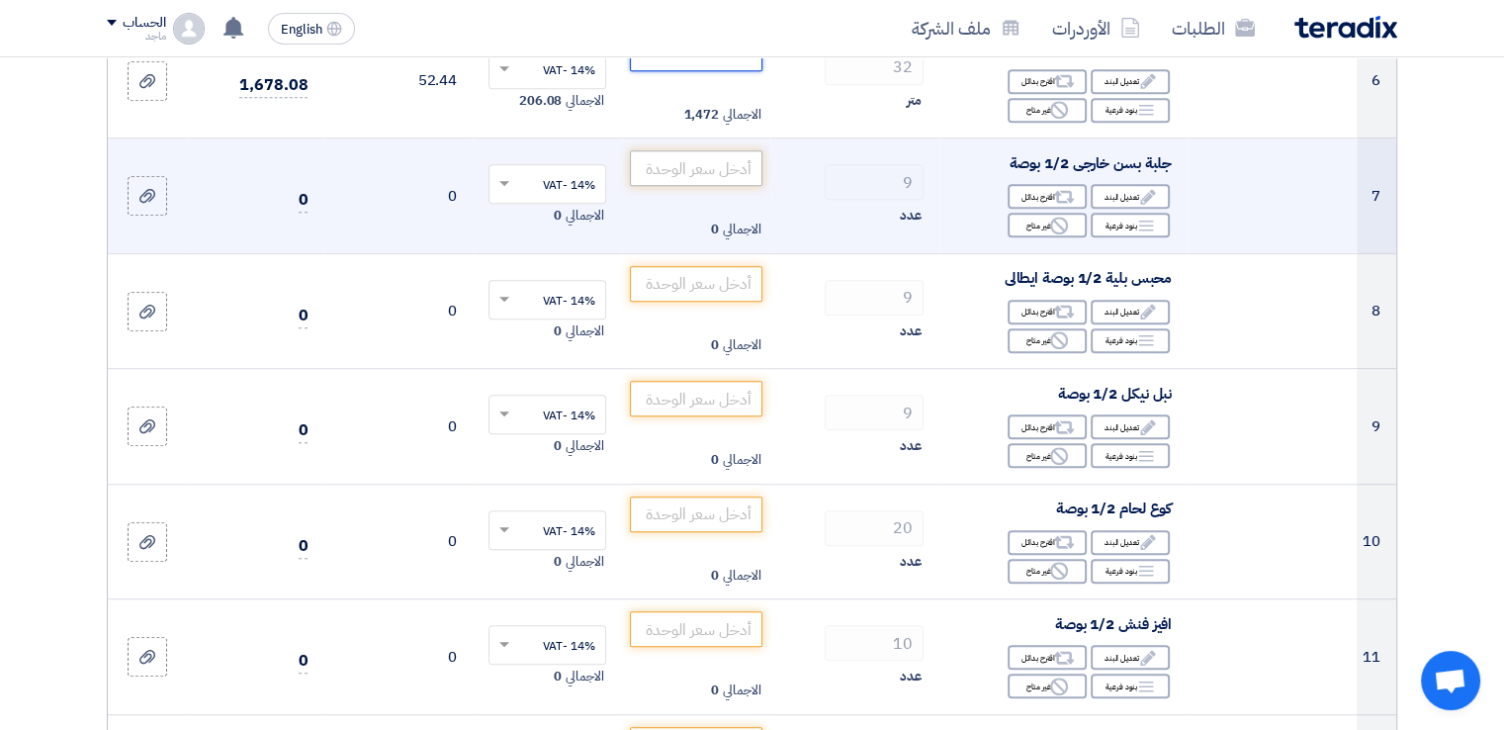
type input "46"
click at [711, 177] on input "number" at bounding box center [697, 168] width 134 height 36
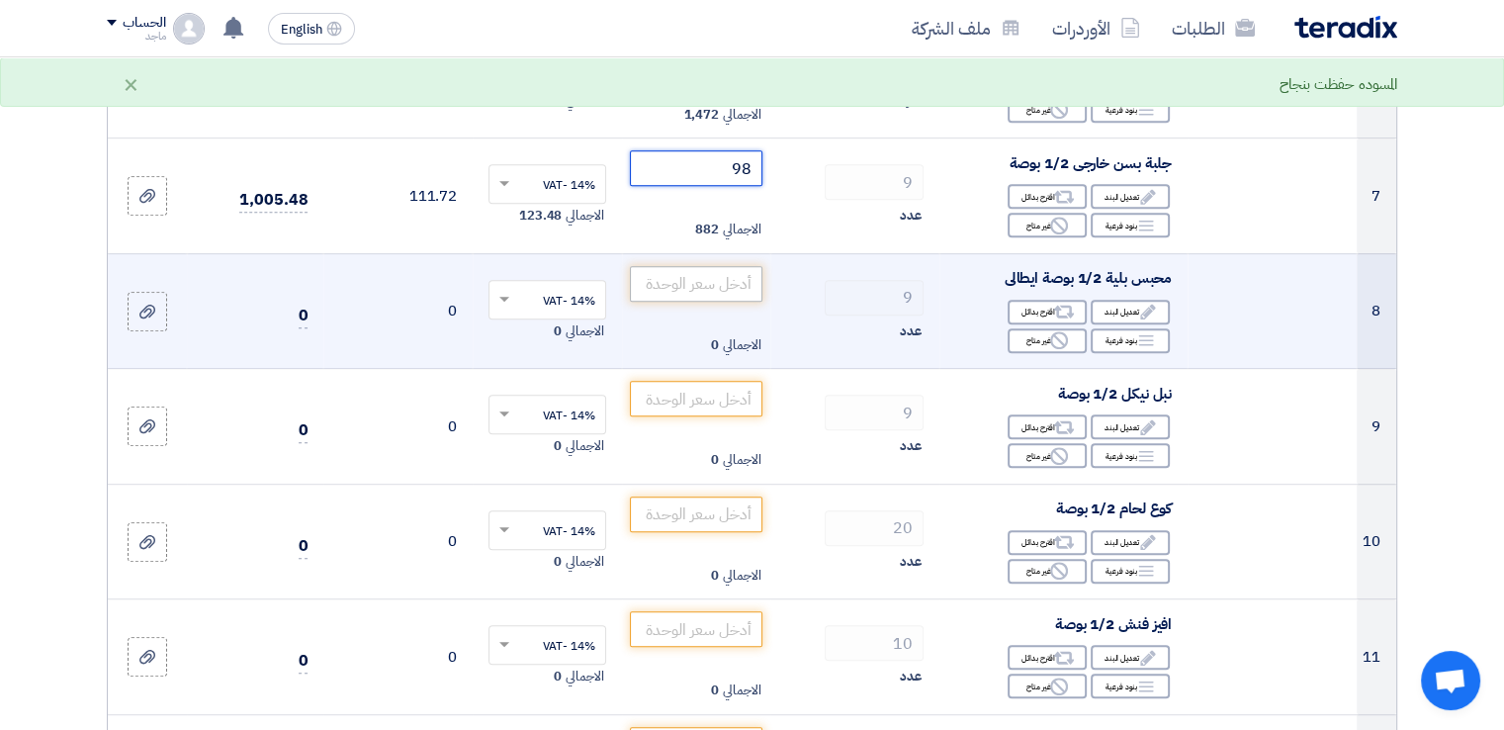
type input "98"
click at [661, 272] on input "number" at bounding box center [697, 284] width 134 height 36
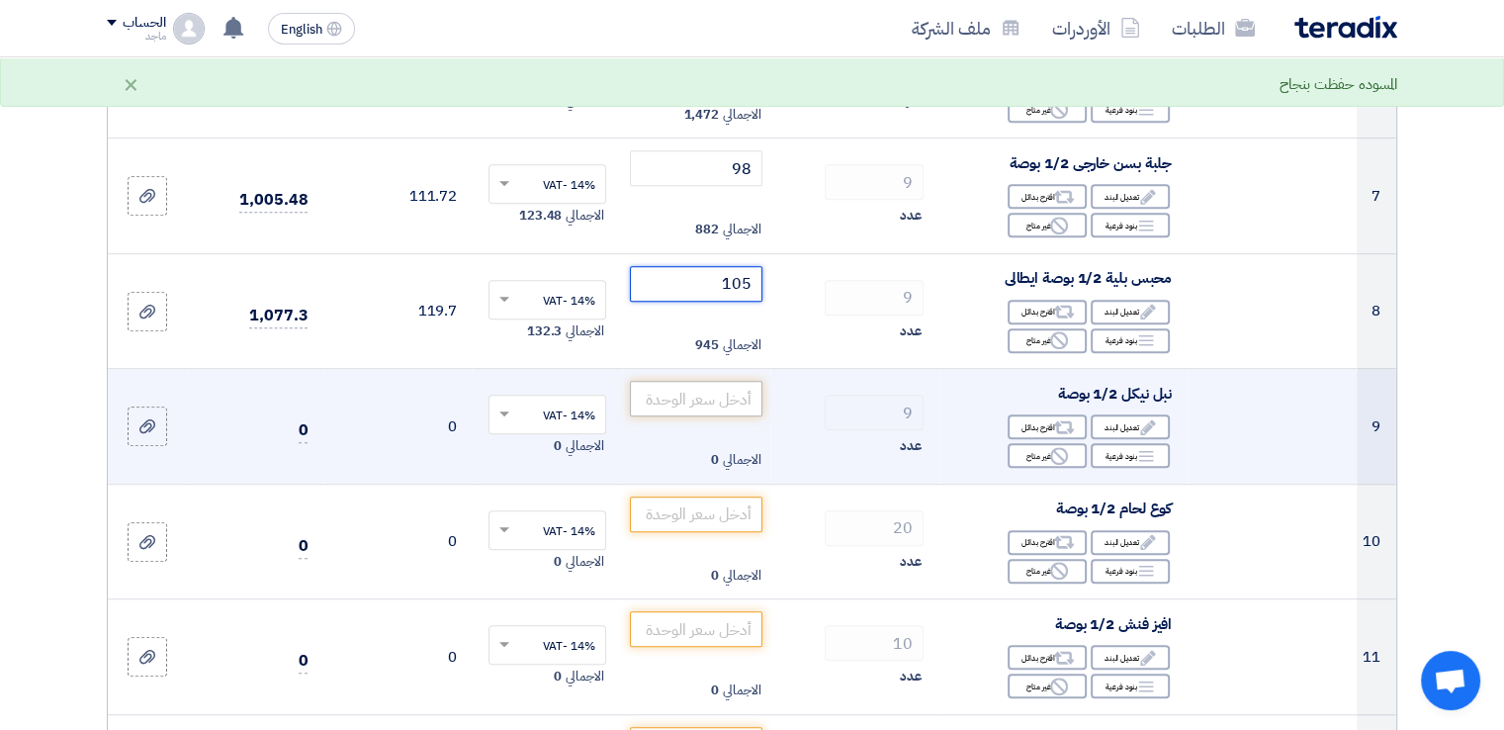
type input "105"
click at [653, 388] on input "number" at bounding box center [697, 399] width 134 height 36
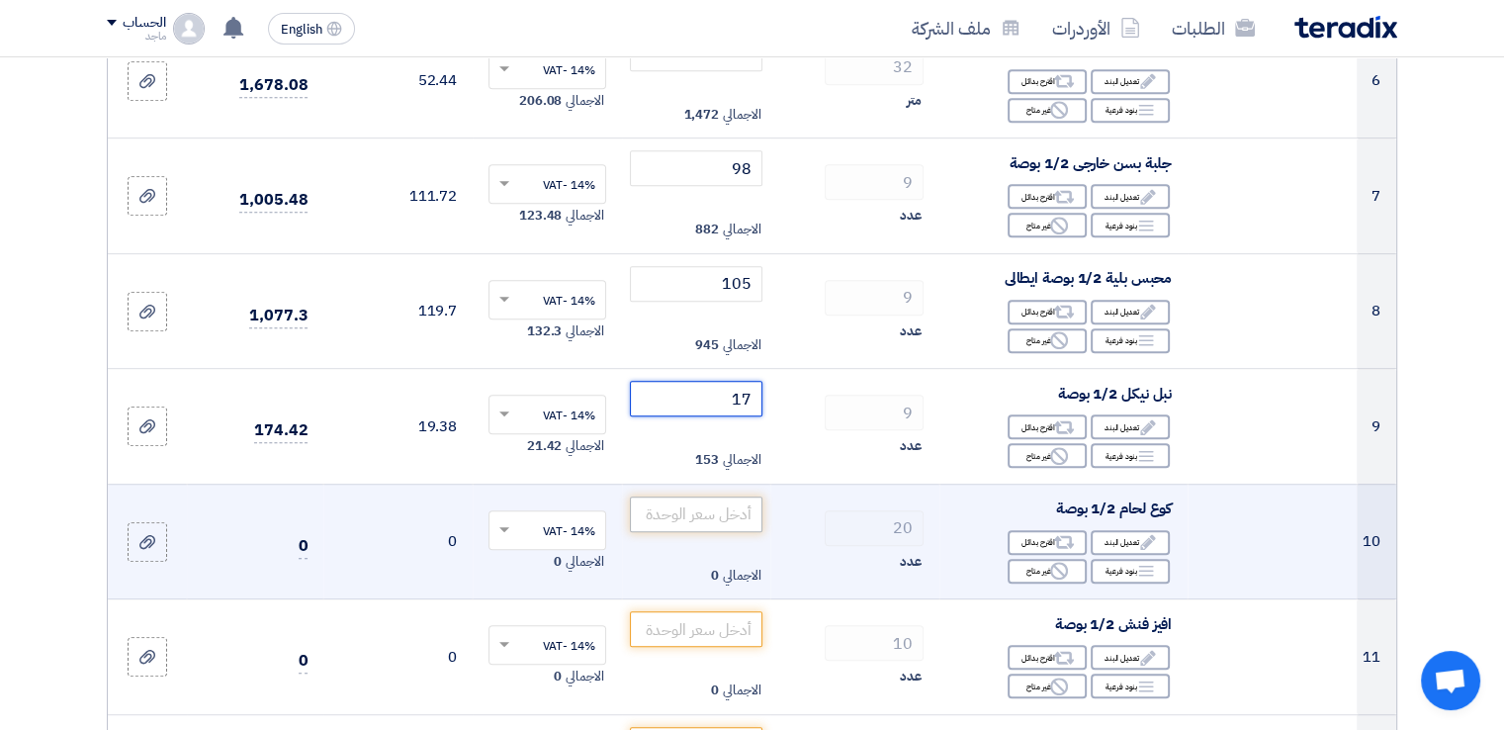
type input "17"
click at [685, 507] on input "number" at bounding box center [697, 514] width 134 height 36
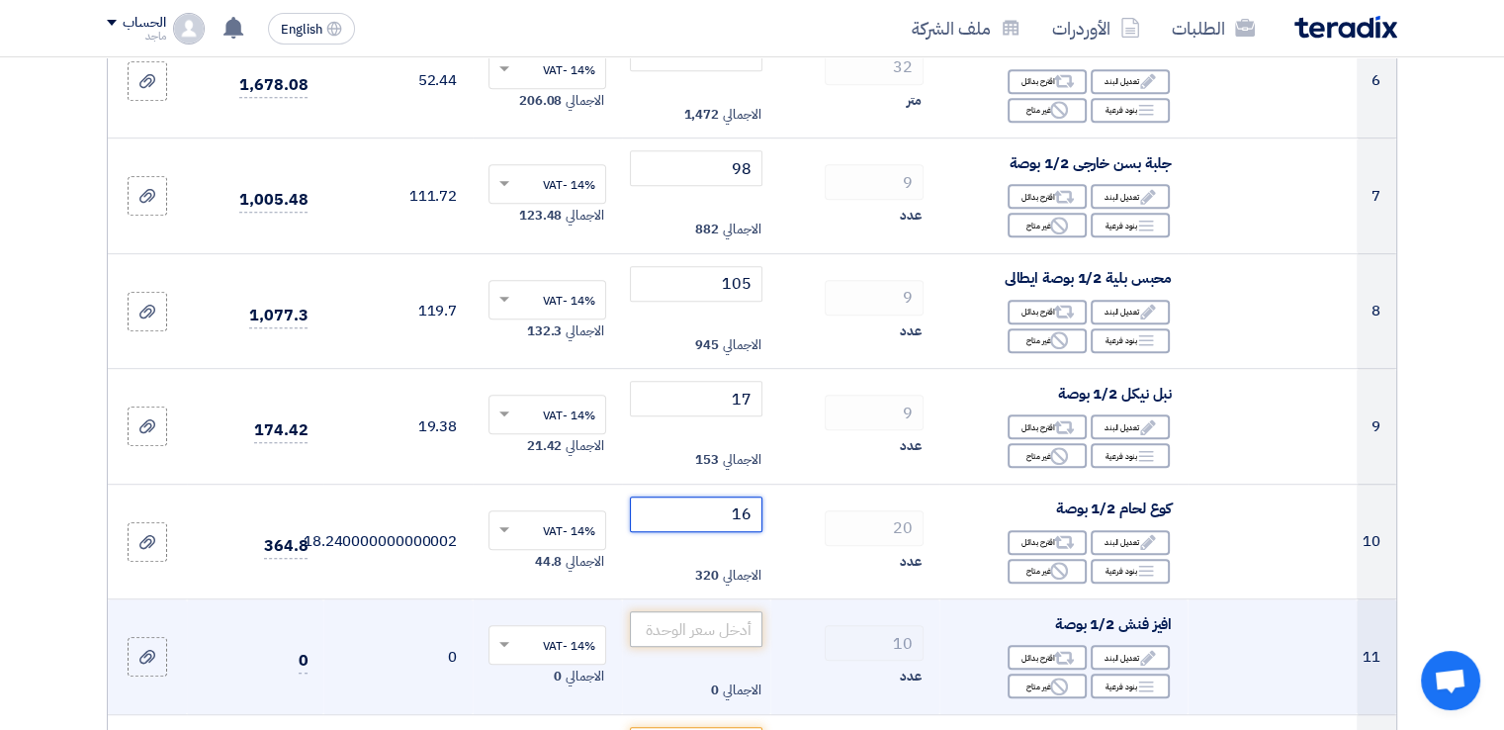
type input "16"
click at [683, 630] on input "number" at bounding box center [697, 629] width 134 height 36
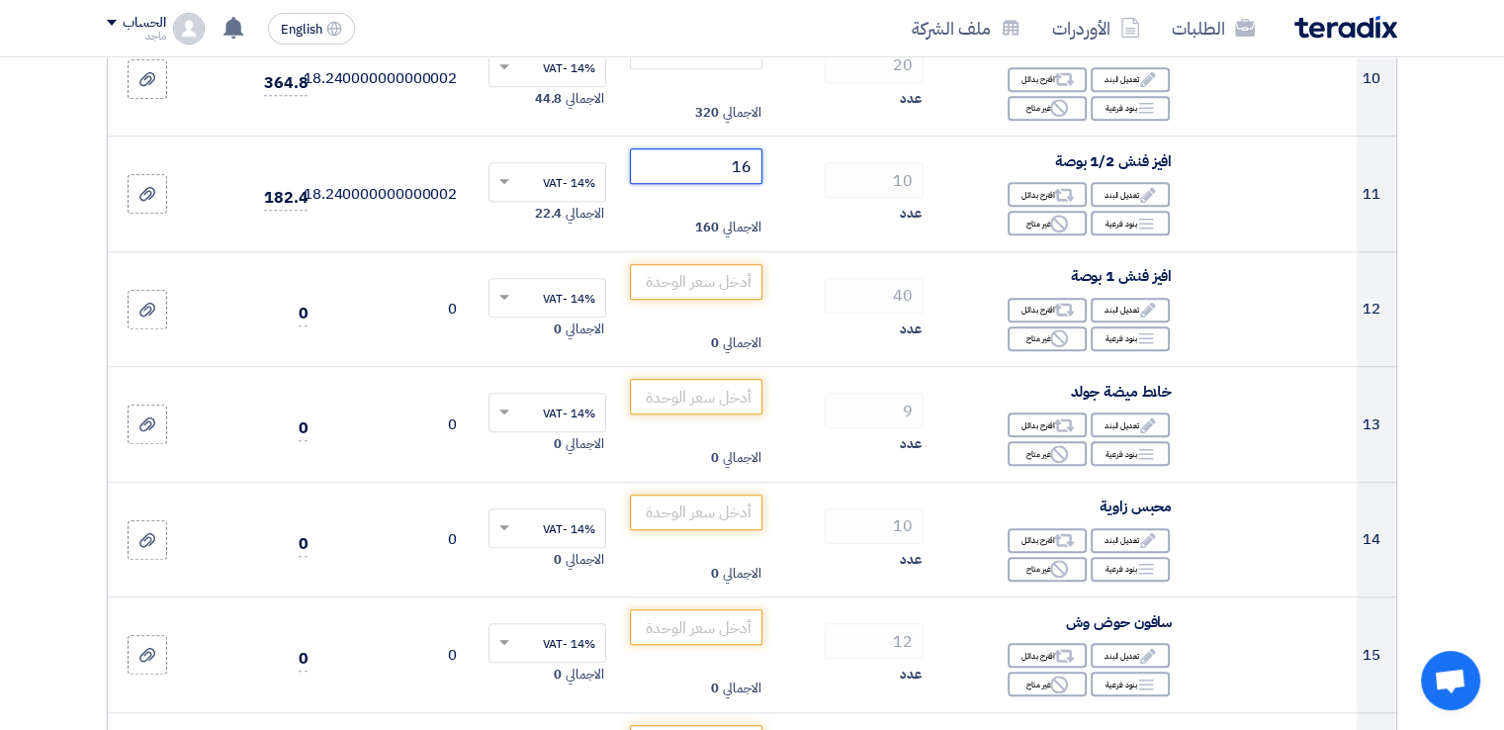
scroll to position [1430, 0]
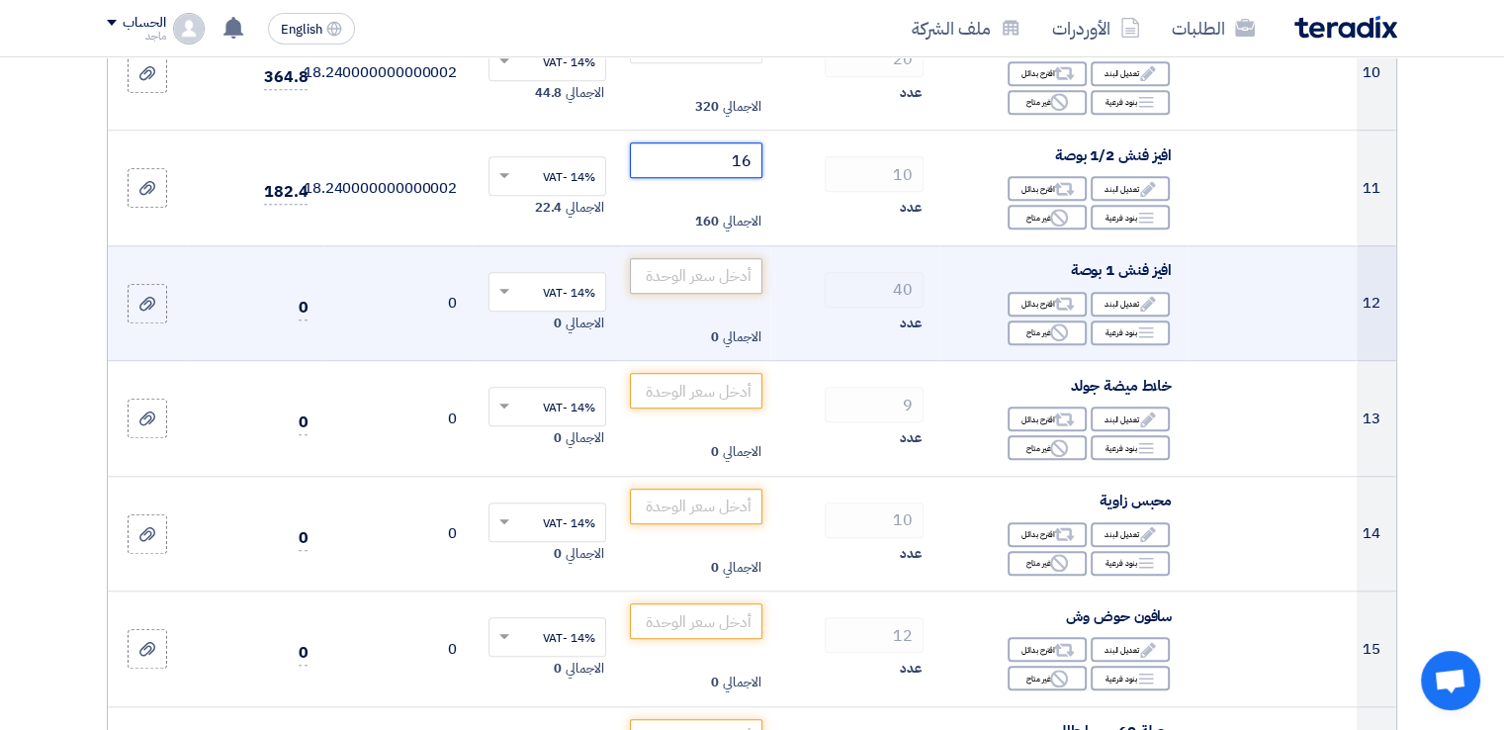
type input "16"
click at [684, 273] on input "number" at bounding box center [697, 276] width 134 height 36
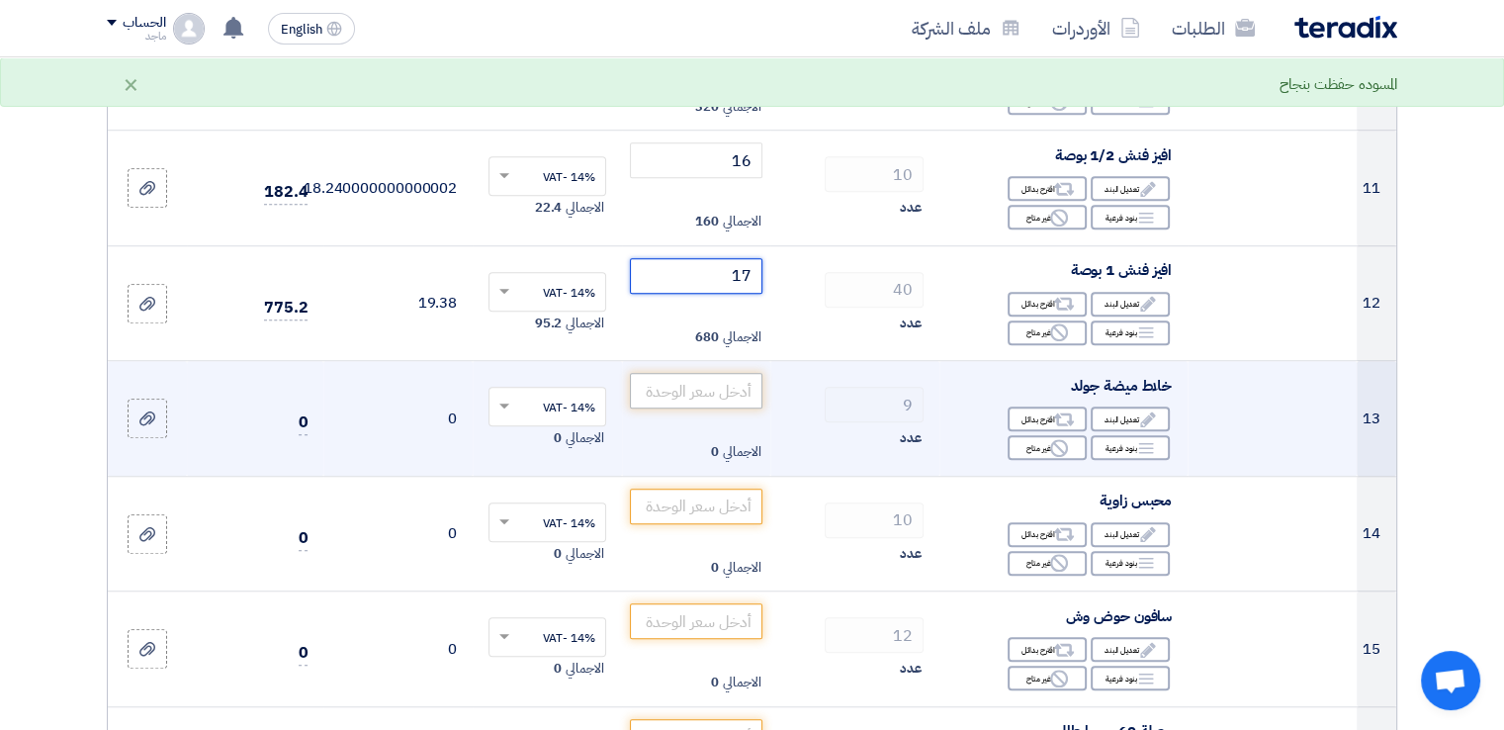
type input "17"
click at [674, 398] on input "number" at bounding box center [697, 391] width 134 height 36
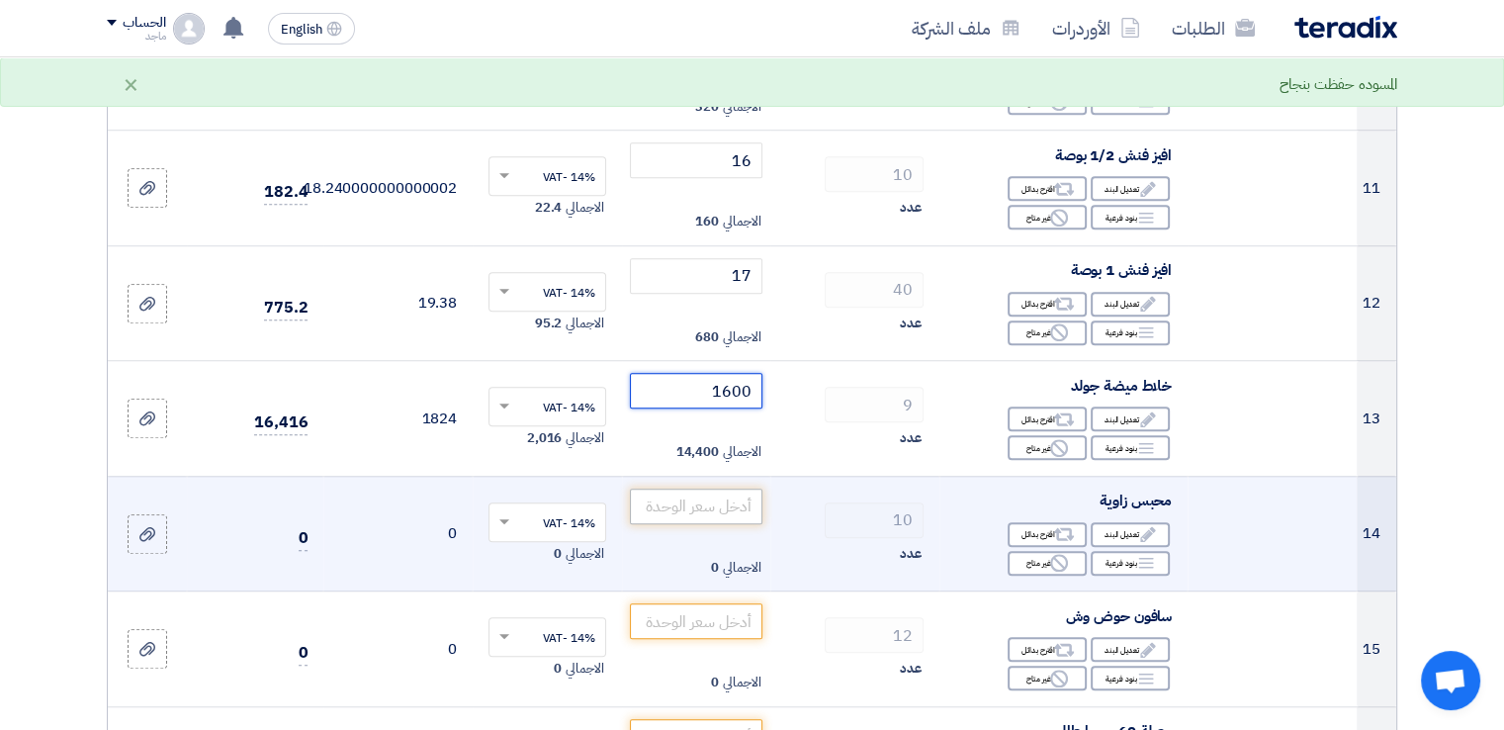
type input "1600"
click at [674, 502] on input "number" at bounding box center [697, 507] width 134 height 36
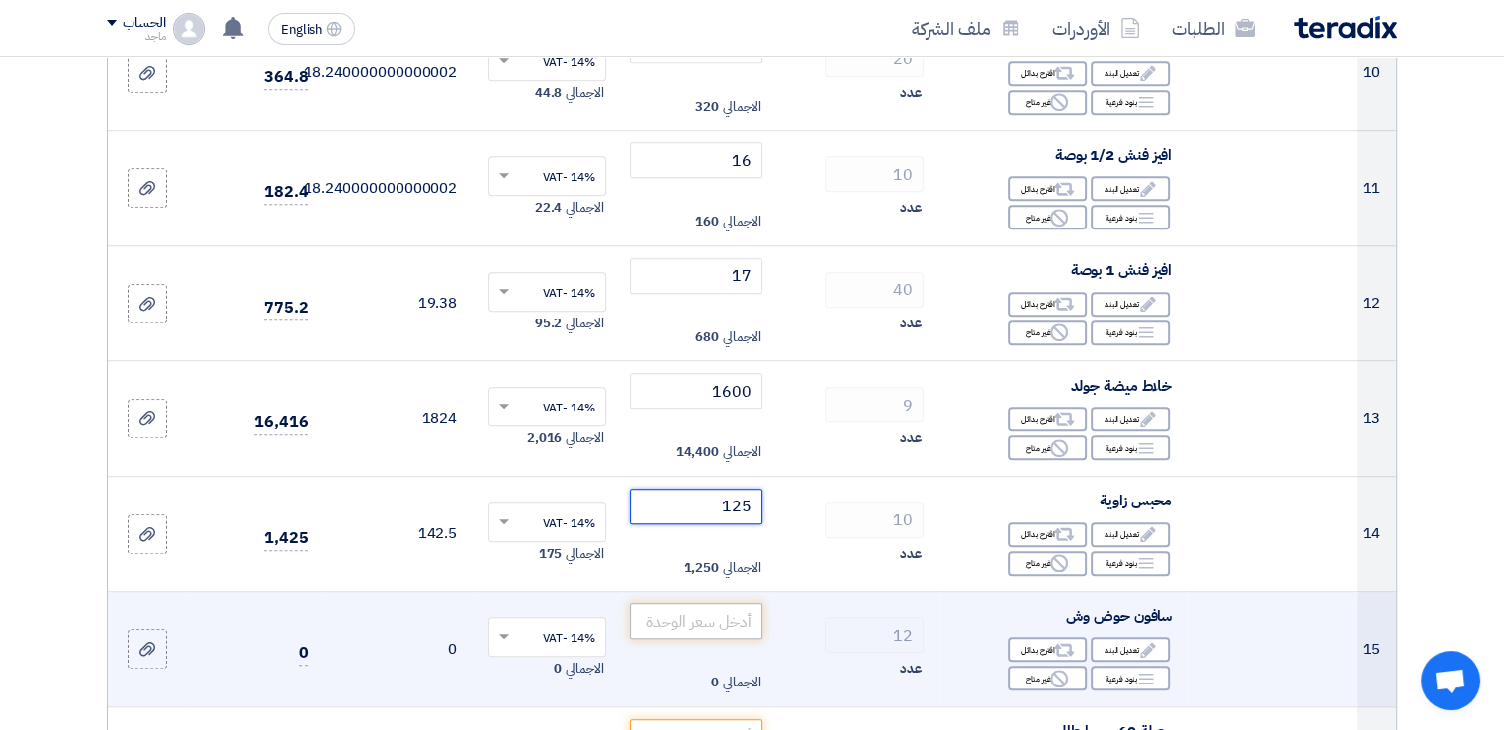
type input "125"
click at [686, 623] on input "number" at bounding box center [697, 621] width 134 height 36
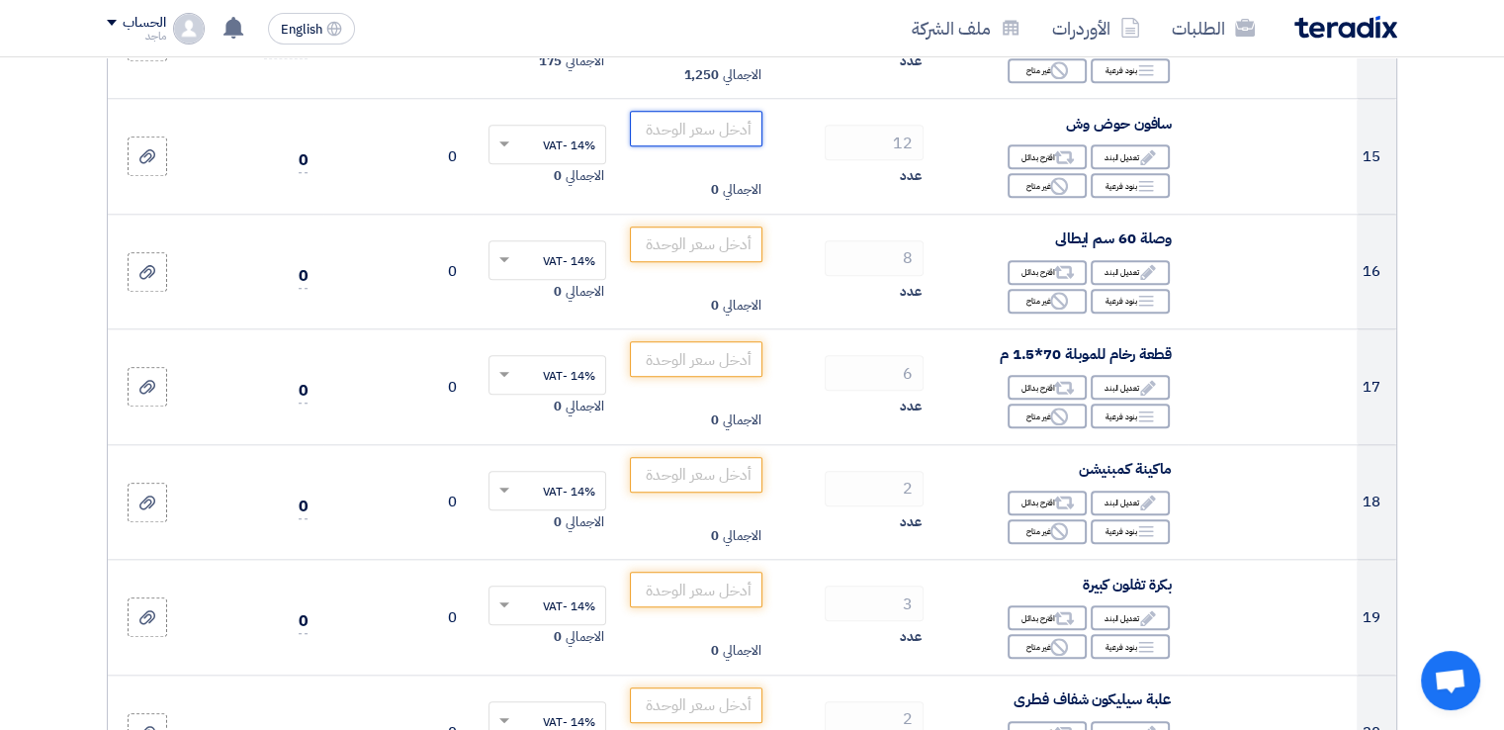
scroll to position [1941, 0]
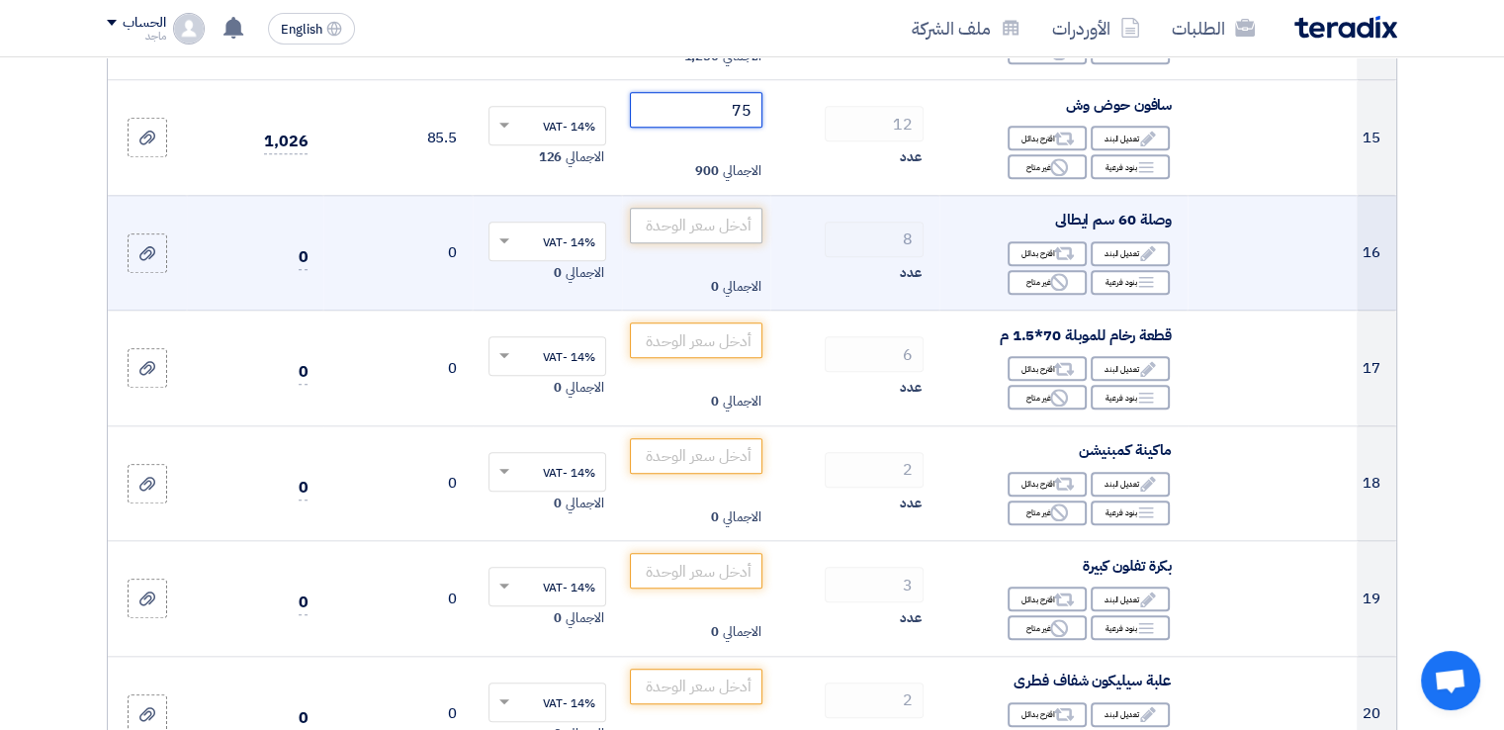
type input "75"
click at [672, 221] on input "number" at bounding box center [697, 226] width 134 height 36
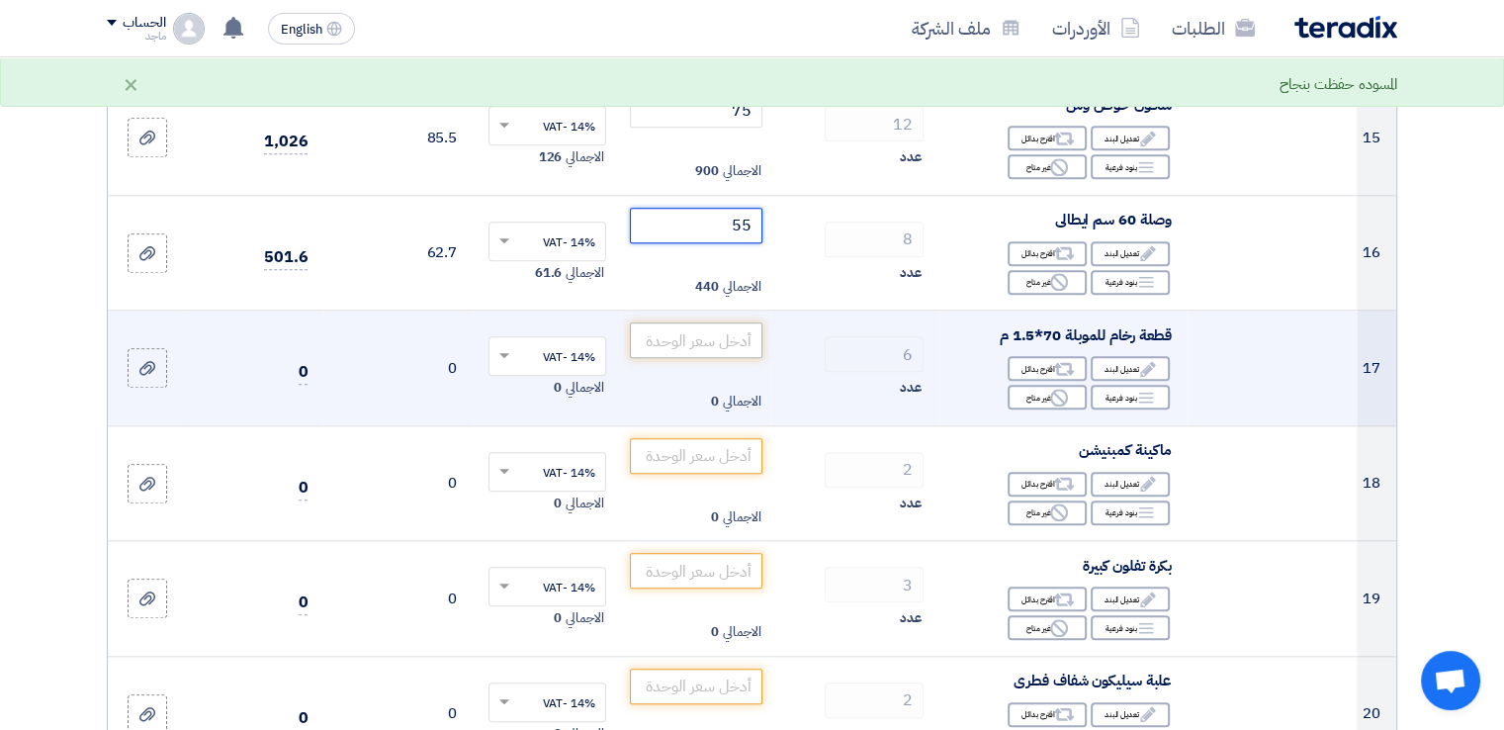
type input "55"
click at [660, 337] on input "number" at bounding box center [697, 340] width 134 height 36
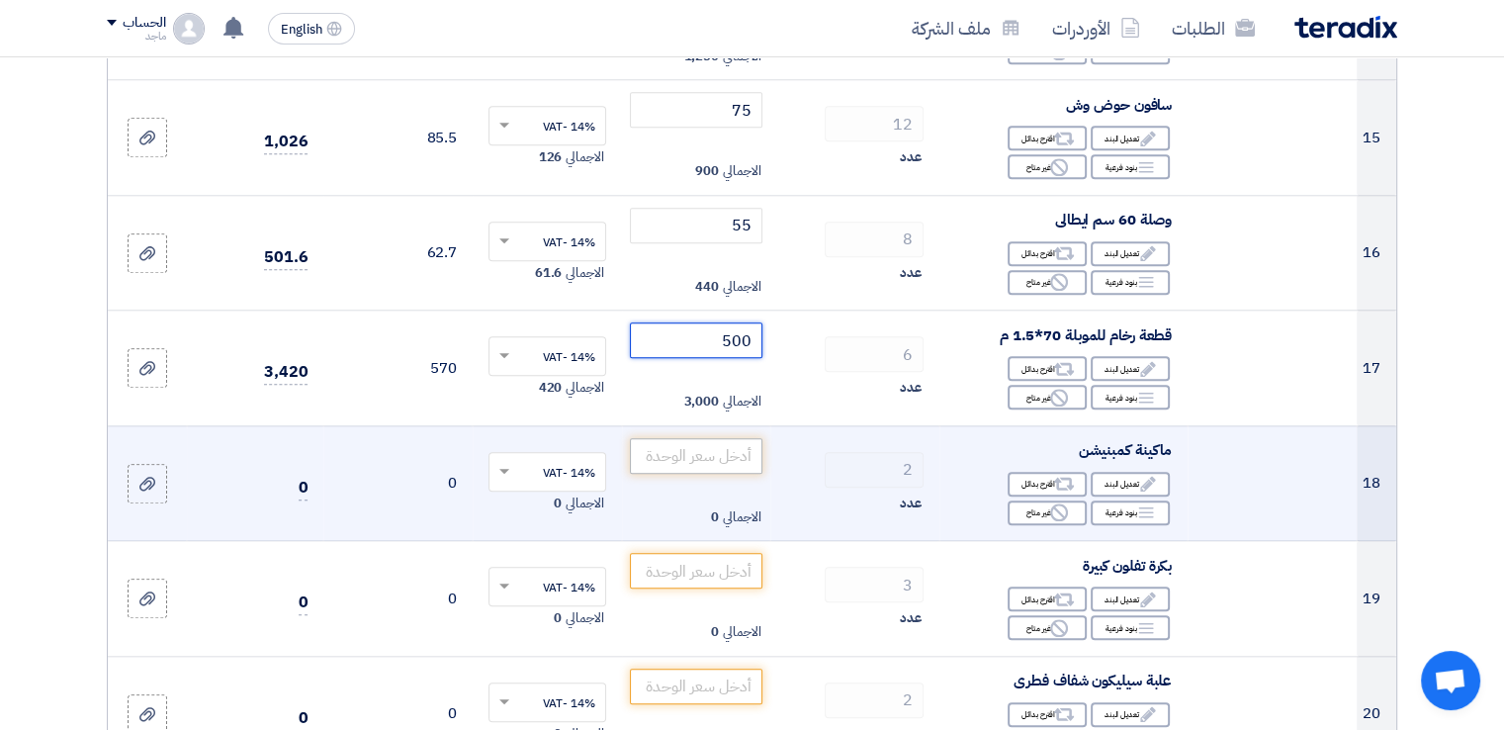
type input "500"
click at [667, 458] on input "number" at bounding box center [697, 456] width 134 height 36
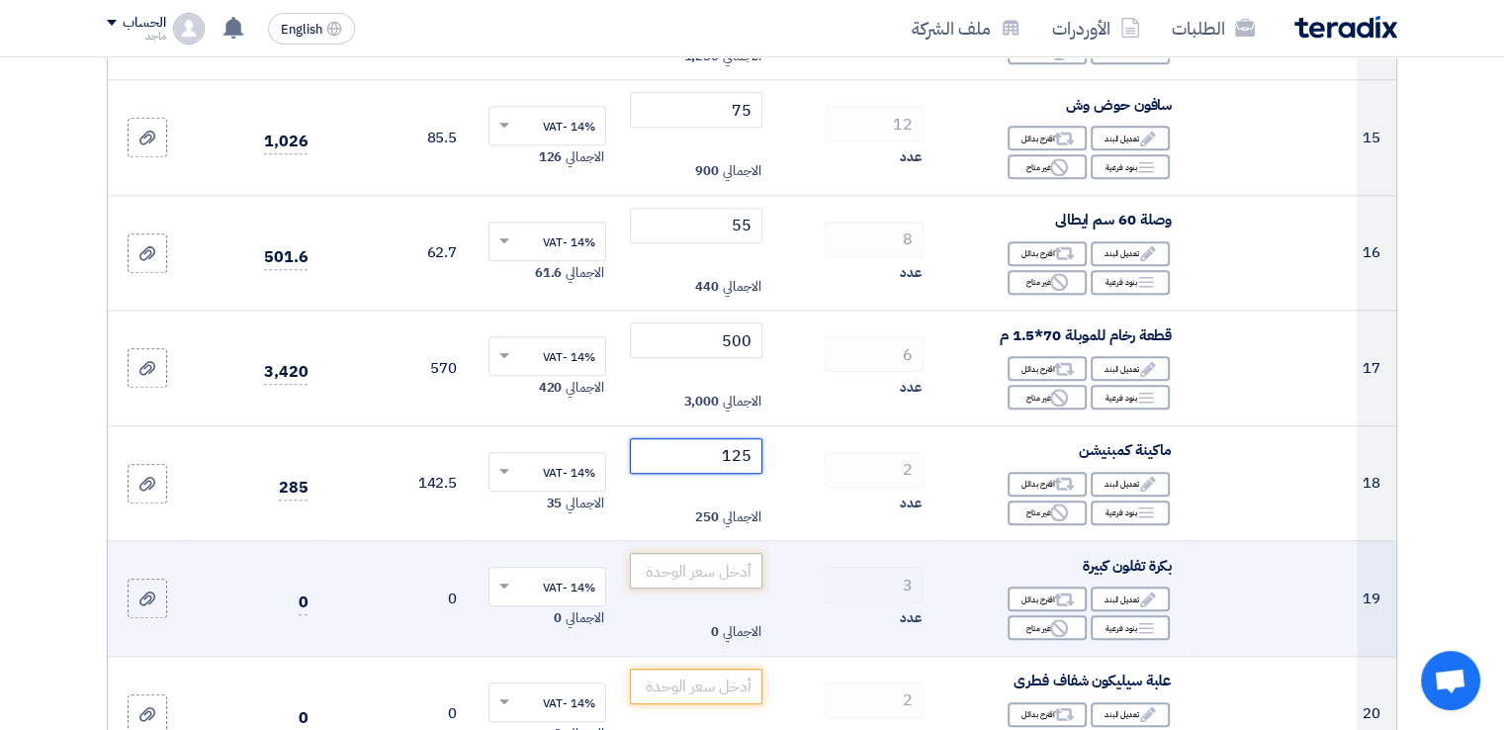
type input "125"
click at [652, 559] on input "number" at bounding box center [697, 571] width 134 height 36
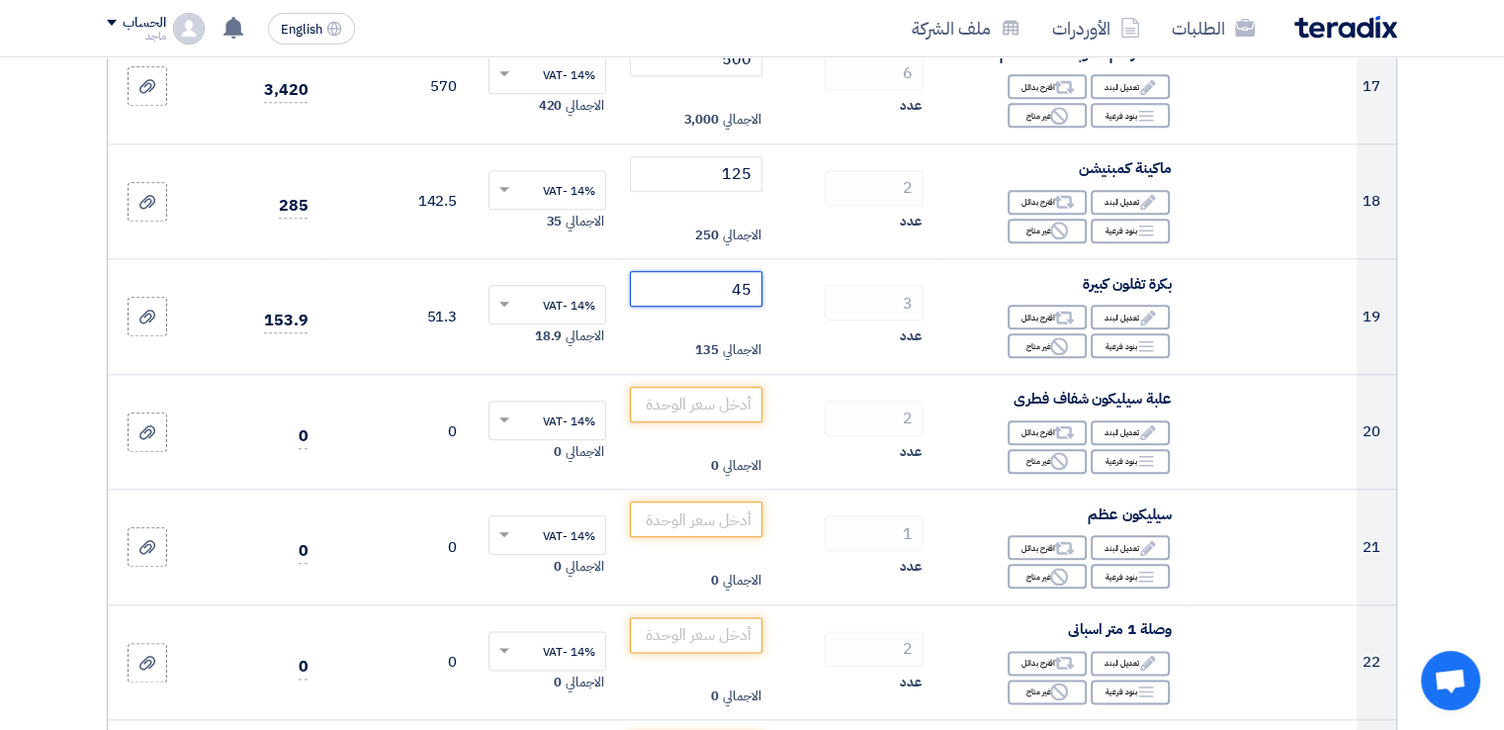
scroll to position [2241, 0]
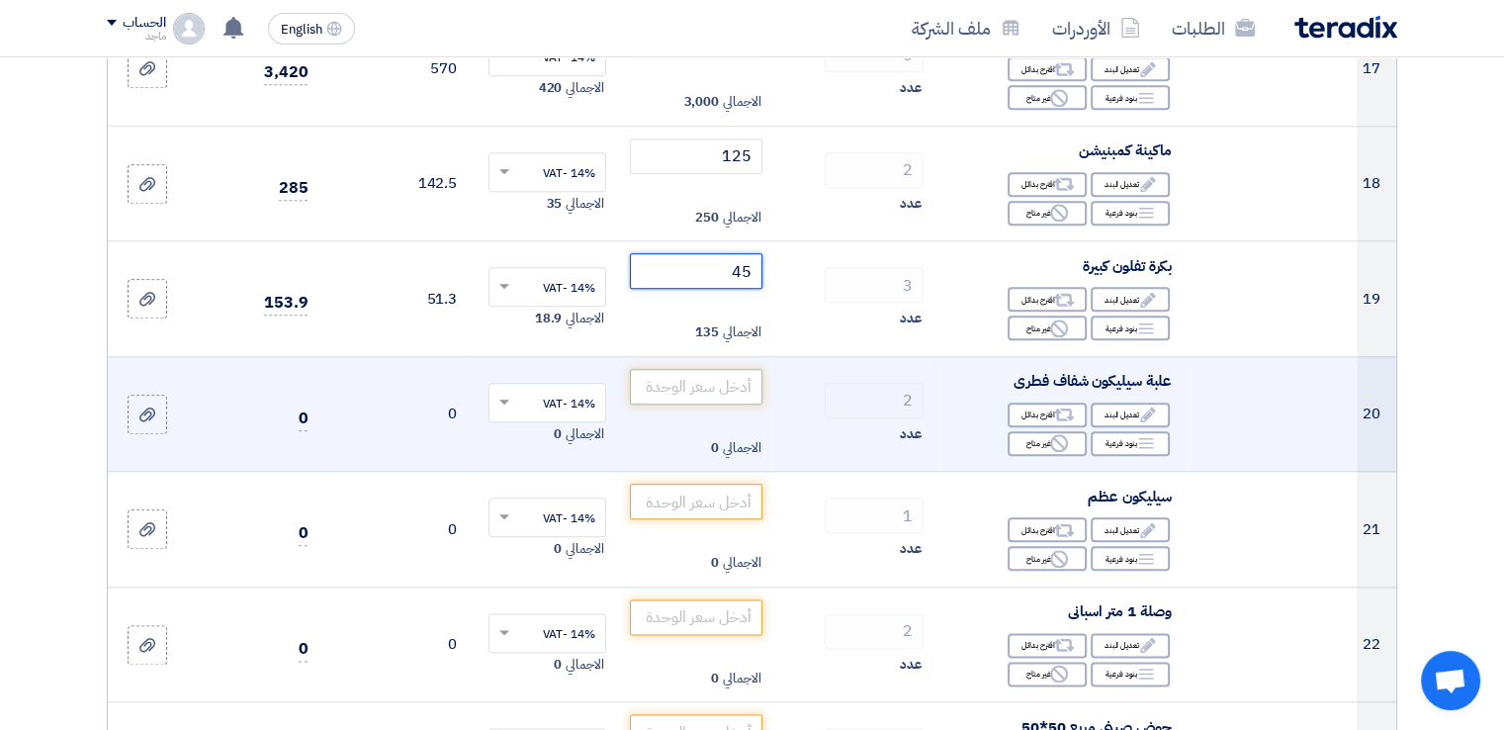
type input "45"
click at [752, 387] on input "number" at bounding box center [697, 387] width 134 height 36
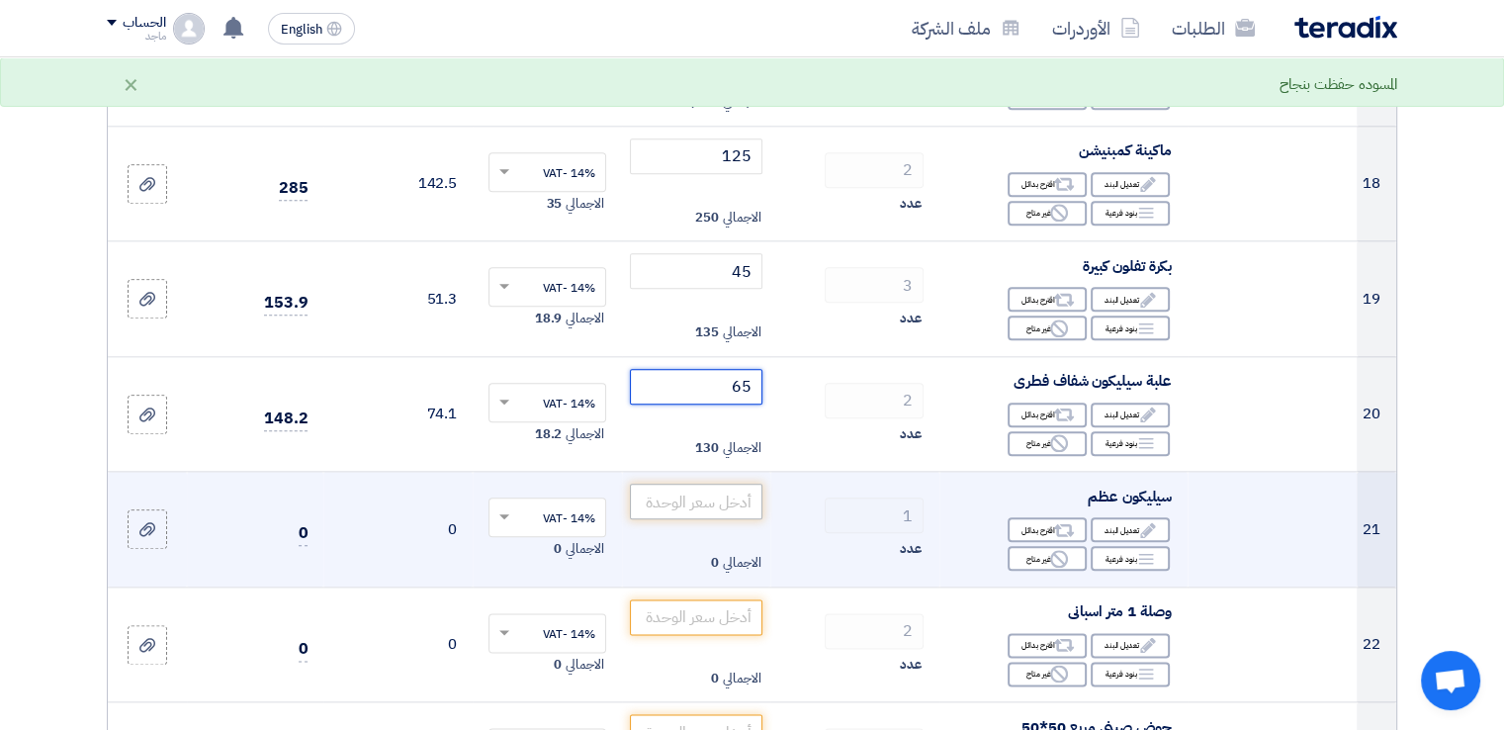
type input "65"
click at [728, 493] on input "number" at bounding box center [697, 502] width 134 height 36
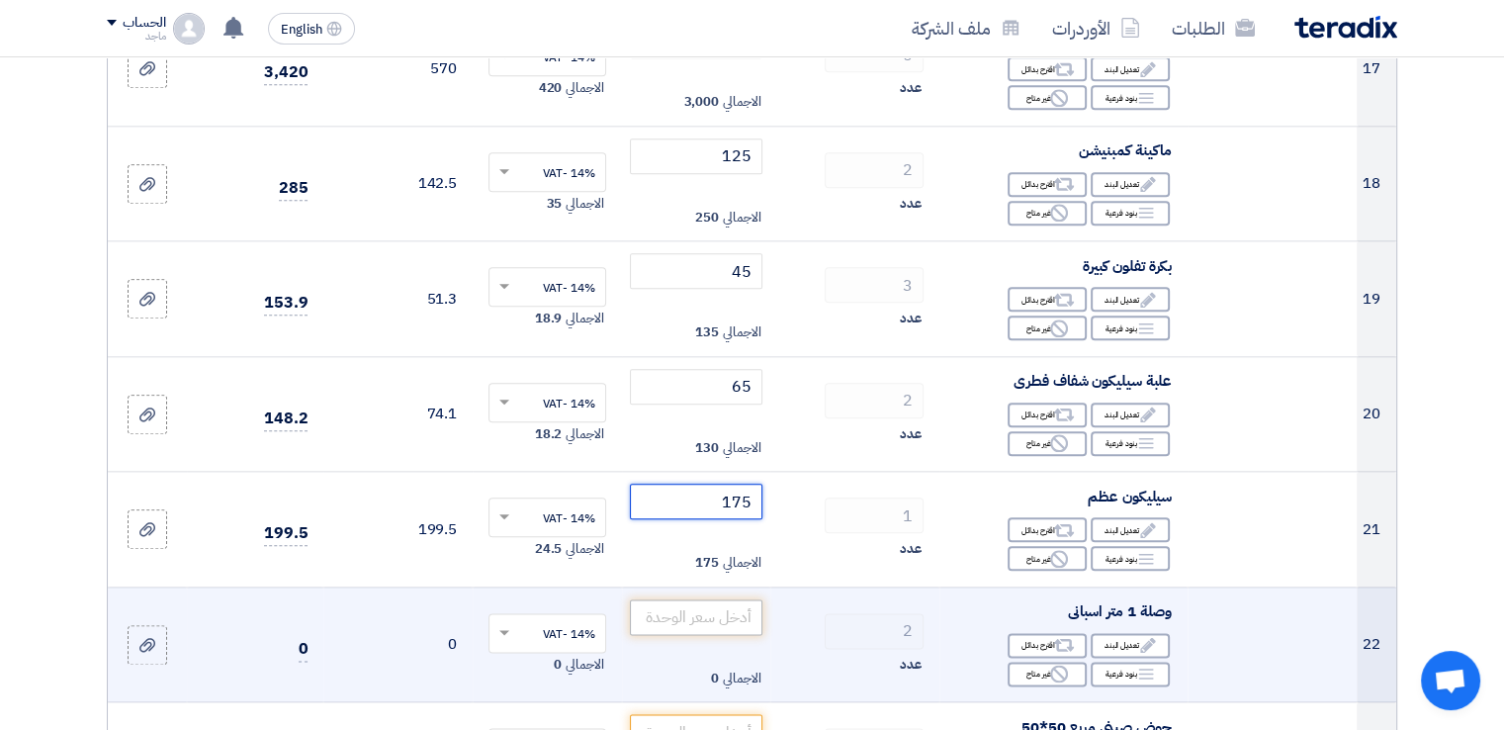
type input "175"
click at [701, 606] on input "number" at bounding box center [697, 617] width 134 height 36
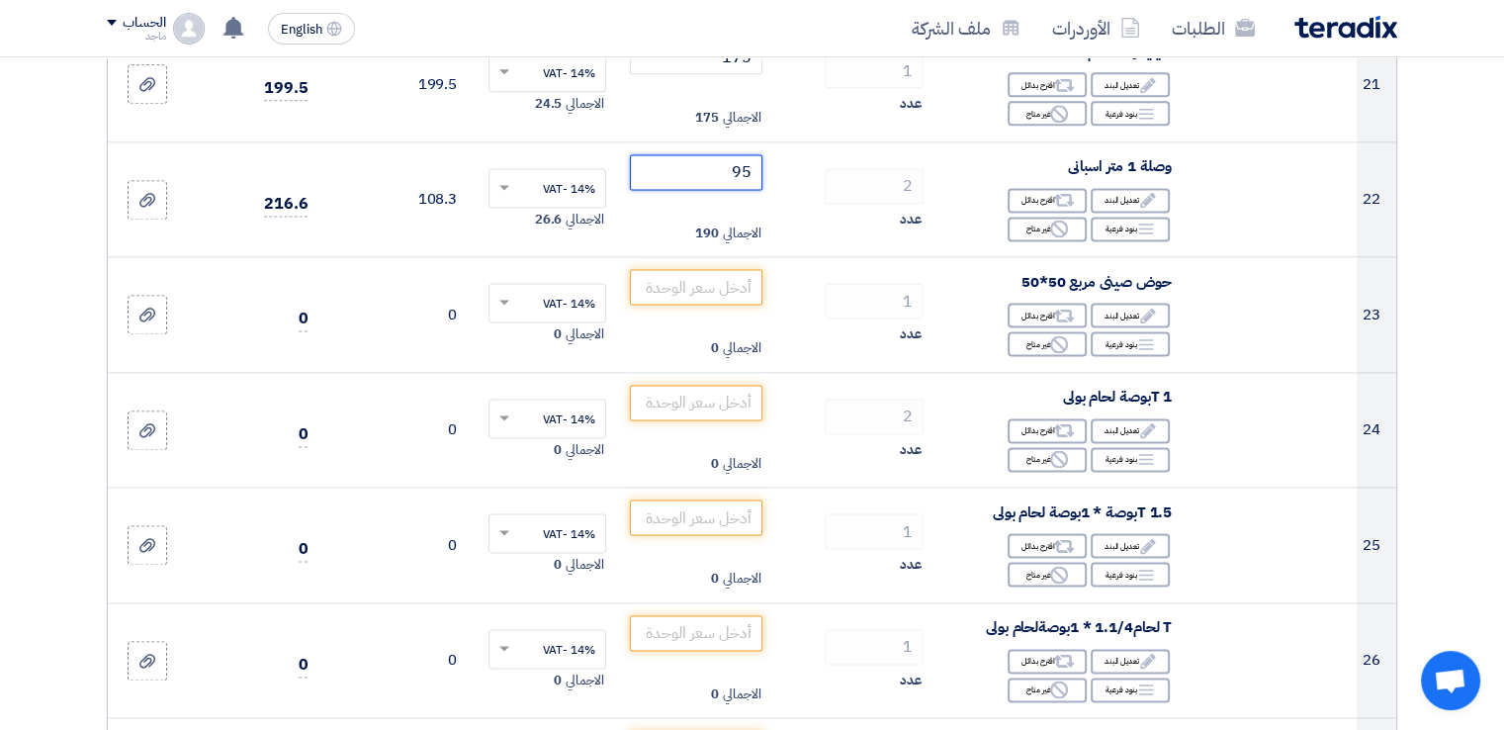
scroll to position [2691, 0]
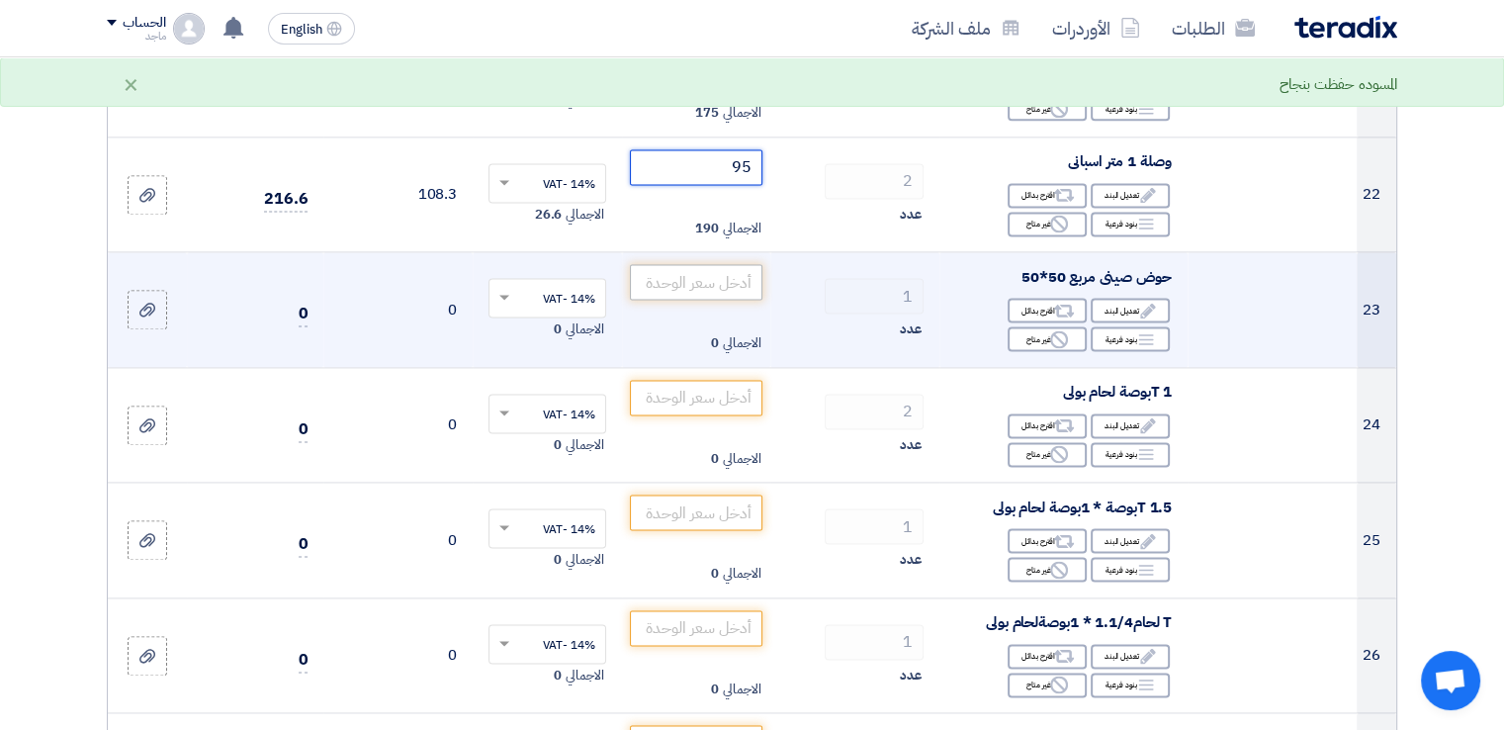
type input "95"
click at [704, 288] on input "number" at bounding box center [697, 282] width 134 height 36
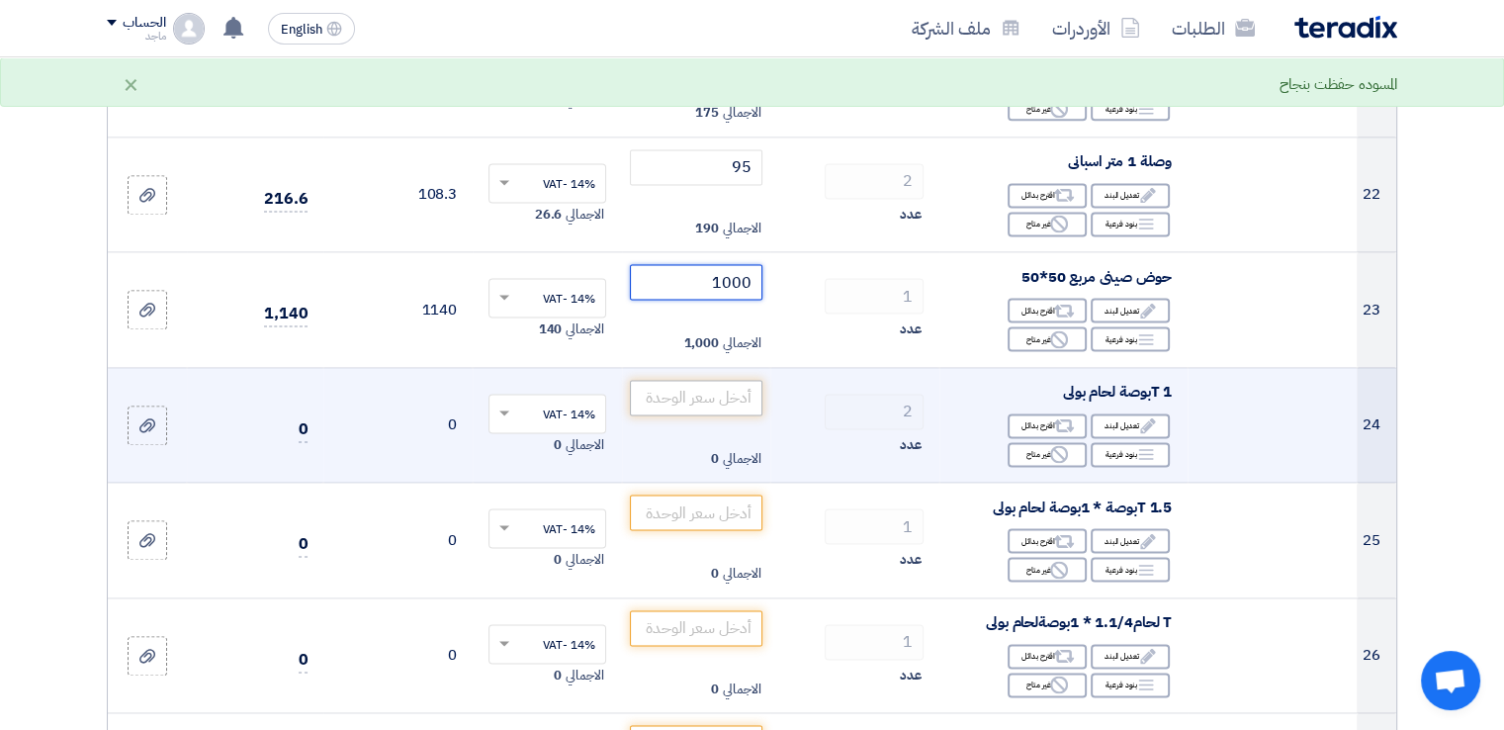
type input "1000"
click at [728, 393] on input "number" at bounding box center [697, 398] width 134 height 36
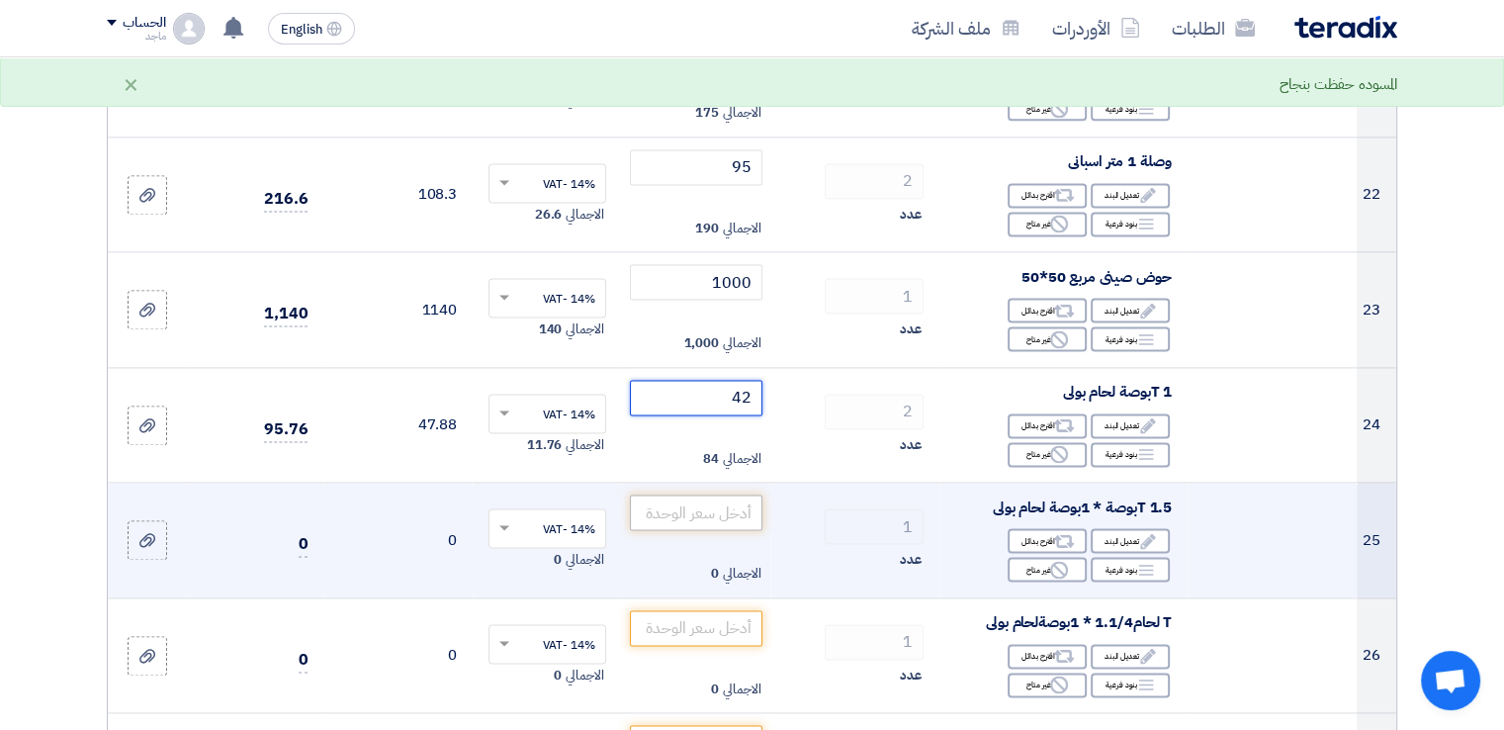
type input "42"
click at [696, 512] on input "number" at bounding box center [697, 512] width 134 height 36
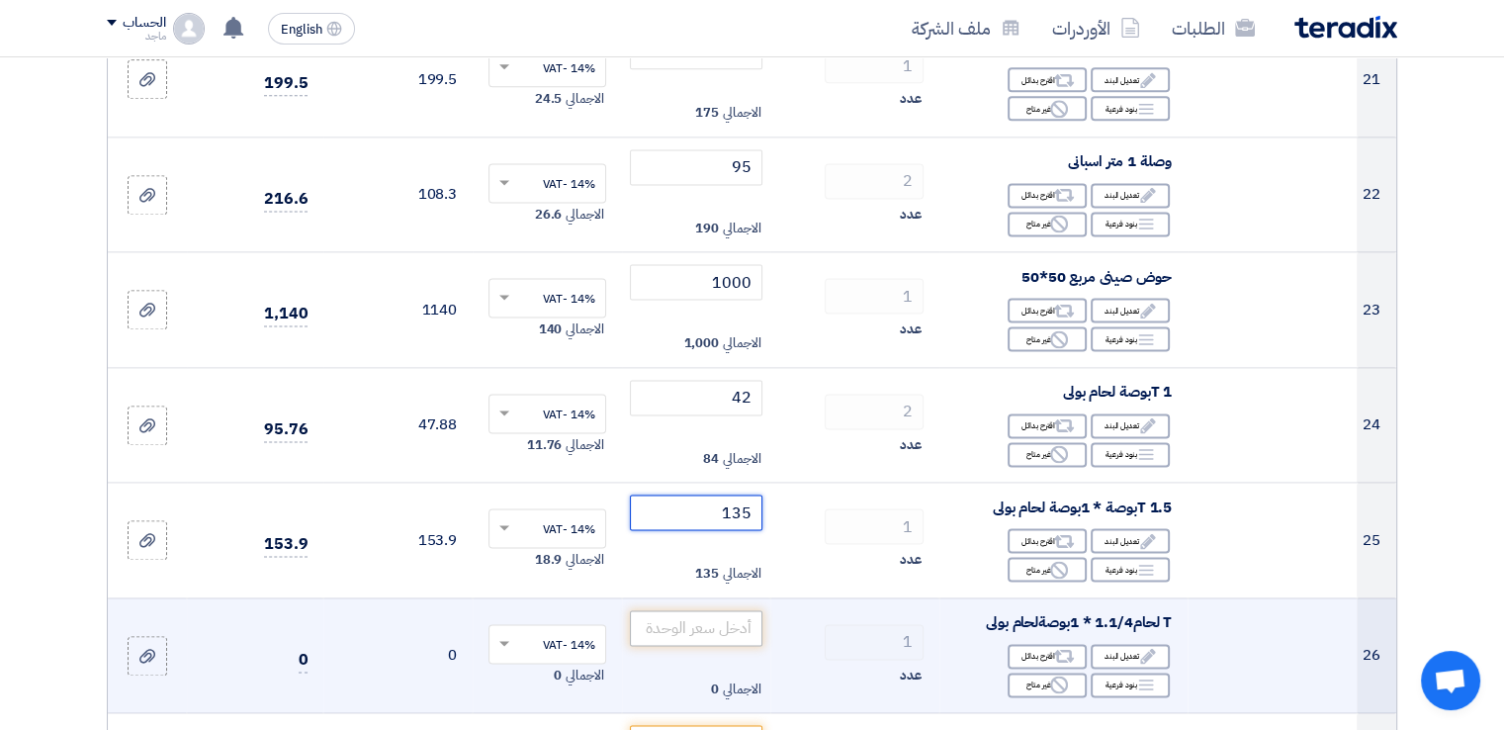
type input "135"
click at [719, 629] on input "number" at bounding box center [697, 628] width 134 height 36
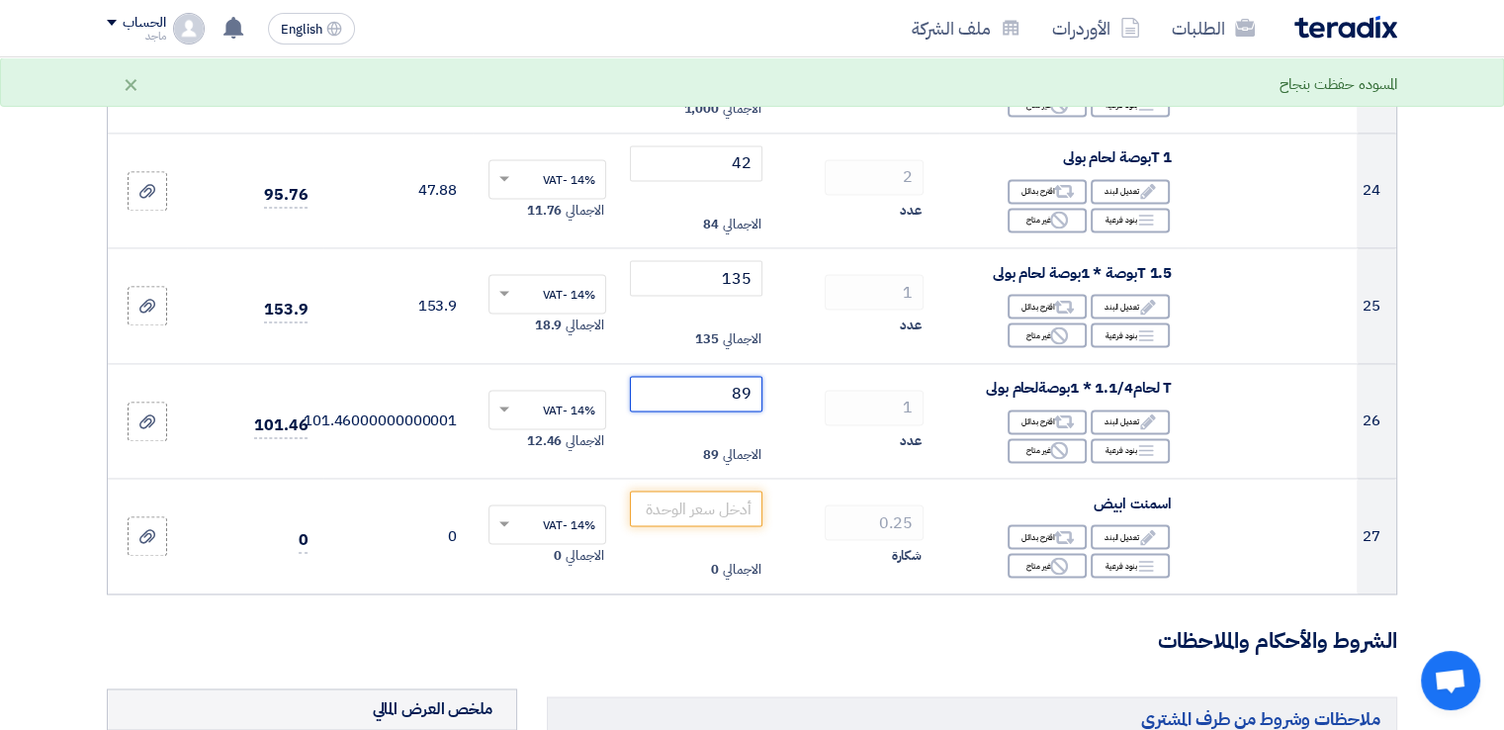
scroll to position [2931, 0]
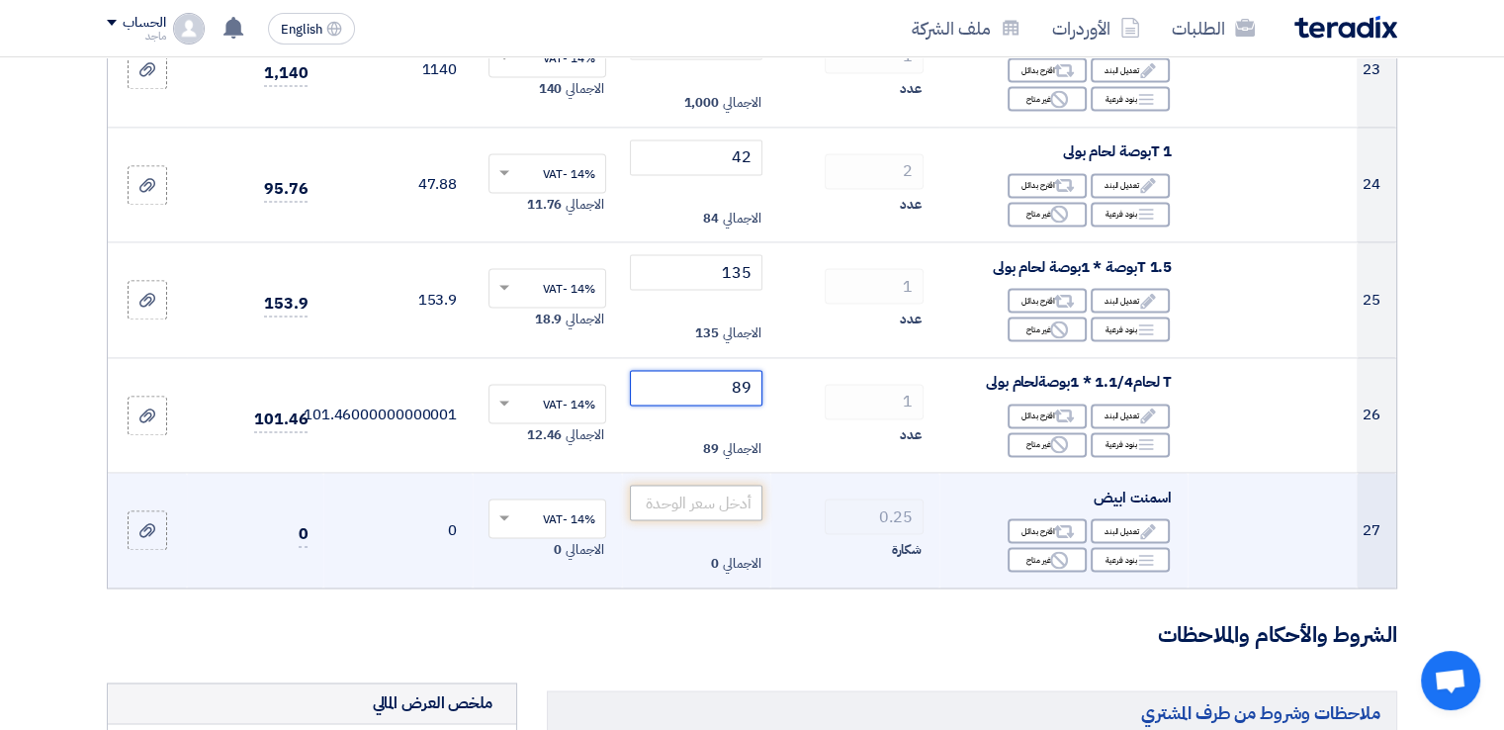
type input "89"
click at [736, 507] on input "number" at bounding box center [697, 503] width 134 height 36
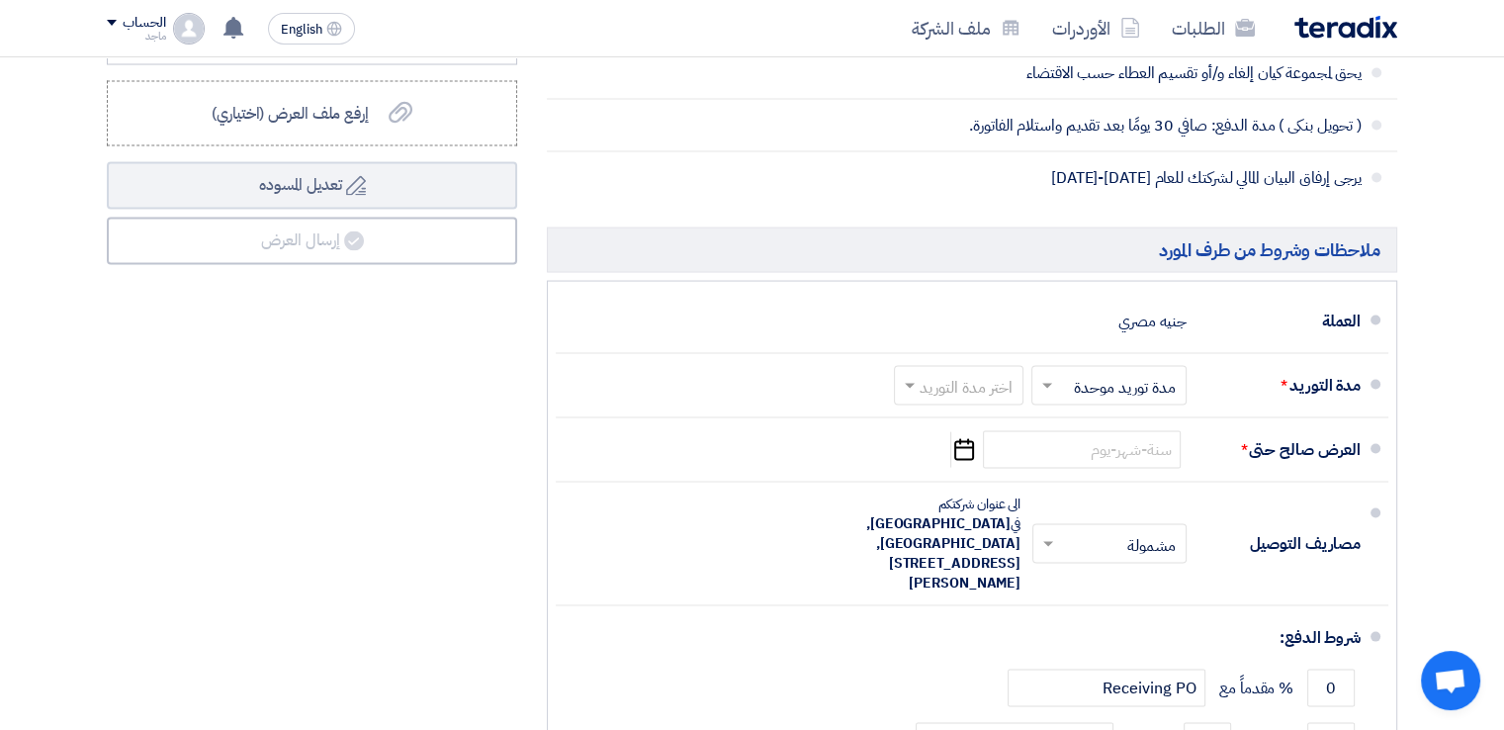
scroll to position [3893, 0]
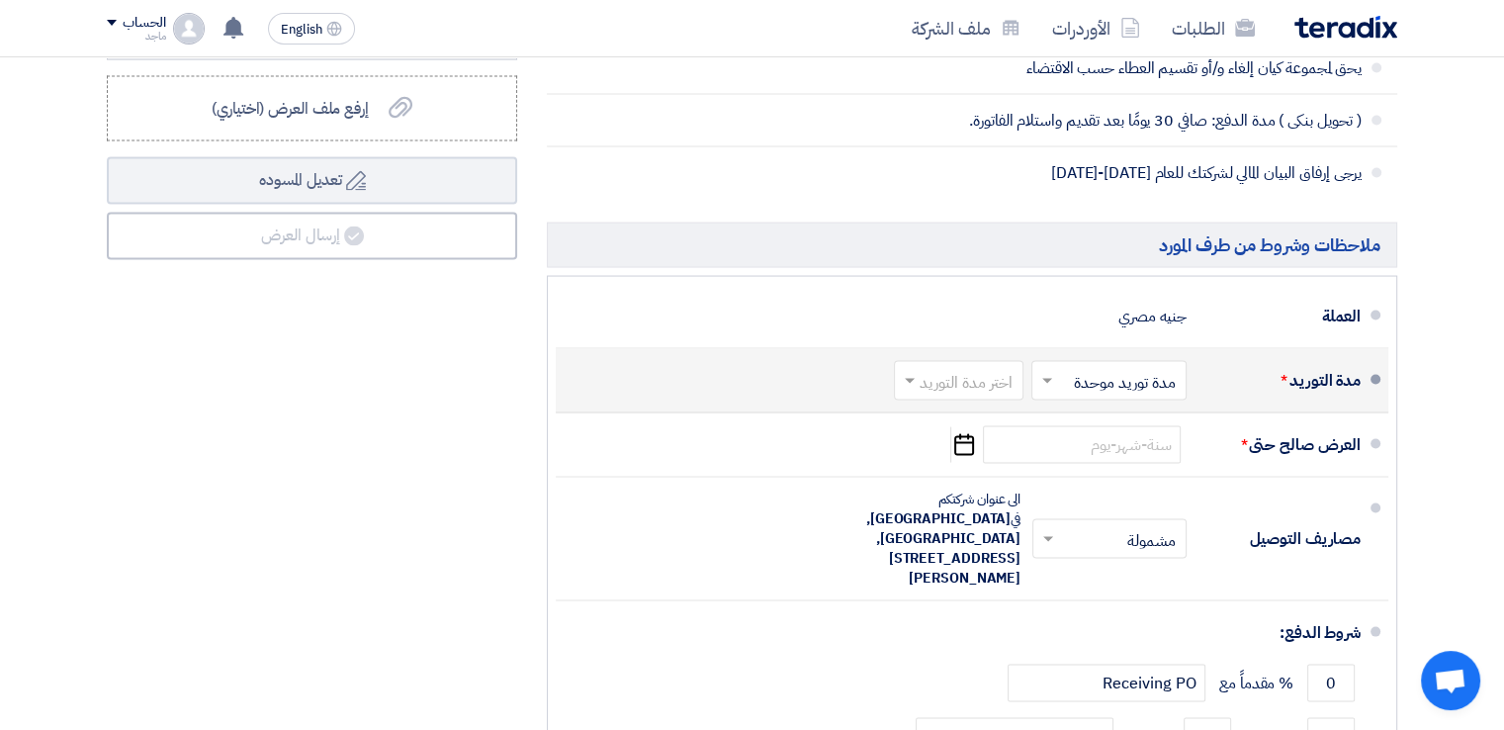
type input "150"
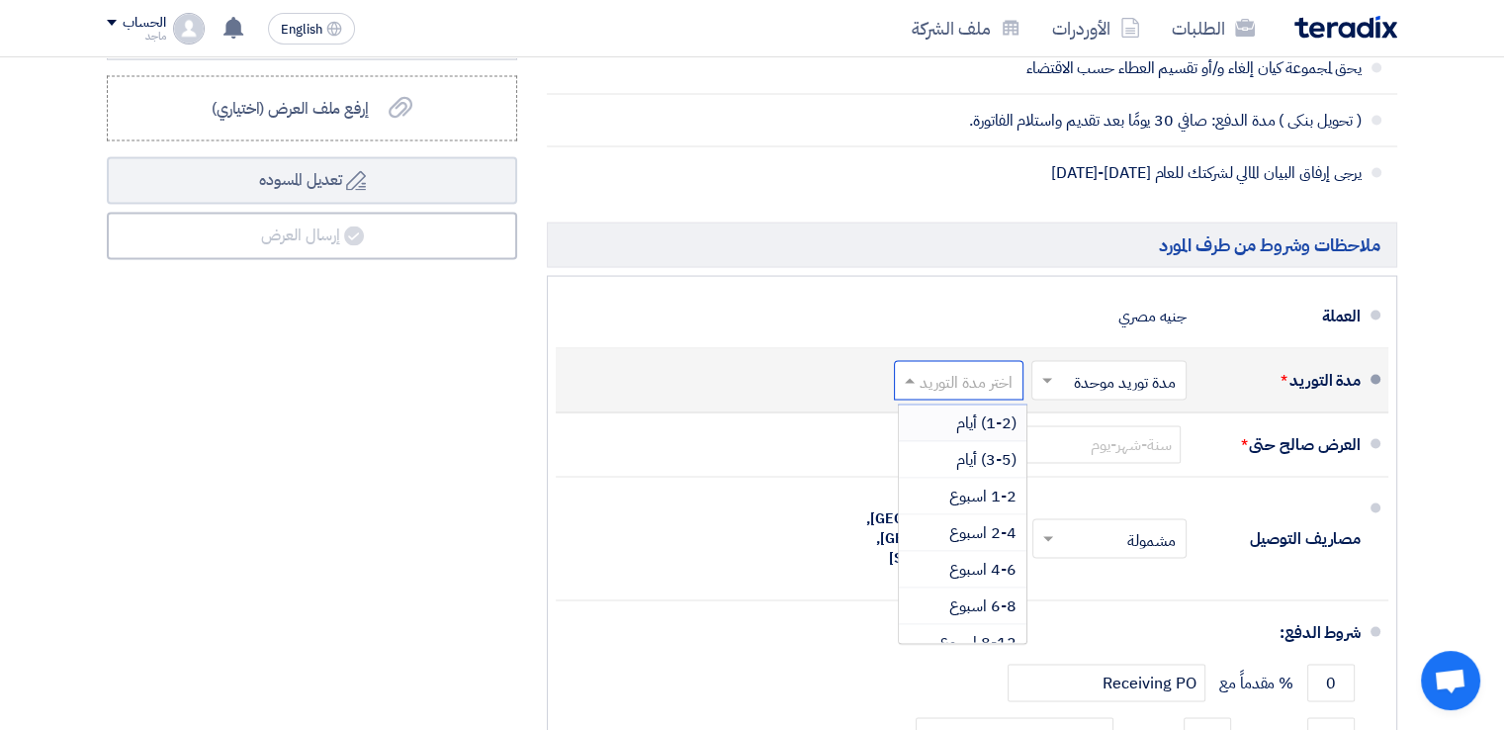
click at [973, 390] on div "اختر مدة التوريد" at bounding box center [959, 381] width 130 height 40
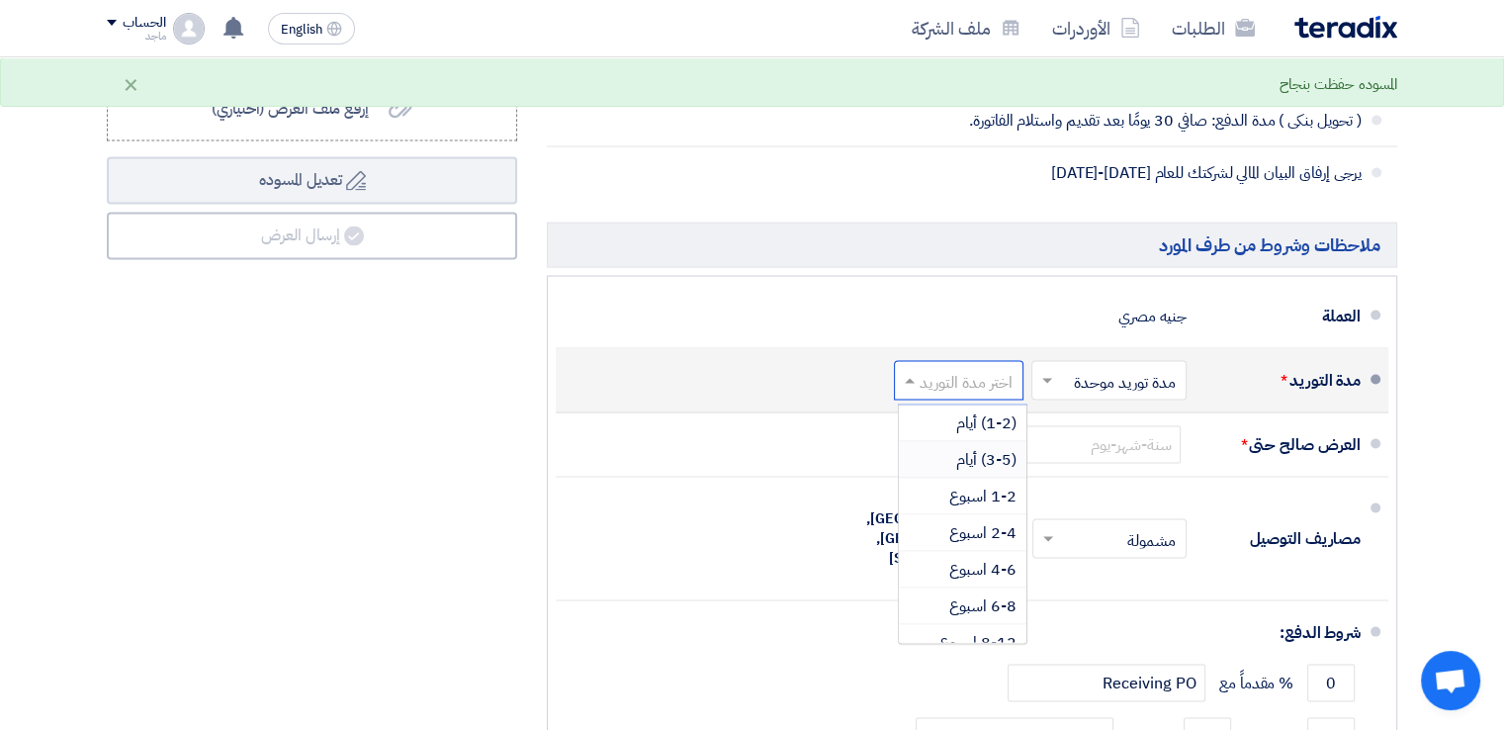
click at [976, 457] on span "(3-5) أيام" at bounding box center [986, 460] width 60 height 24
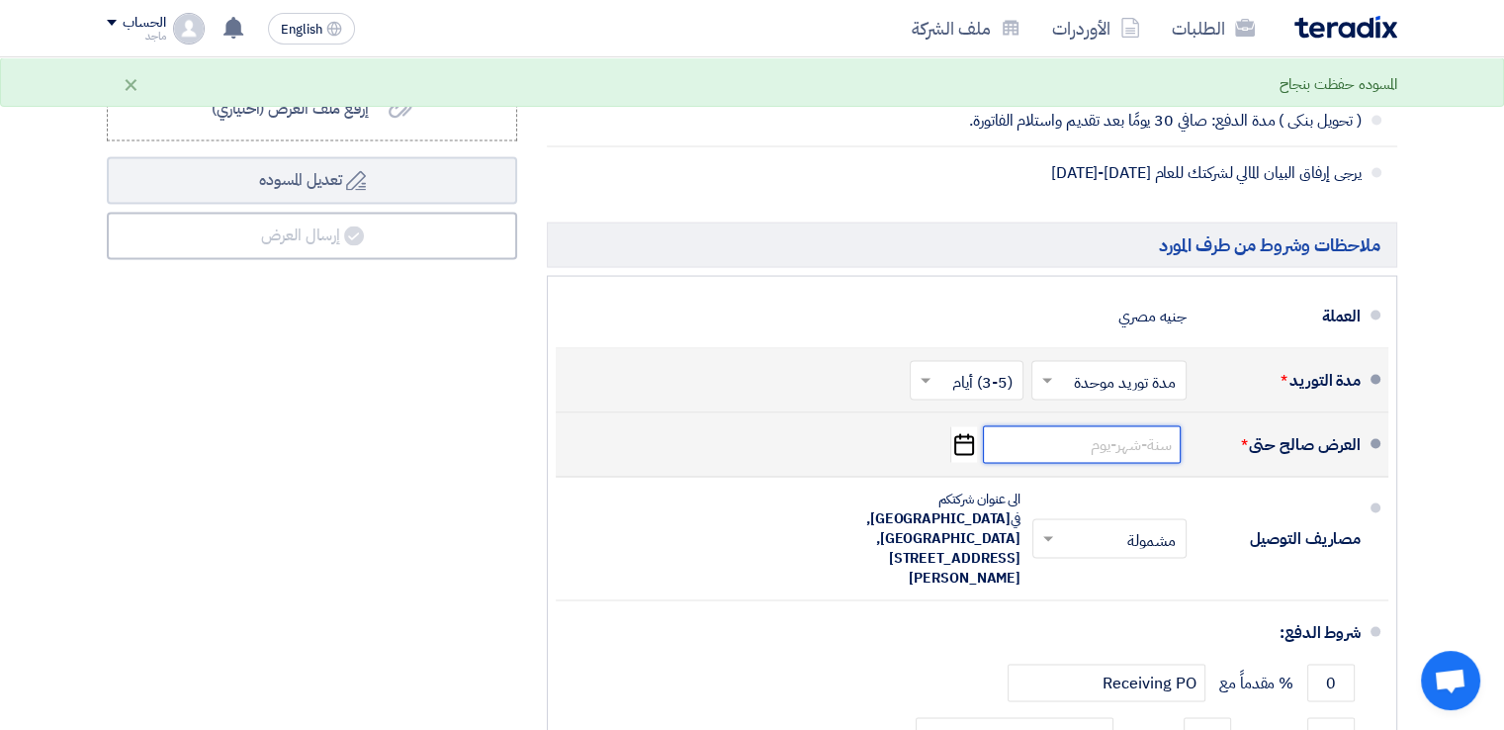
click at [1119, 436] on input at bounding box center [1082, 445] width 198 height 38
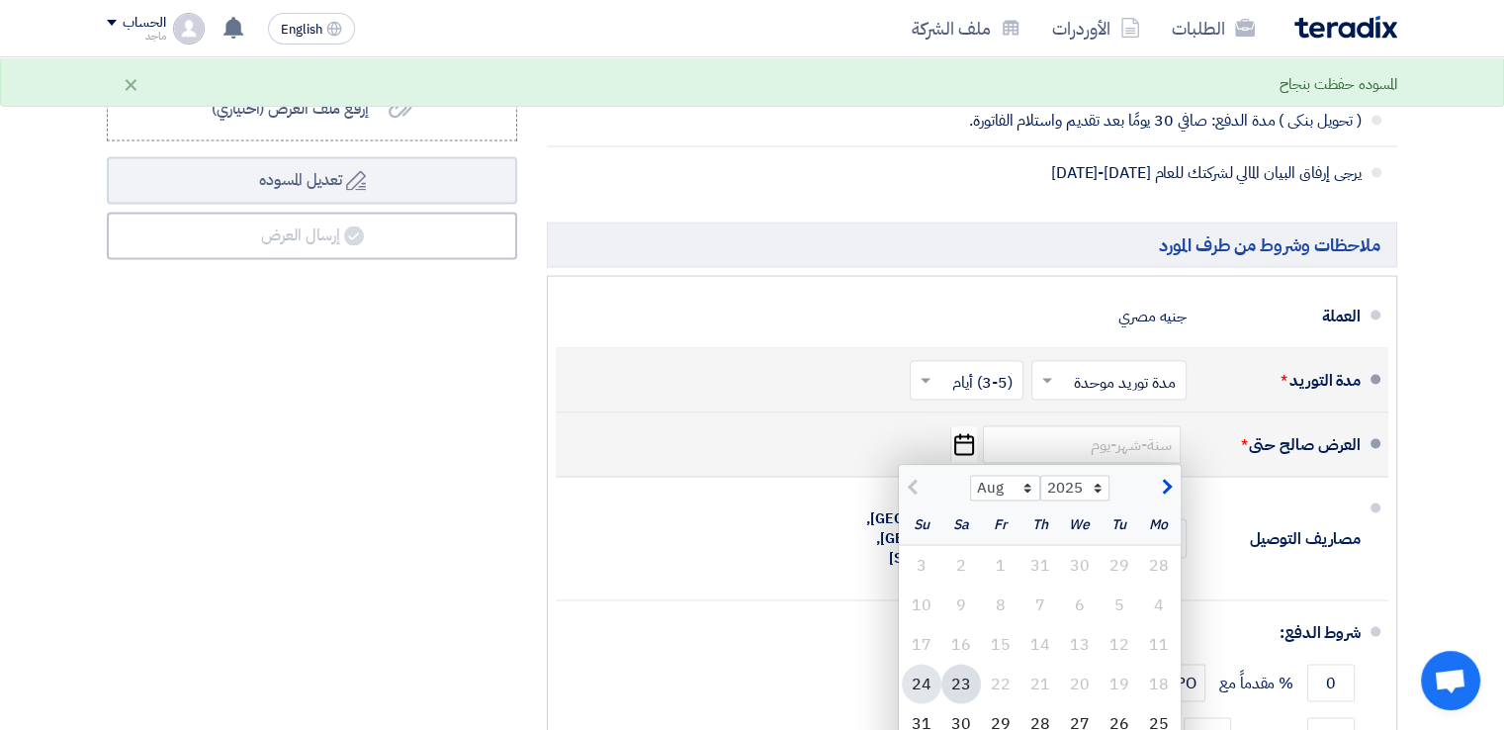
click at [925, 671] on div "24" at bounding box center [922, 685] width 40 height 40
type input "[DATE]"
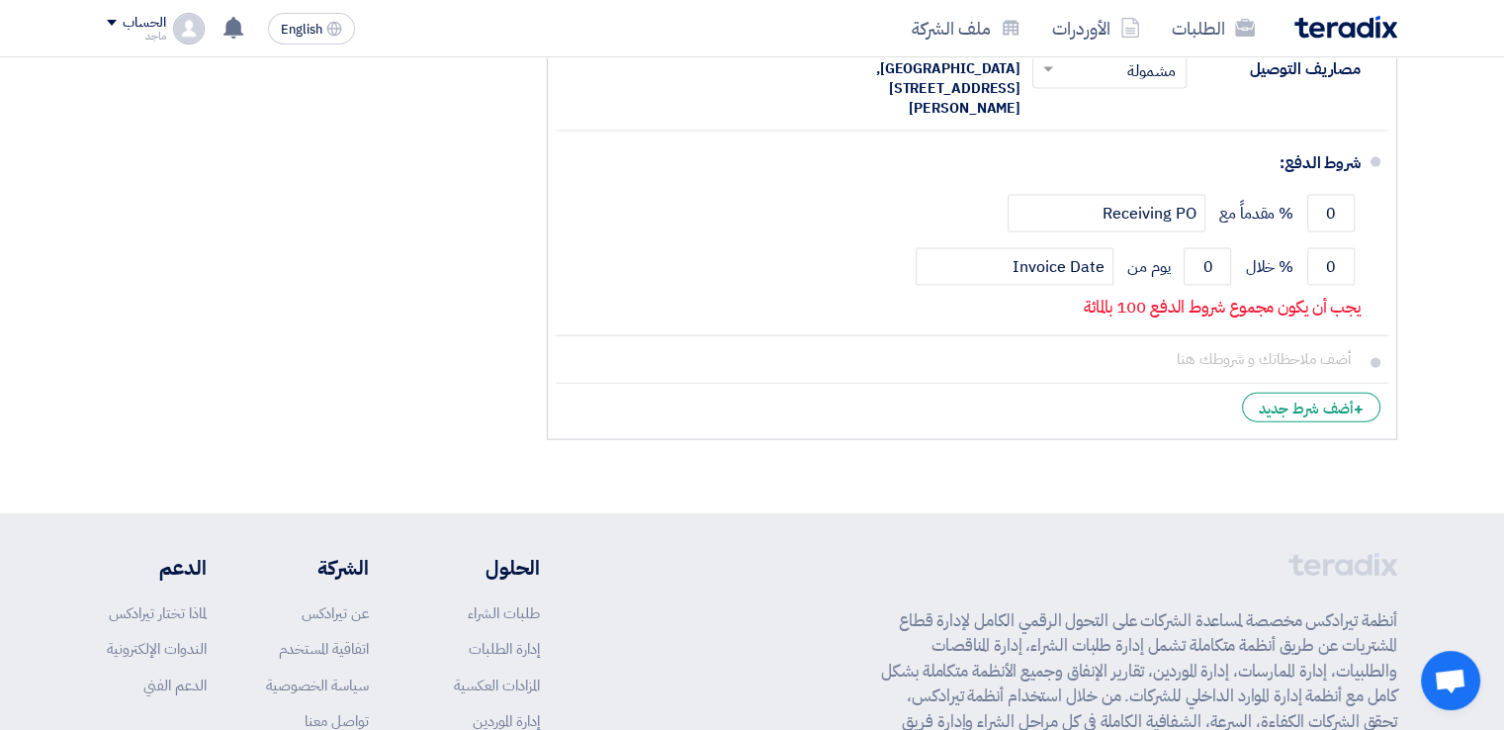
scroll to position [4405, 0]
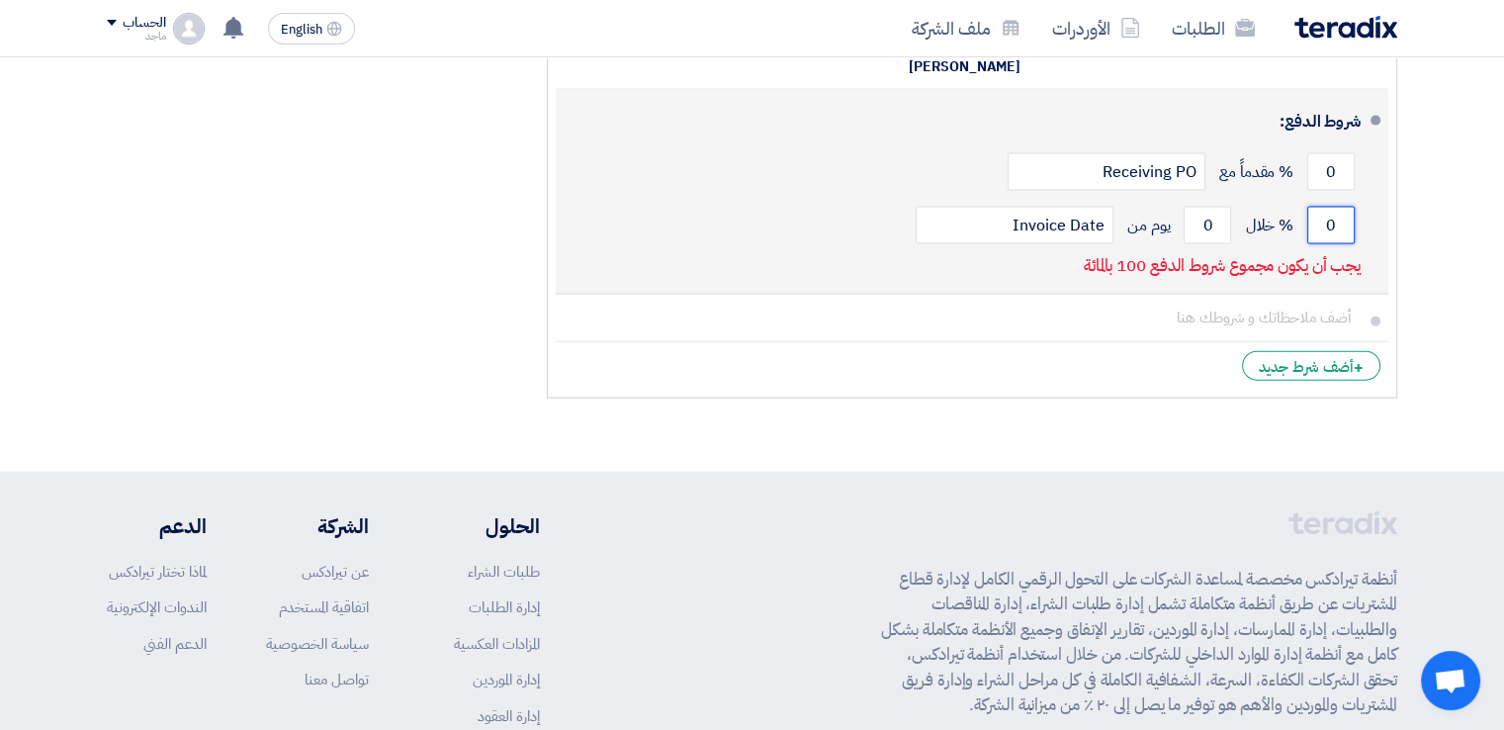
click at [1316, 207] on input "0" at bounding box center [1330, 226] width 47 height 38
type input "100"
click at [1198, 207] on input "0" at bounding box center [1207, 226] width 47 height 38
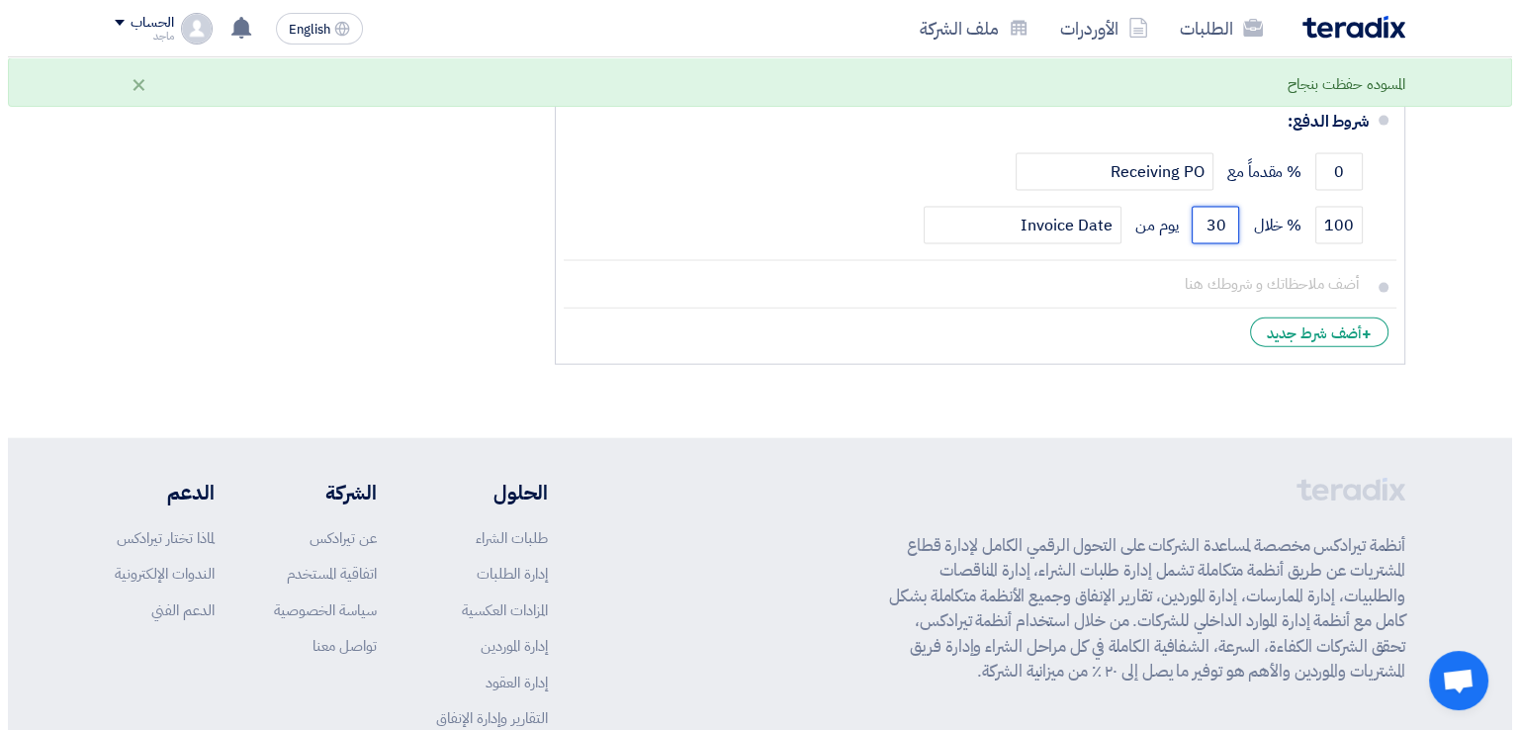
scroll to position [3767, 0]
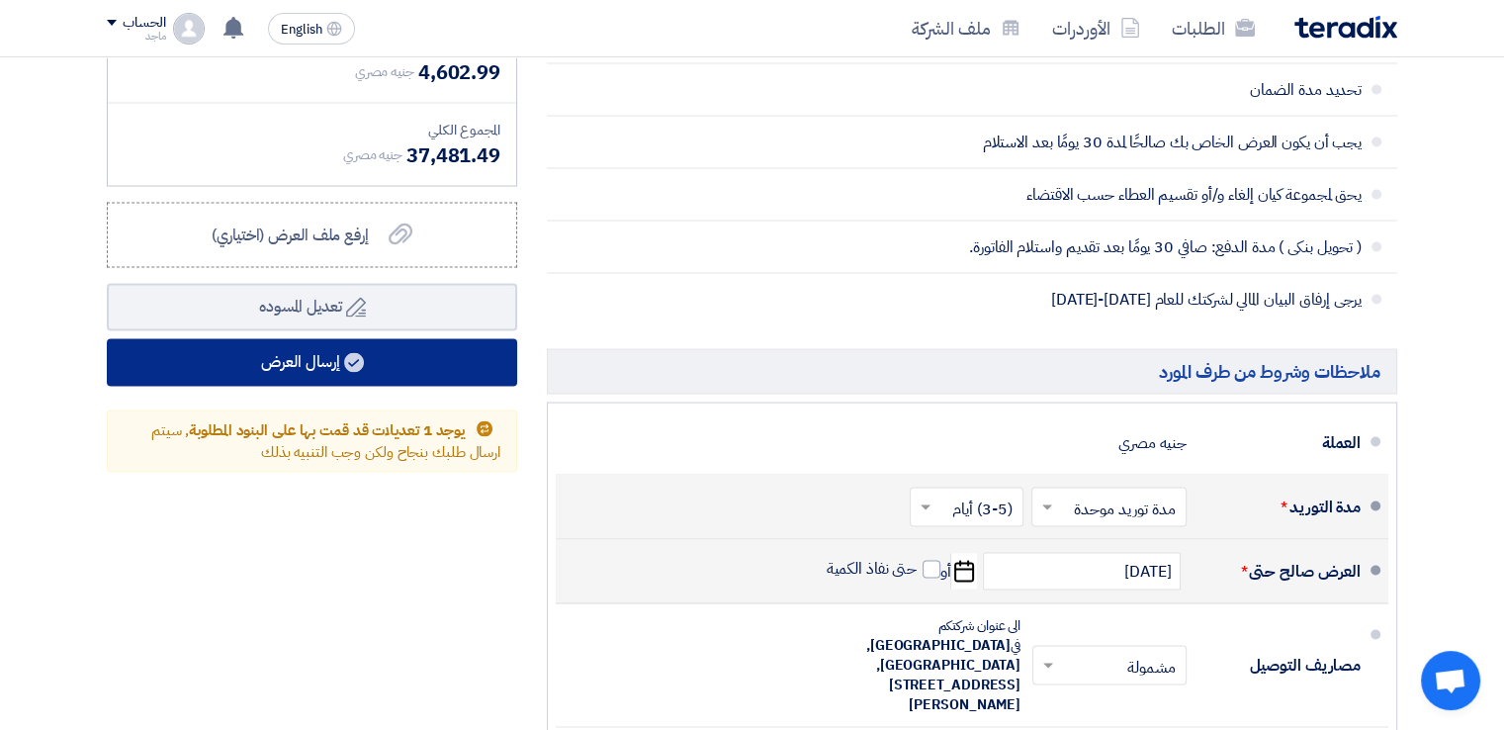
type input "30"
click at [439, 346] on button "إرسال العرض" at bounding box center [312, 362] width 410 height 47
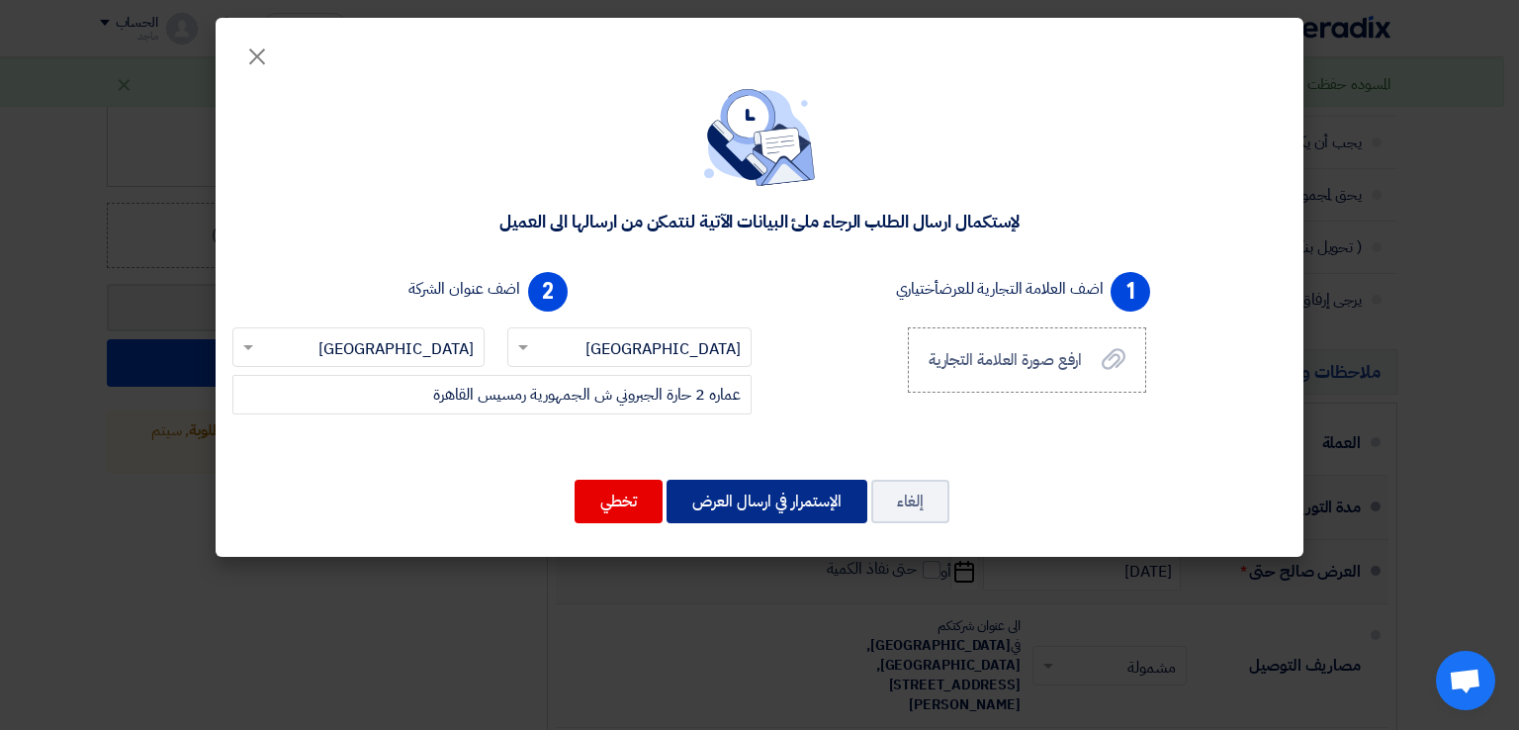
click at [759, 506] on button "الإستمرار في ارسال العرض" at bounding box center [767, 502] width 201 height 44
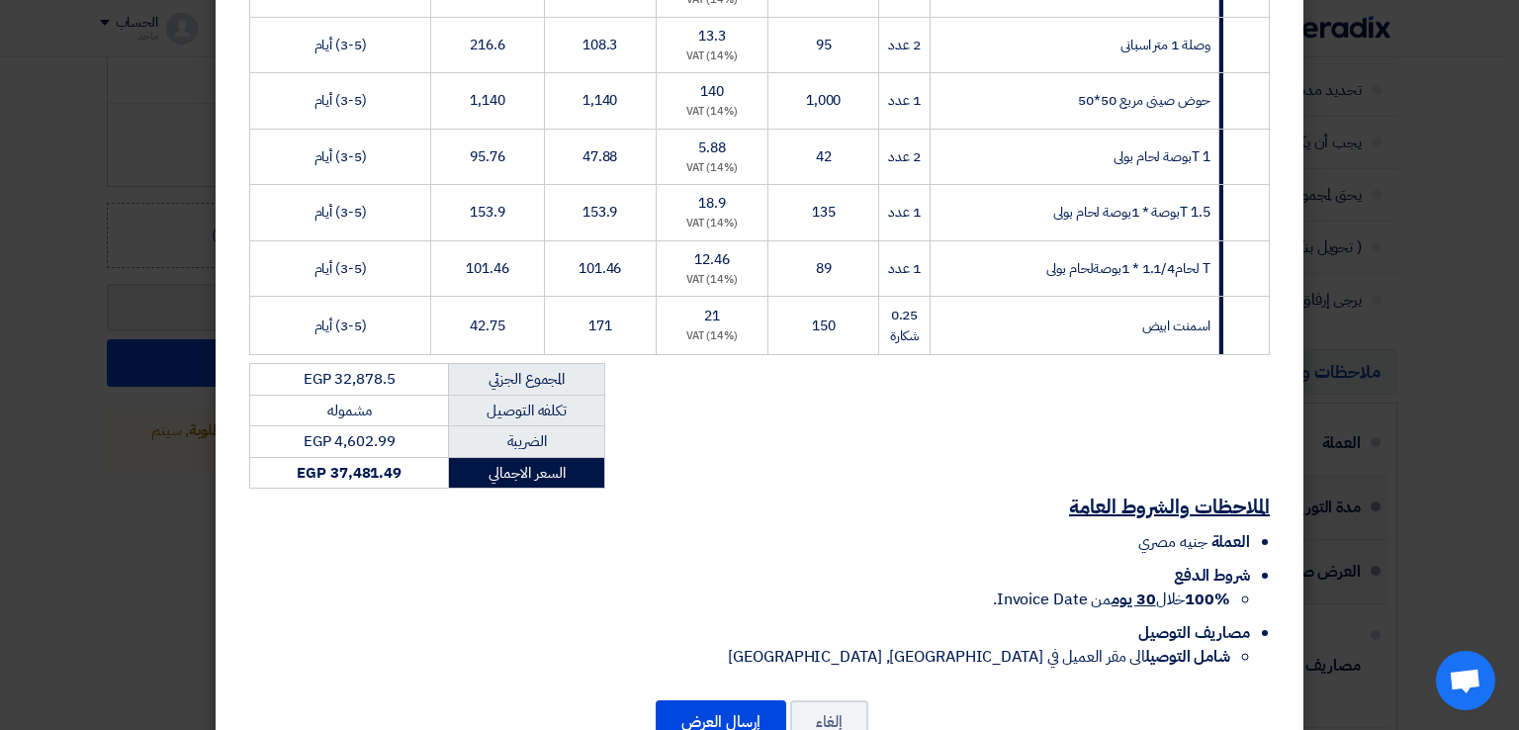
scroll to position [1614, 0]
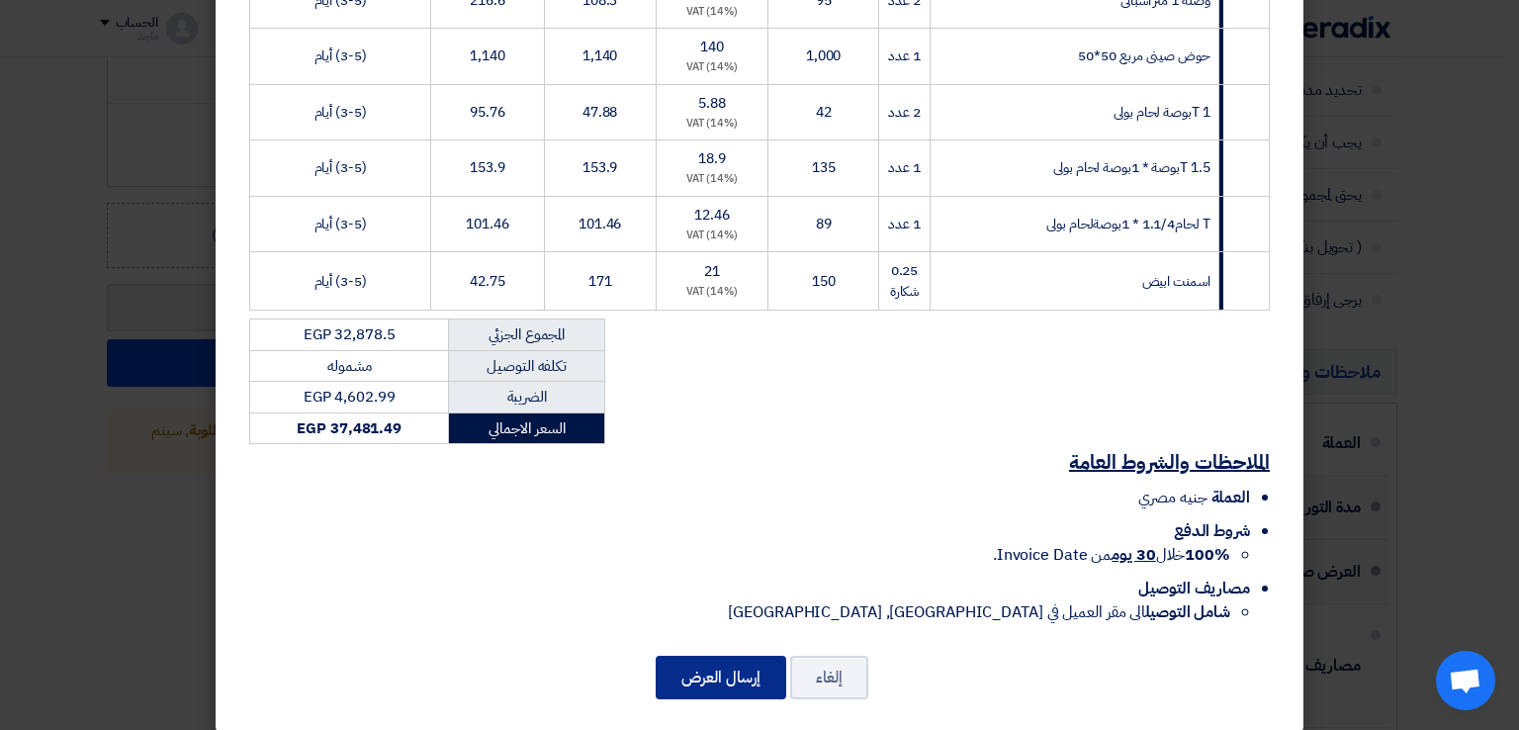
click at [712, 656] on button "إرسال العرض" at bounding box center [721, 678] width 131 height 44
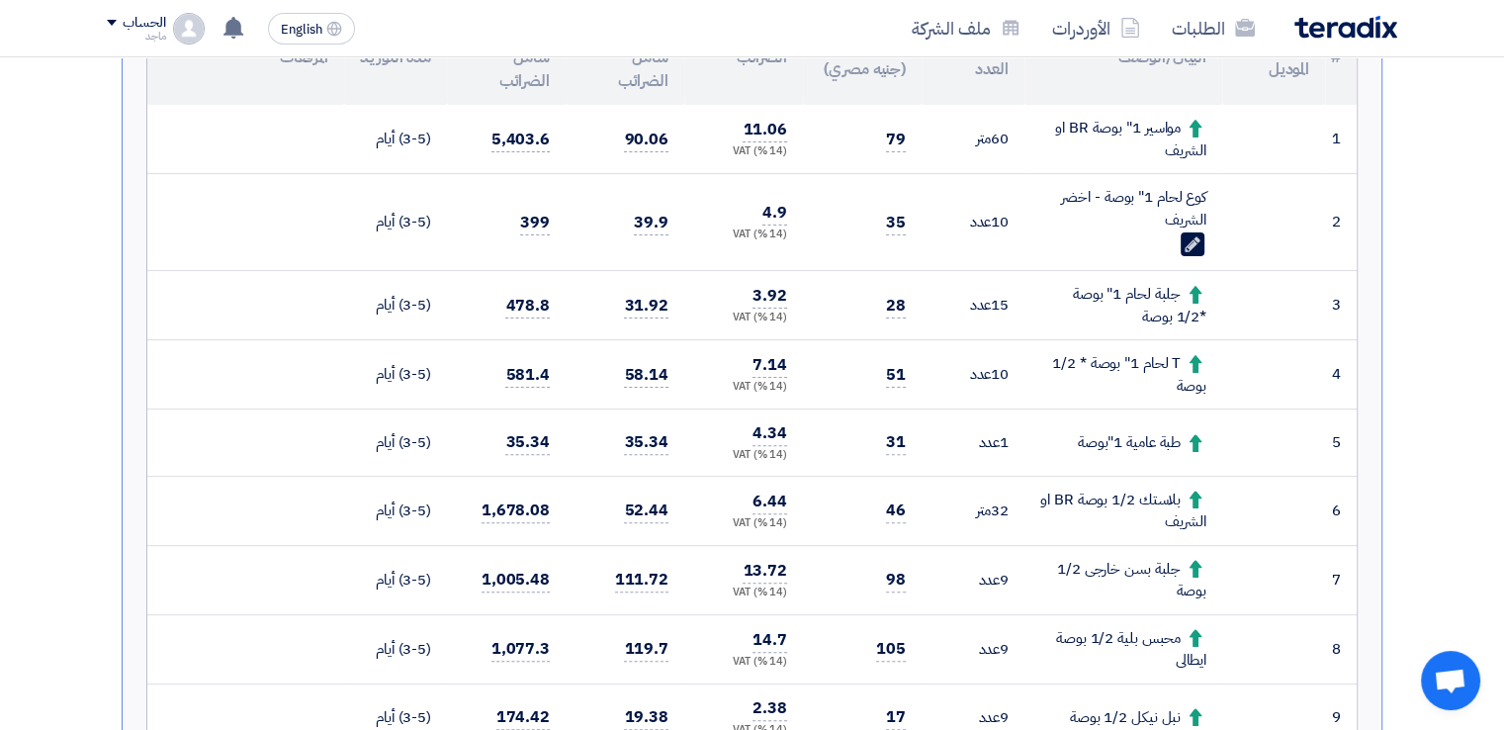
scroll to position [483, 0]
